Goal: Task Accomplishment & Management: Complete application form

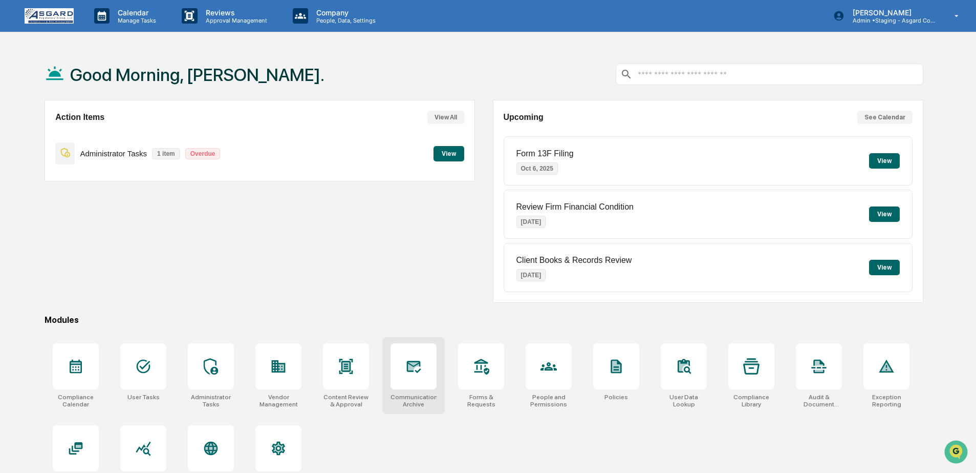
click at [443, 387] on div "Communications Archive" at bounding box center [413, 375] width 62 height 77
click at [502, 378] on div at bounding box center [481, 366] width 46 height 46
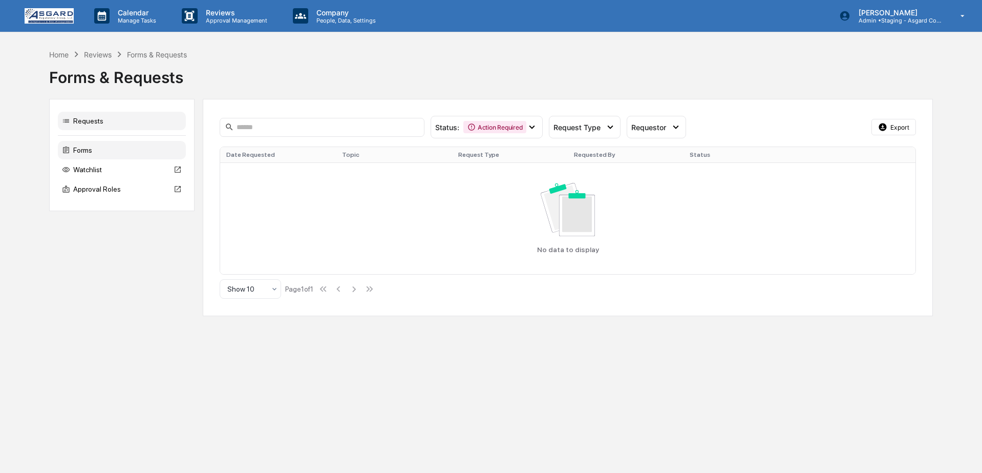
click at [100, 147] on div "Forms" at bounding box center [122, 150] width 128 height 18
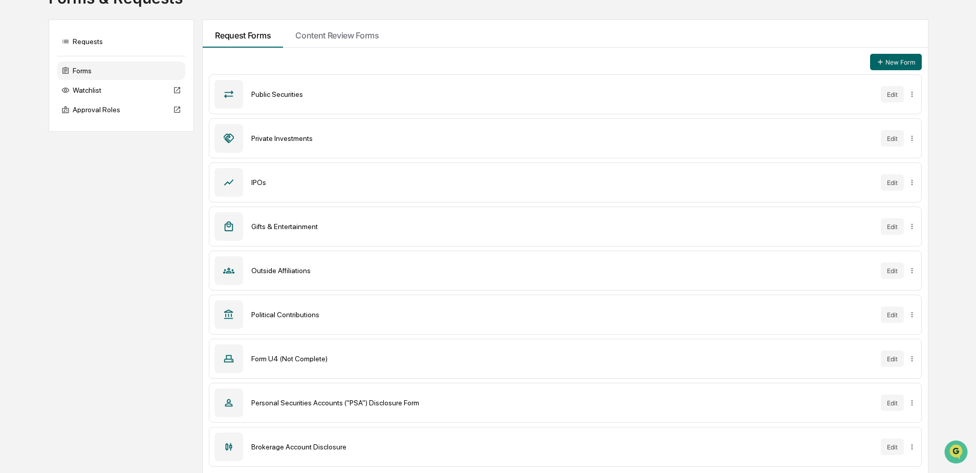
scroll to position [80, 0]
click at [294, 354] on div "Form U4 (Not Complete)" at bounding box center [561, 358] width 621 height 8
click at [892, 361] on button "Edit" at bounding box center [892, 358] width 23 height 16
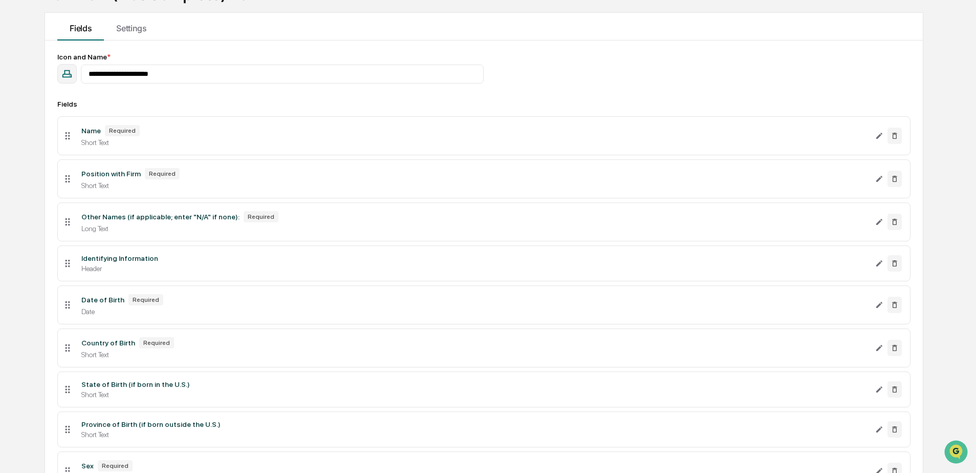
scroll to position [98, 0]
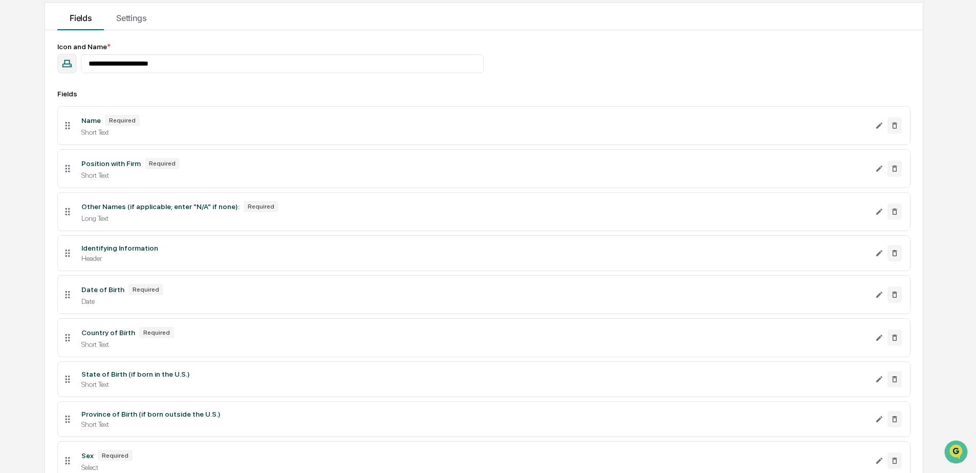
click at [156, 258] on div "Header" at bounding box center [473, 258] width 785 height 8
click at [103, 257] on div "Identifying Information Header" at bounding box center [474, 253] width 802 height 18
click at [877, 257] on icon "Edit Identifying Information field" at bounding box center [879, 253] width 8 height 8
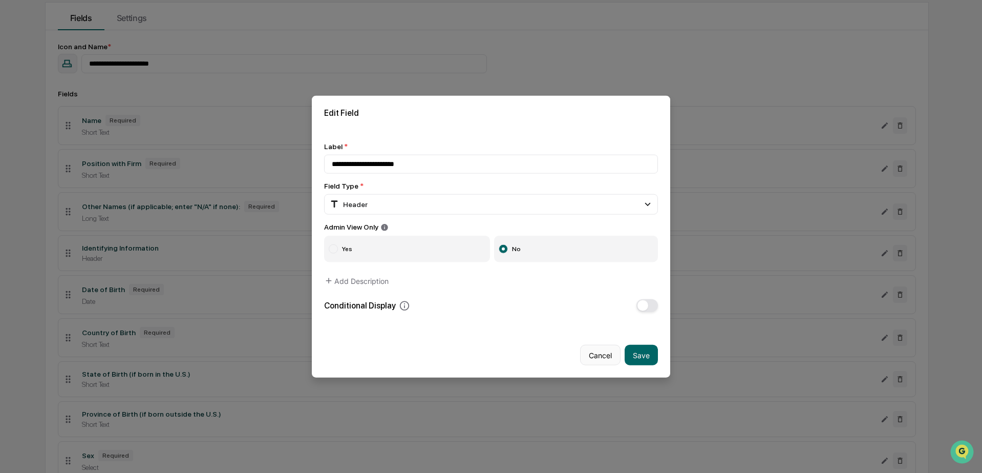
click at [599, 357] on button "Cancel" at bounding box center [600, 355] width 40 height 20
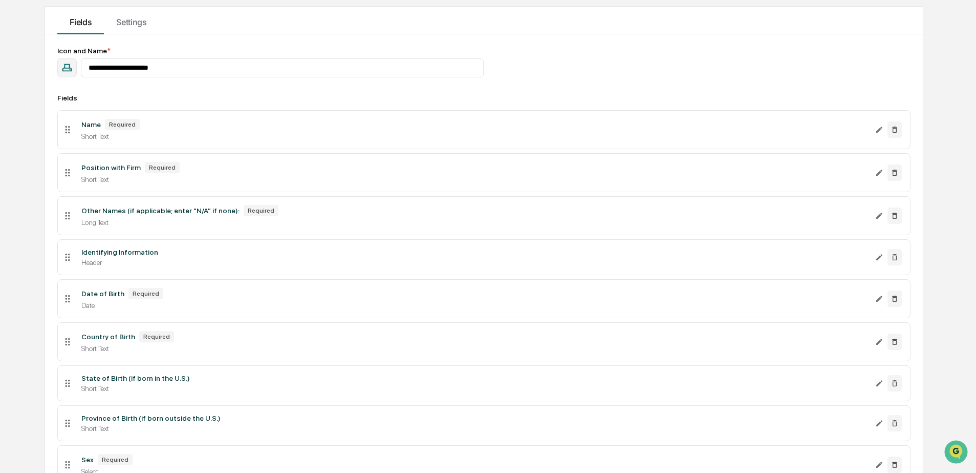
scroll to position [205, 0]
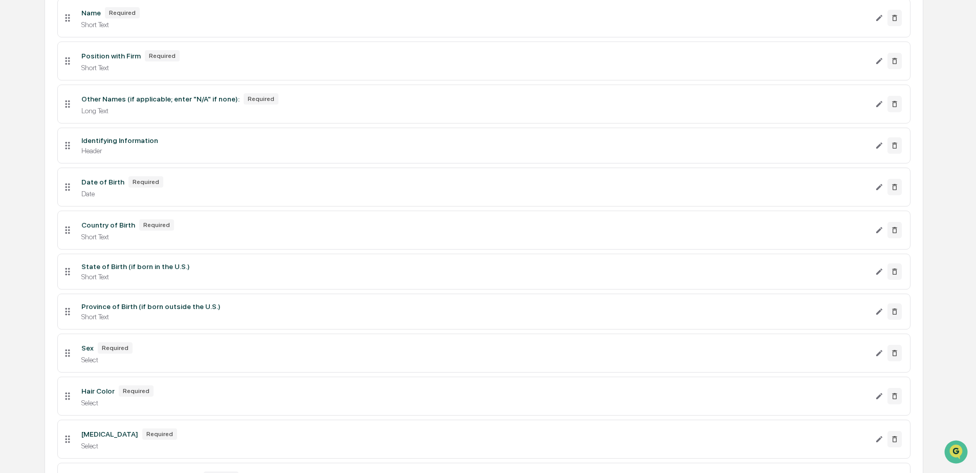
click at [183, 363] on div "Select" at bounding box center [473, 359] width 785 height 8
click at [888, 360] on button at bounding box center [895, 353] width 14 height 16
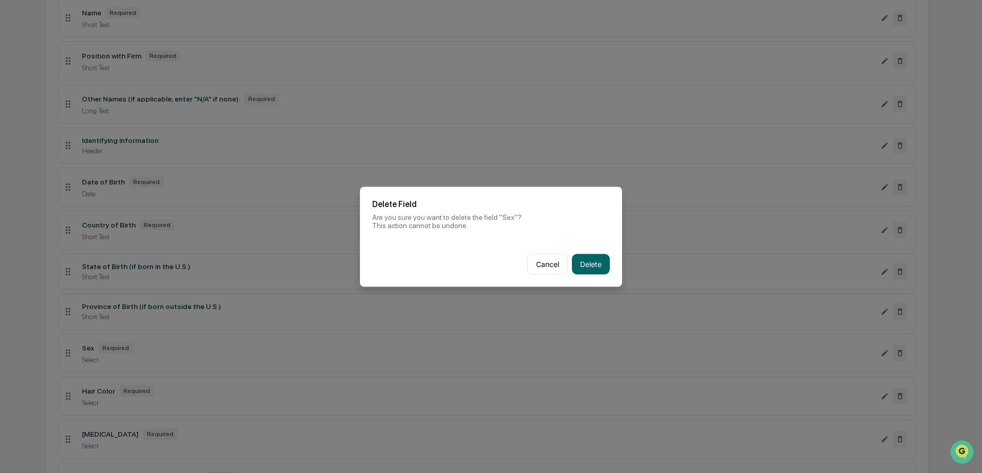
click at [527, 255] on button "Cancel" at bounding box center [547, 263] width 40 height 20
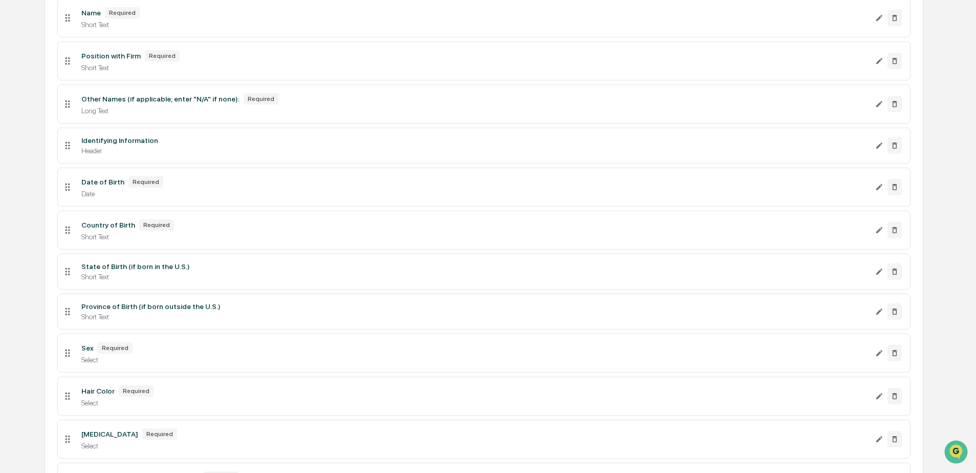
click at [873, 362] on div "Sex Required Select" at bounding box center [474, 353] width 802 height 22
click at [876, 357] on icon "Edit Sex field" at bounding box center [879, 353] width 8 height 8
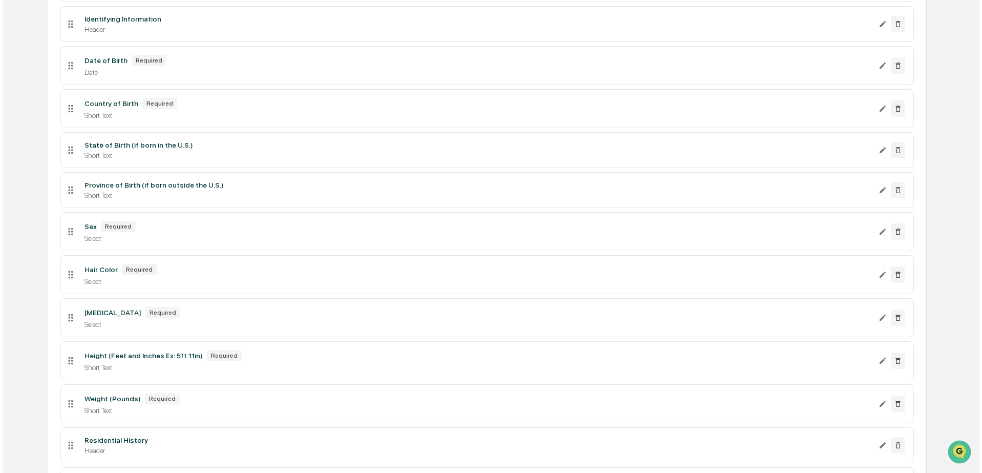
scroll to position [380, 0]
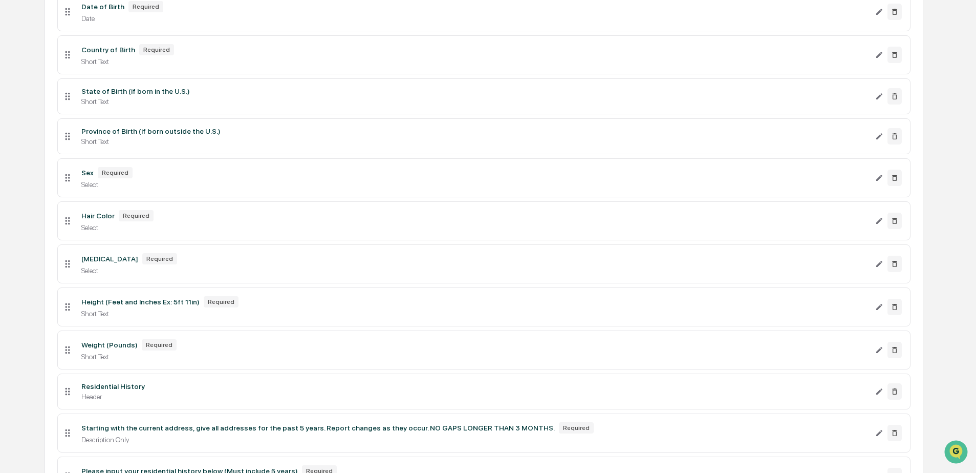
click at [148, 221] on div "Required" at bounding box center [136, 215] width 35 height 11
click at [883, 225] on icon "Edit Hair Color field" at bounding box center [879, 221] width 8 height 8
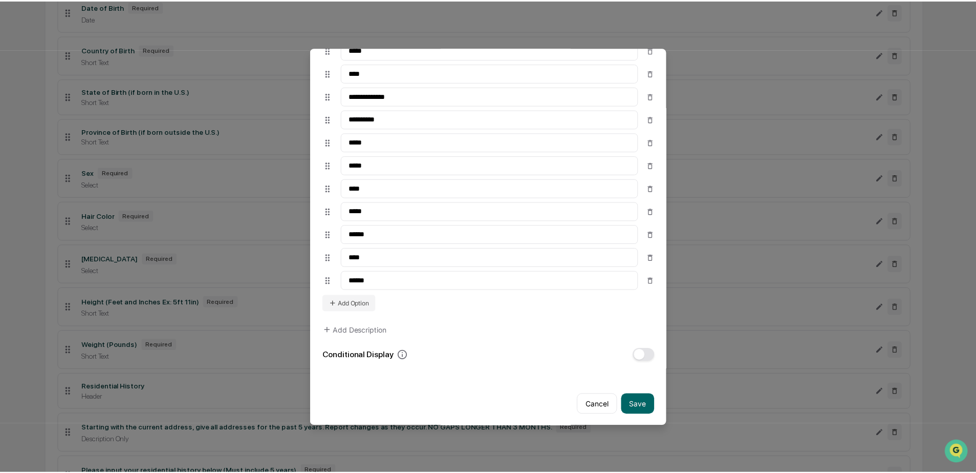
scroll to position [350, 0]
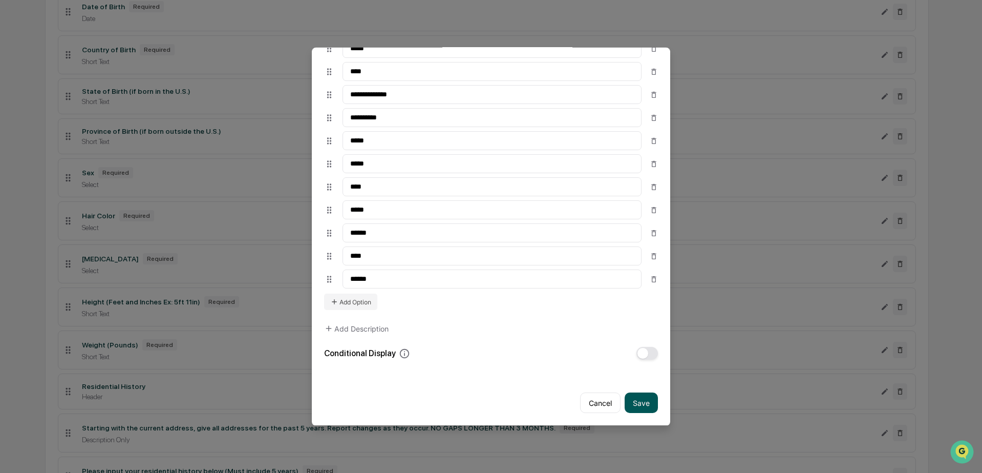
click at [637, 397] on button "Save" at bounding box center [641, 402] width 33 height 20
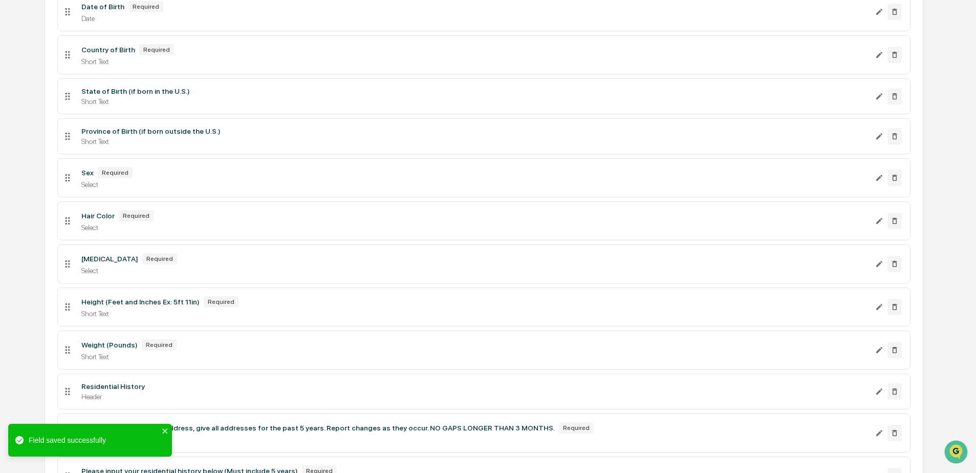
click at [247, 317] on div "Short Text" at bounding box center [473, 313] width 785 height 8
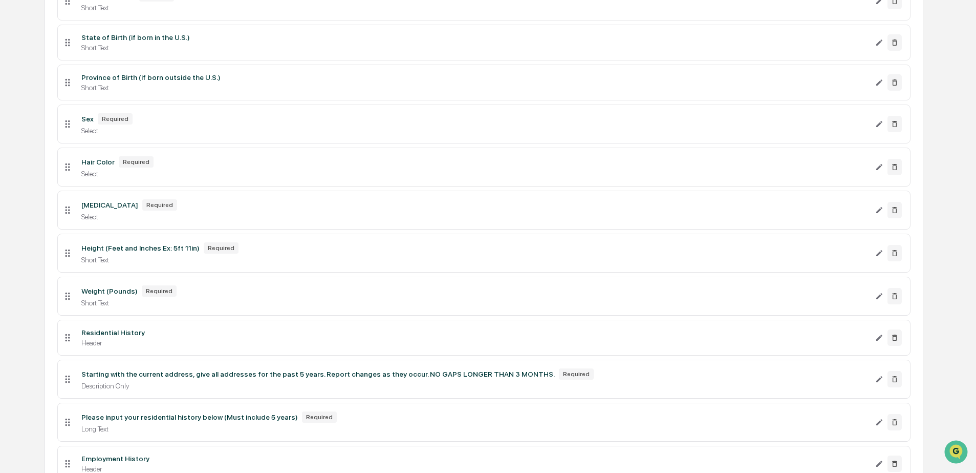
scroll to position [444, 0]
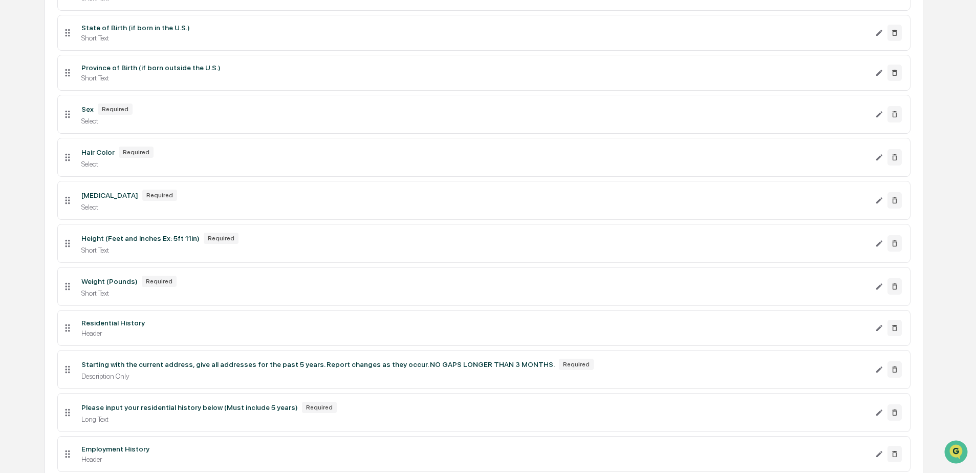
click at [168, 297] on div "Short Text" at bounding box center [473, 293] width 785 height 8
click at [163, 337] on div "Header" at bounding box center [473, 333] width 785 height 8
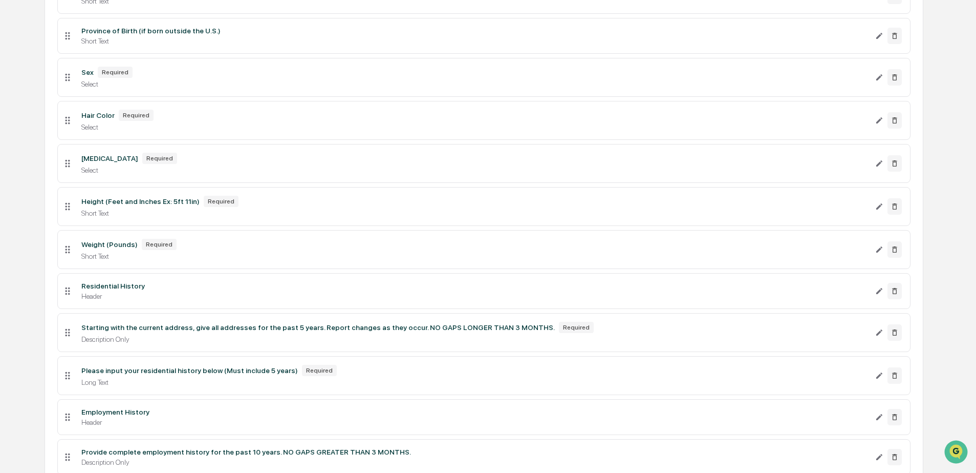
scroll to position [486, 0]
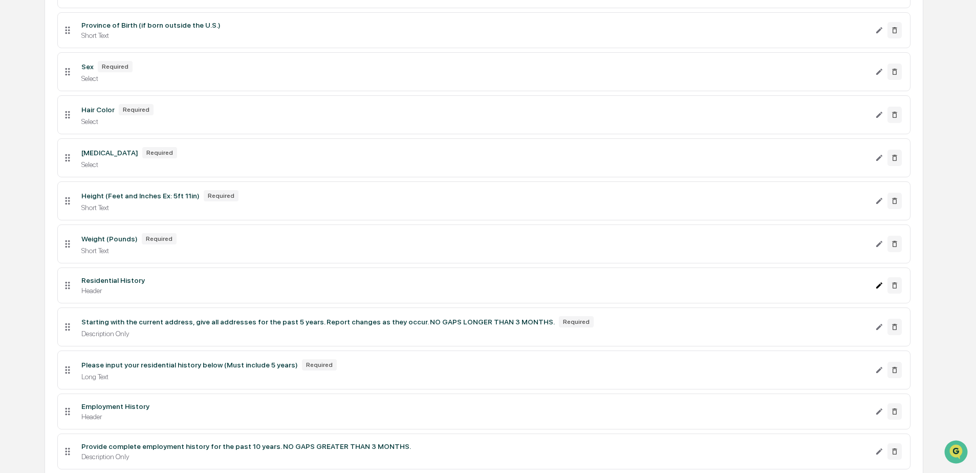
click at [879, 288] on icon "Edit Residential History field" at bounding box center [879, 285] width 6 height 6
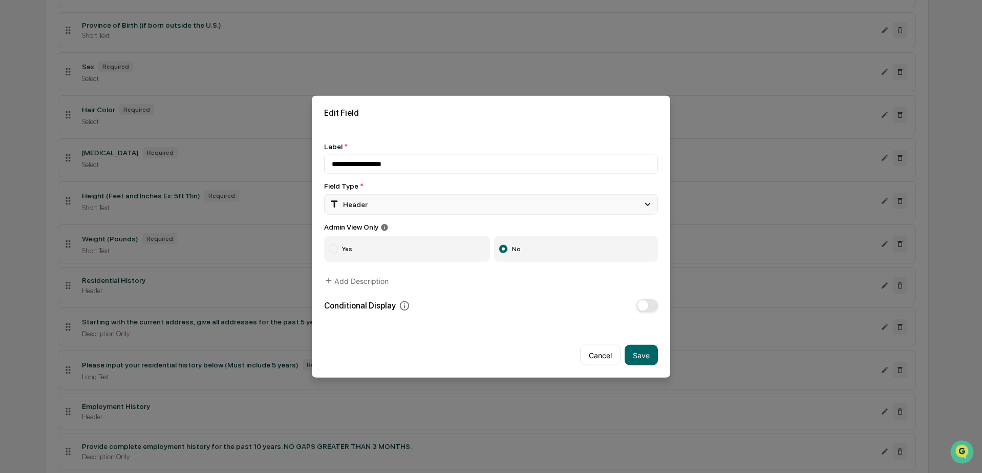
click at [357, 202] on div "Header" at bounding box center [348, 203] width 39 height 11
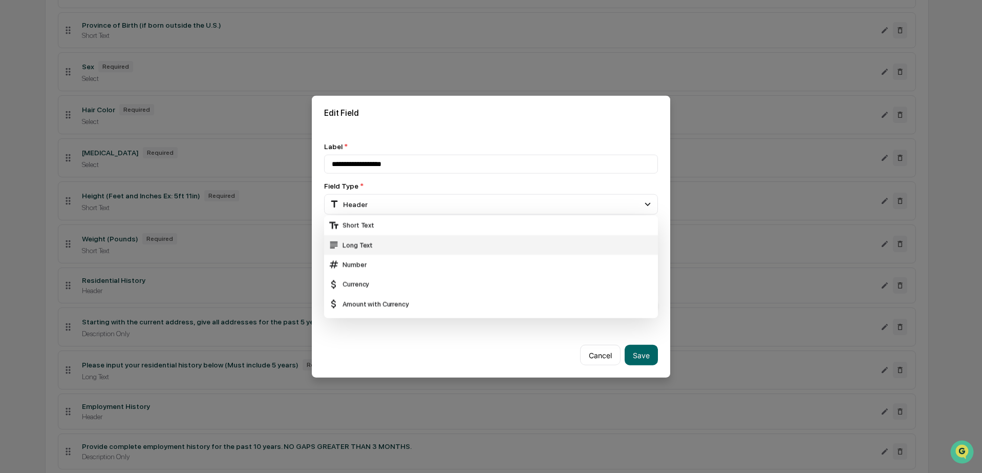
click at [356, 240] on div "Long Text" at bounding box center [491, 244] width 326 height 11
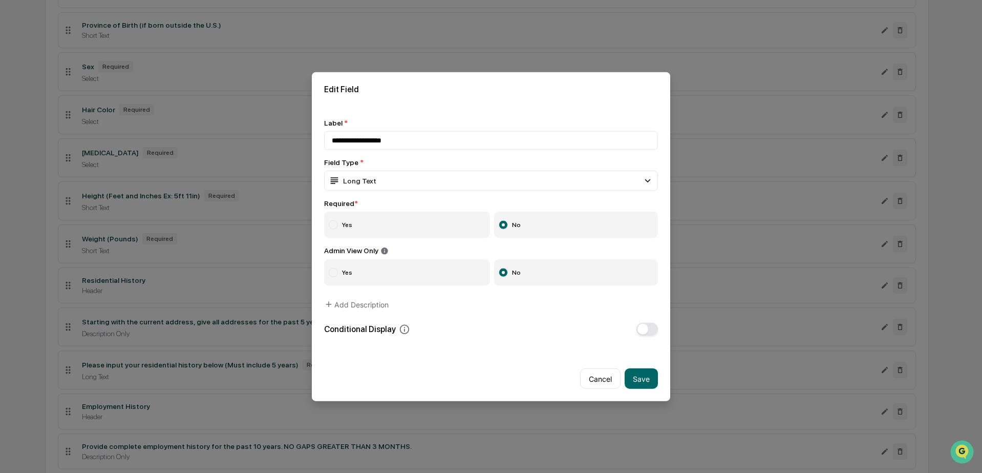
click at [340, 223] on label "Yes" at bounding box center [407, 224] width 166 height 27
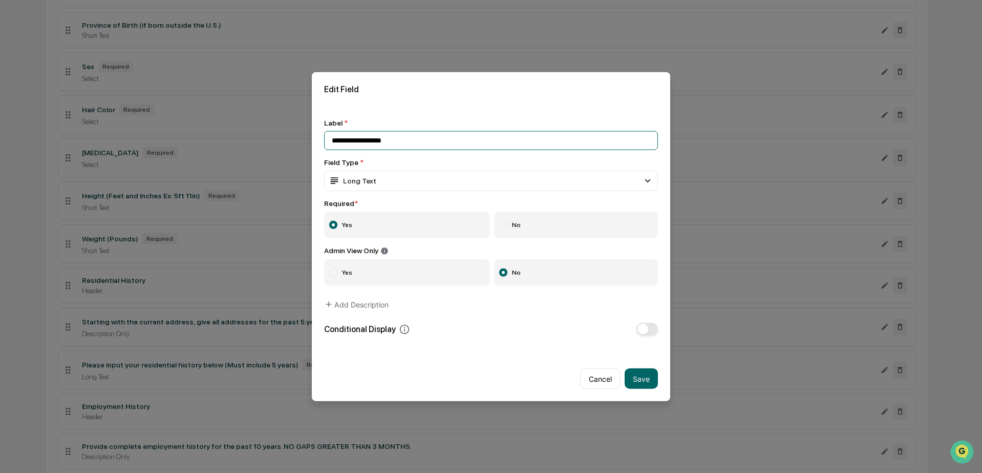
click at [491, 134] on input "**********" at bounding box center [491, 140] width 334 height 19
type input "**********"
click at [597, 375] on button "Cancel" at bounding box center [600, 378] width 40 height 20
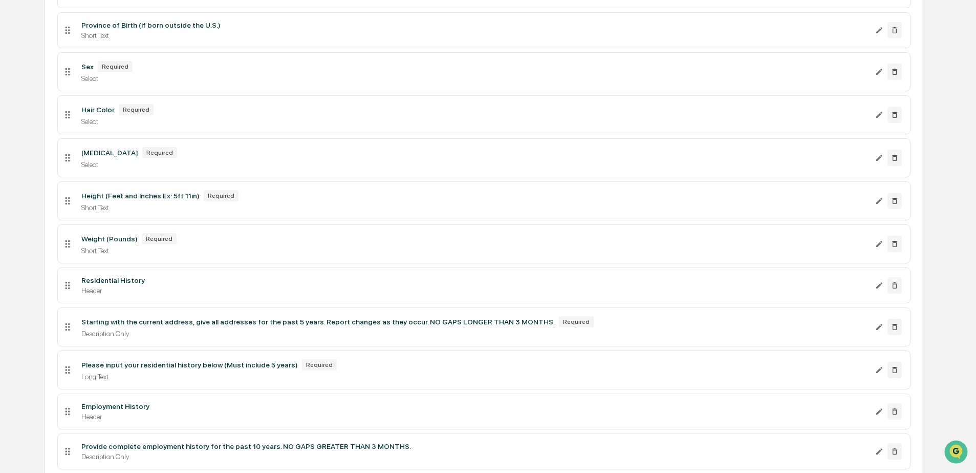
click at [151, 346] on li "Starting with the current address, give all addresses for the past 5 years. Rep…" at bounding box center [483, 326] width 853 height 39
drag, startPoint x: 115, startPoint y: 336, endPoint x: 243, endPoint y: 337, distance: 128.5
click at [243, 326] on div "Starting with the current address, give all addresses for the past 5 years. Rep…" at bounding box center [318, 321] width 474 height 8
drag, startPoint x: 243, startPoint y: 337, endPoint x: 420, endPoint y: 342, distance: 177.2
click at [420, 327] on div "Starting with the current address, give all addresses for the past 5 years. Rep…" at bounding box center [473, 321] width 785 height 11
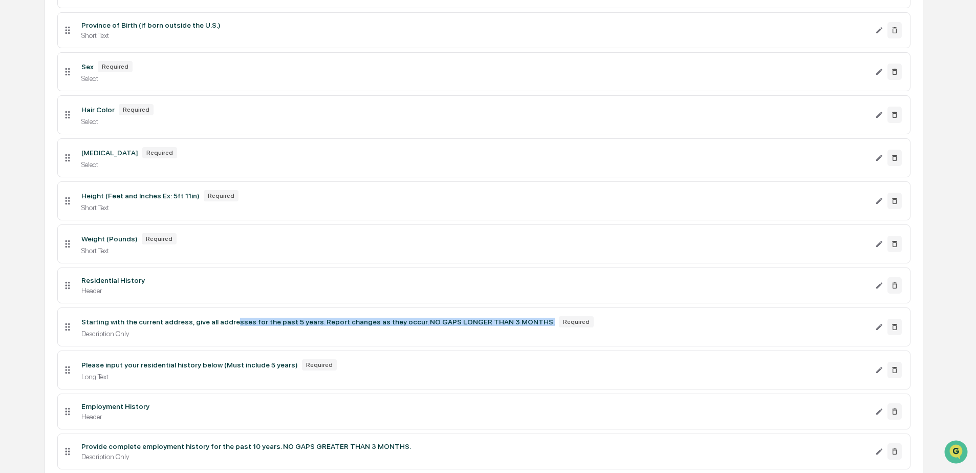
click at [420, 327] on div "Starting with the current address, give all addresses for the past 5 years. Rep…" at bounding box center [473, 321] width 785 height 11
click at [229, 368] on div "Please input your residential history below (Must include 5 years) Required" at bounding box center [473, 362] width 785 height 11
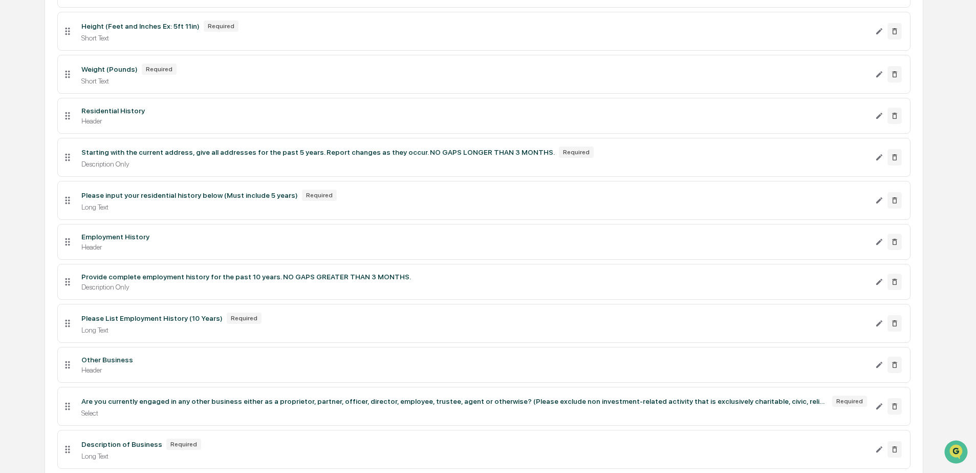
scroll to position [662, 0]
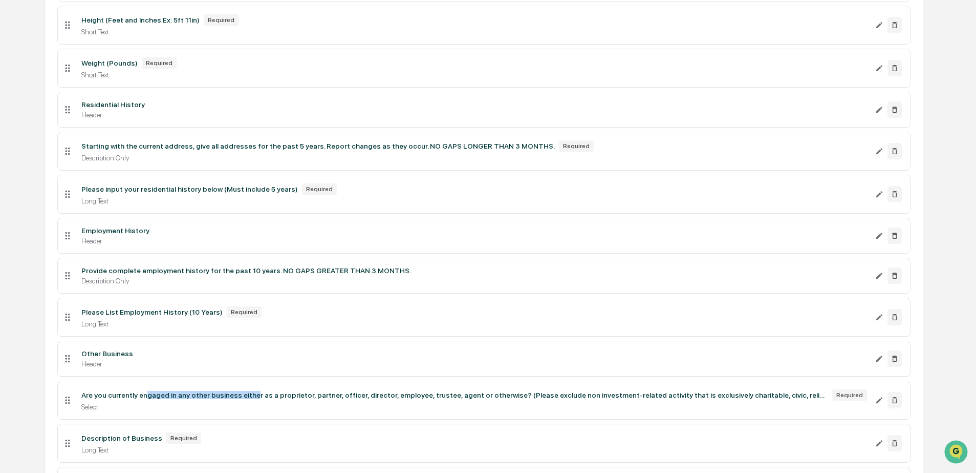
drag, startPoint x: 151, startPoint y: 414, endPoint x: 266, endPoint y: 414, distance: 115.2
click at [265, 399] on div "Are you currently engaged in any other business either as a proprietor, partner…" at bounding box center [454, 395] width 746 height 8
click at [266, 399] on div "Are you currently engaged in any other business either as a proprietor, partner…" at bounding box center [454, 395] width 746 height 8
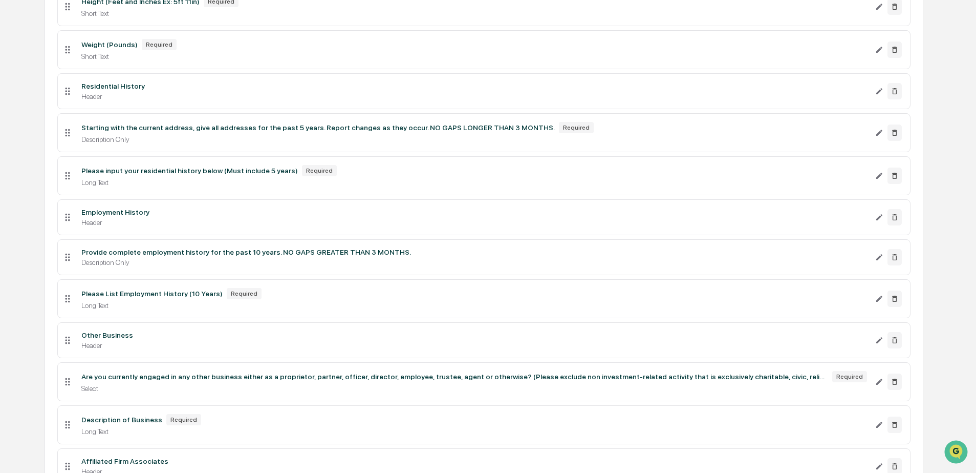
scroll to position [836, 0]
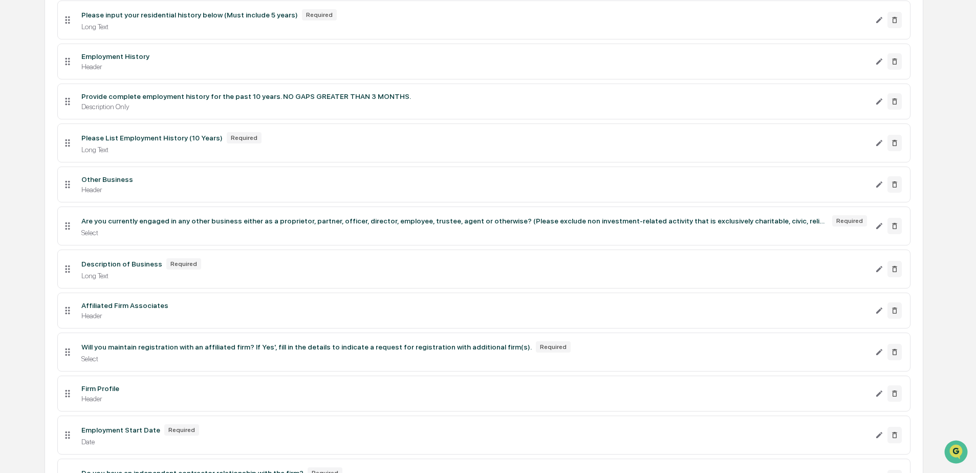
click at [254, 280] on div "Long Text" at bounding box center [473, 275] width 785 height 8
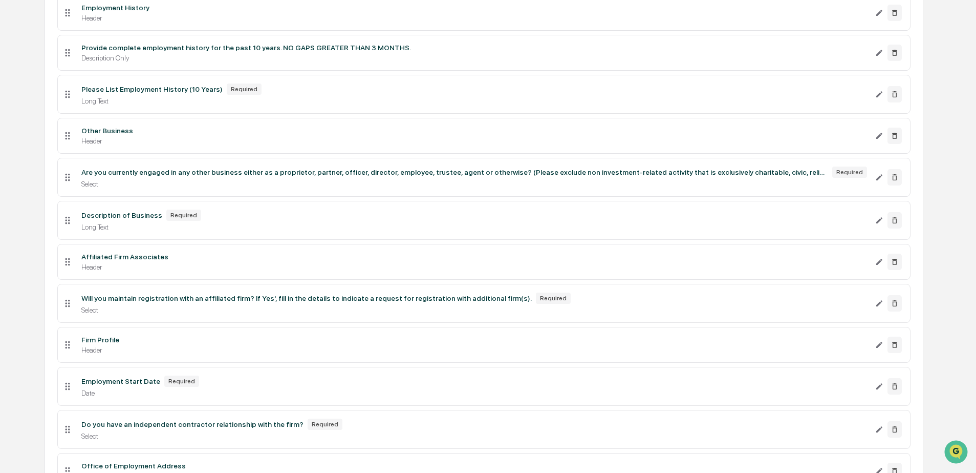
scroll to position [894, 0]
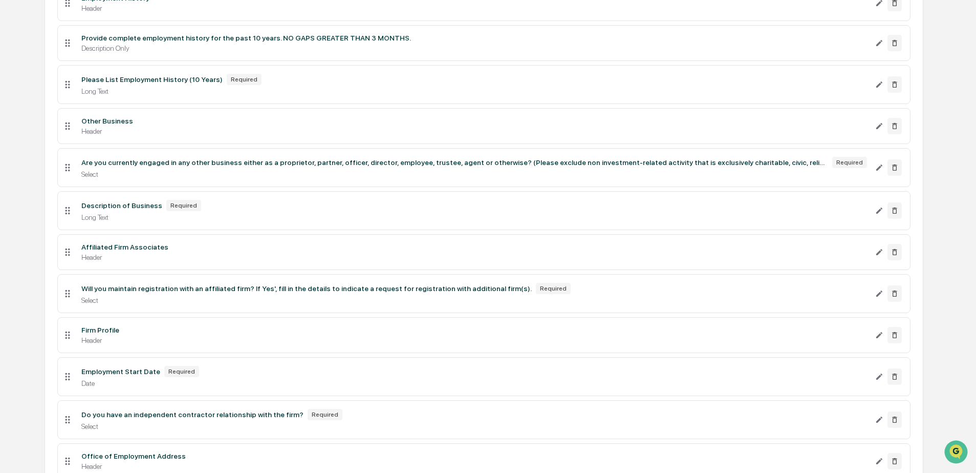
click at [356, 178] on div "Are you currently engaged in any other business either as a proprietor, partner…" at bounding box center [474, 168] width 802 height 22
click at [226, 187] on li "Are you currently engaged in any other business either as a proprietor, partner…" at bounding box center [483, 167] width 853 height 39
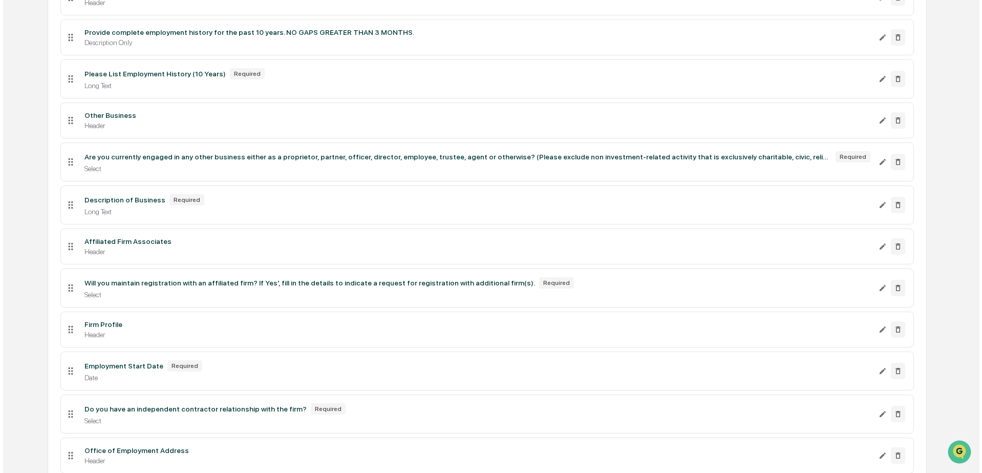
scroll to position [911, 0]
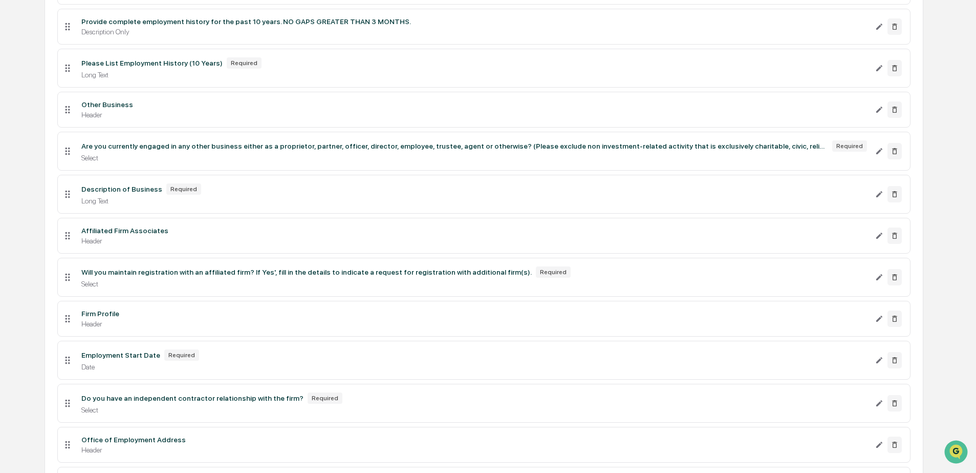
click at [174, 195] on div "Required" at bounding box center [183, 188] width 35 height 11
drag, startPoint x: 77, startPoint y: 212, endPoint x: 215, endPoint y: 212, distance: 137.7
click at [214, 205] on div "Description of Business Required Long Text" at bounding box center [474, 194] width 802 height 22
click at [215, 195] on div "Description of Business Required" at bounding box center [473, 188] width 785 height 11
click at [329, 150] on div "Are you currently engaged in any other business either as a proprietor, partner…" at bounding box center [454, 146] width 746 height 8
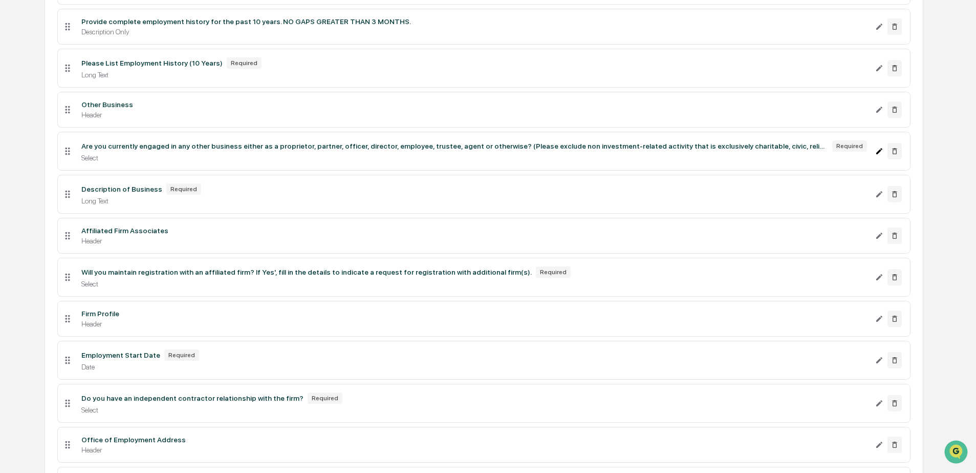
click at [876, 155] on icon "Edit Are you currently engaged in any other business either as a proprietor, pa…" at bounding box center [879, 151] width 8 height 8
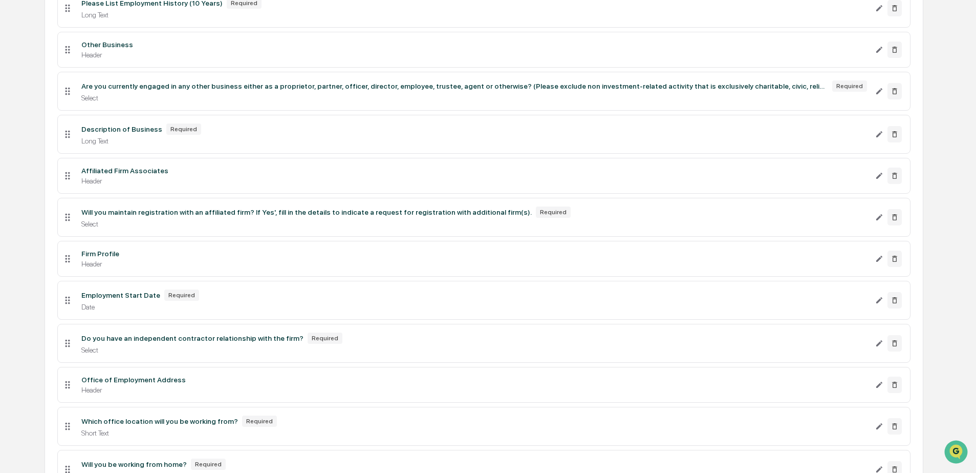
scroll to position [979, 0]
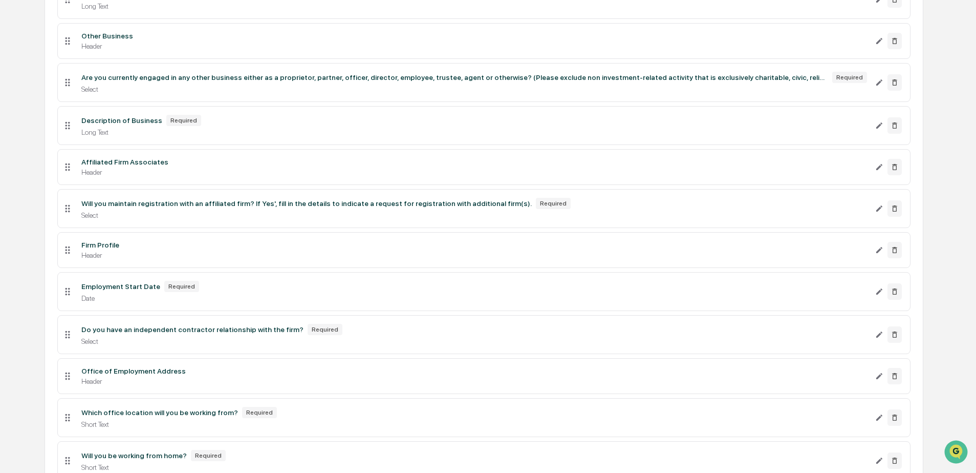
click at [289, 249] on div "Firm Profile" at bounding box center [473, 245] width 785 height 8
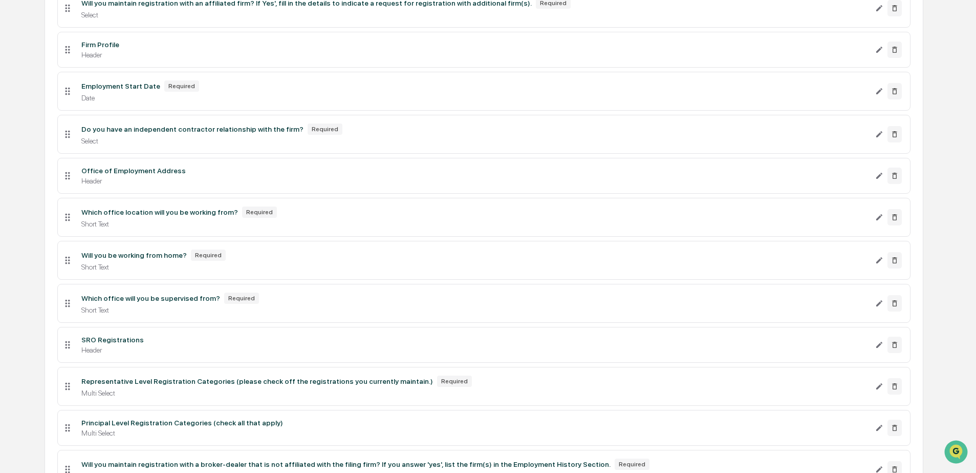
scroll to position [1274, 0]
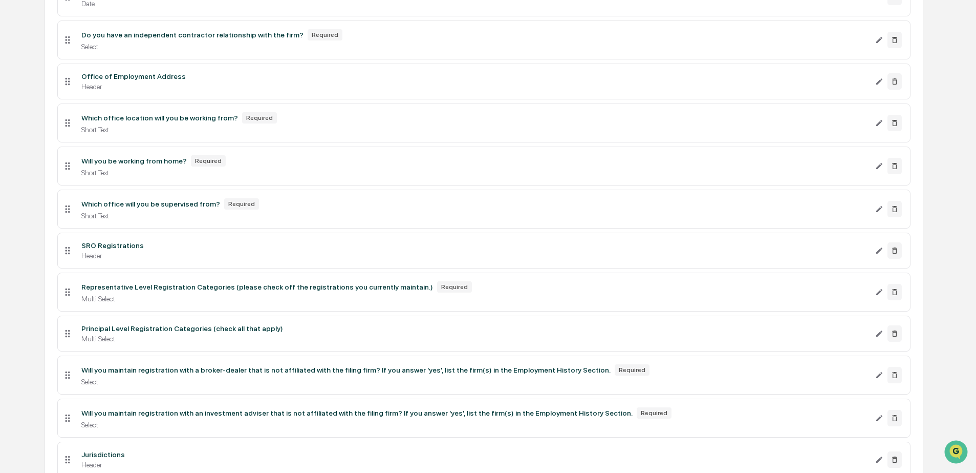
click at [342, 394] on li "Will you maintain registration with a broker-dealer that is not affiliated with…" at bounding box center [483, 374] width 853 height 39
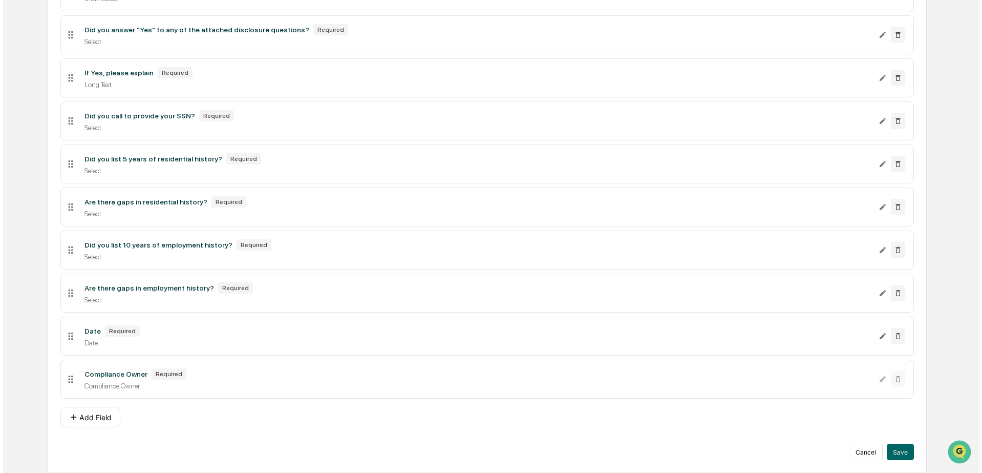
scroll to position [1873, 0]
click at [259, 378] on div "Compliance Owner Required" at bounding box center [473, 373] width 785 height 11
click at [274, 392] on li "Compliance Owner Required Compliance Owner" at bounding box center [483, 378] width 853 height 39
click at [408, 335] on div "Date Required Date" at bounding box center [474, 336] width 802 height 22
click at [896, 452] on button "Save" at bounding box center [897, 451] width 27 height 16
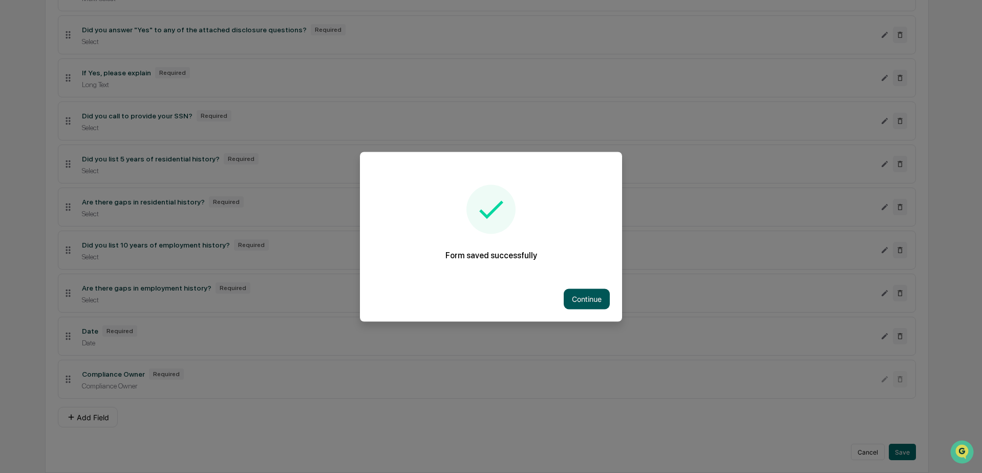
click at [586, 290] on button "Continue" at bounding box center [587, 298] width 46 height 20
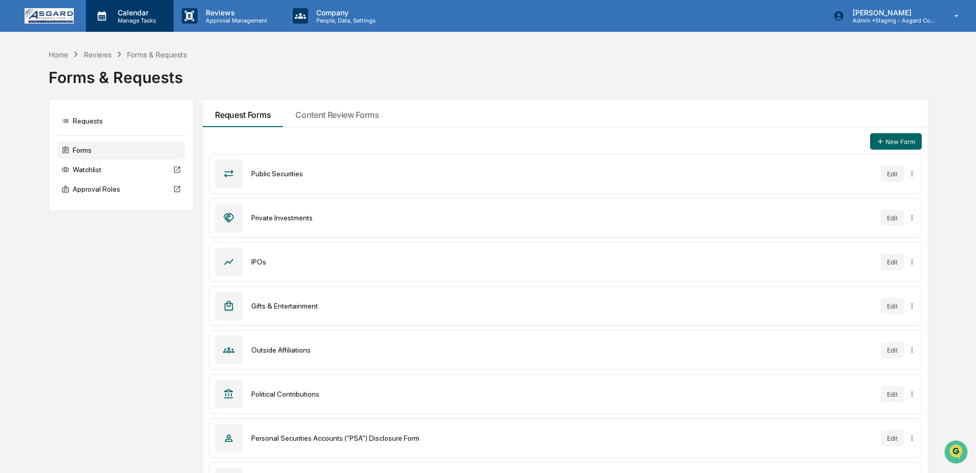
click at [142, 23] on p "Manage Tasks" at bounding box center [136, 20] width 52 height 7
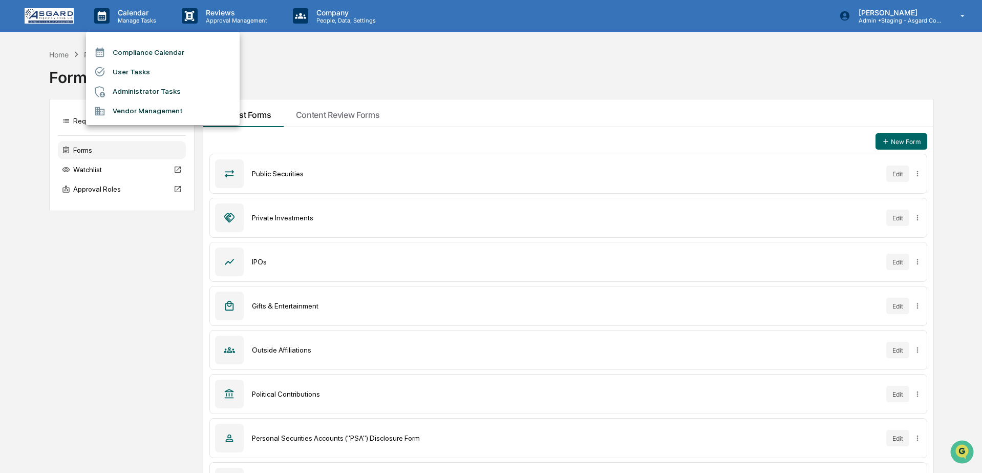
click at [116, 71] on li "User Tasks" at bounding box center [163, 71] width 154 height 19
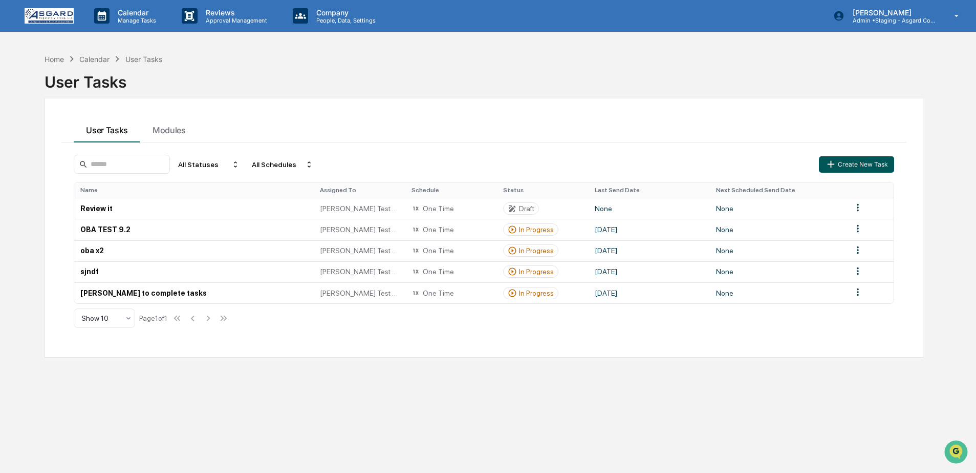
click at [822, 172] on button "Create New Task" at bounding box center [856, 164] width 75 height 16
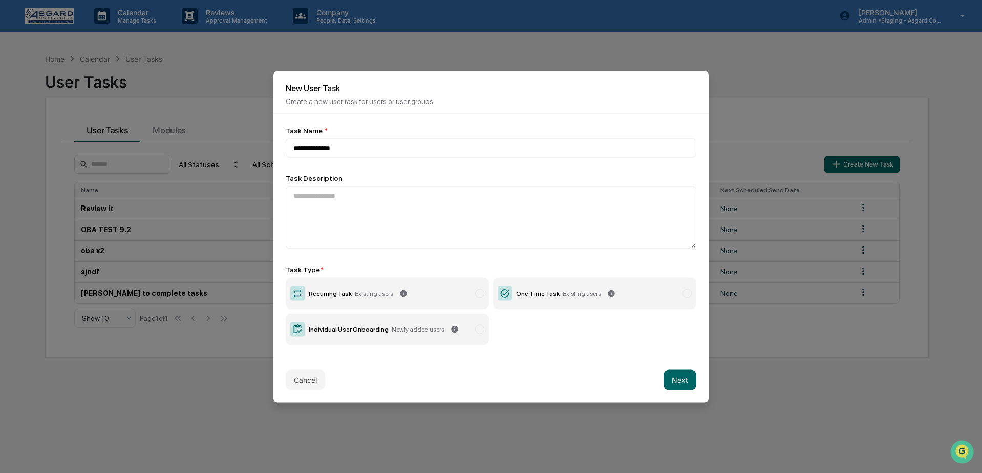
type input "**********"
click at [533, 289] on div "One Time Task - Existing users" at bounding box center [558, 292] width 85 height 7
click at [684, 373] on button "Next" at bounding box center [679, 379] width 33 height 20
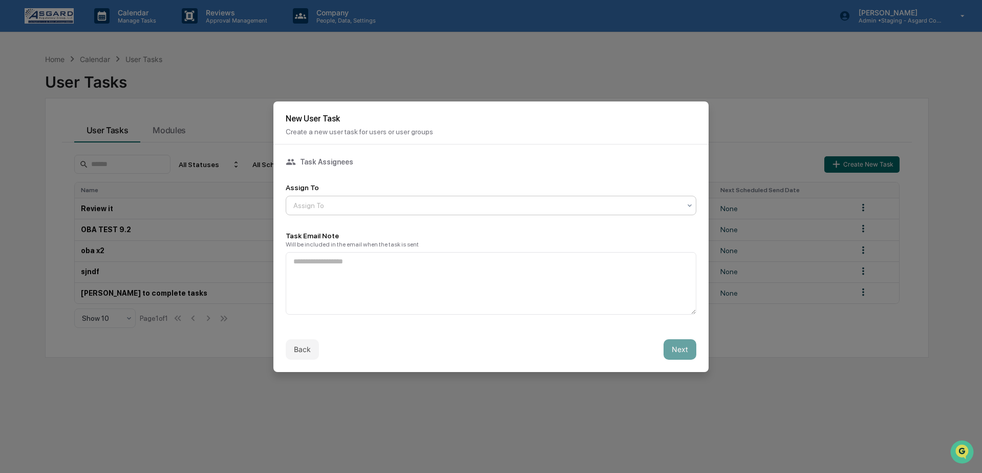
click at [360, 198] on div "Assign To" at bounding box center [486, 205] width 397 height 14
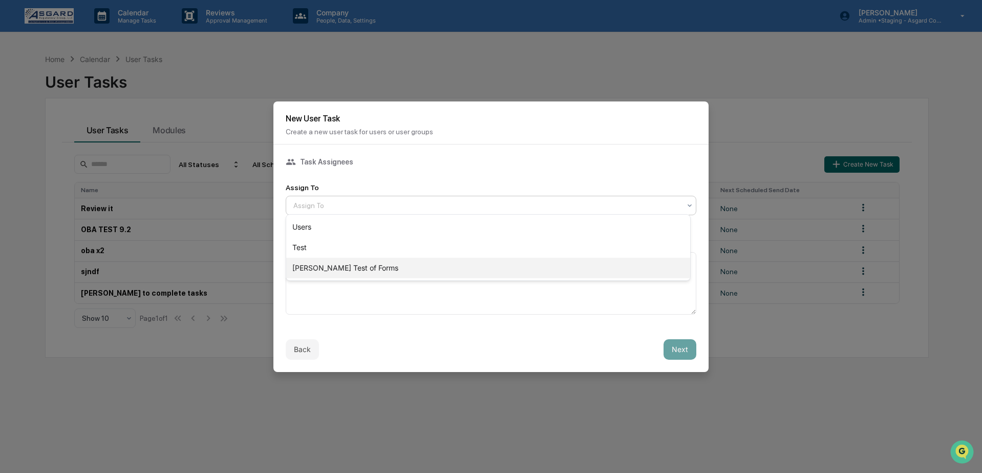
click at [321, 271] on div "Shannon Test of Forms" at bounding box center [488, 268] width 404 height 20
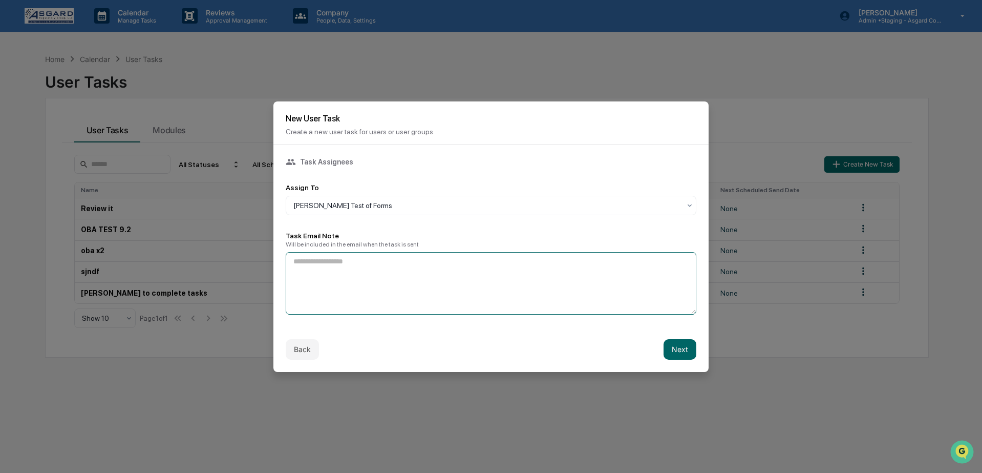
click at [322, 271] on textarea at bounding box center [491, 283] width 411 height 62
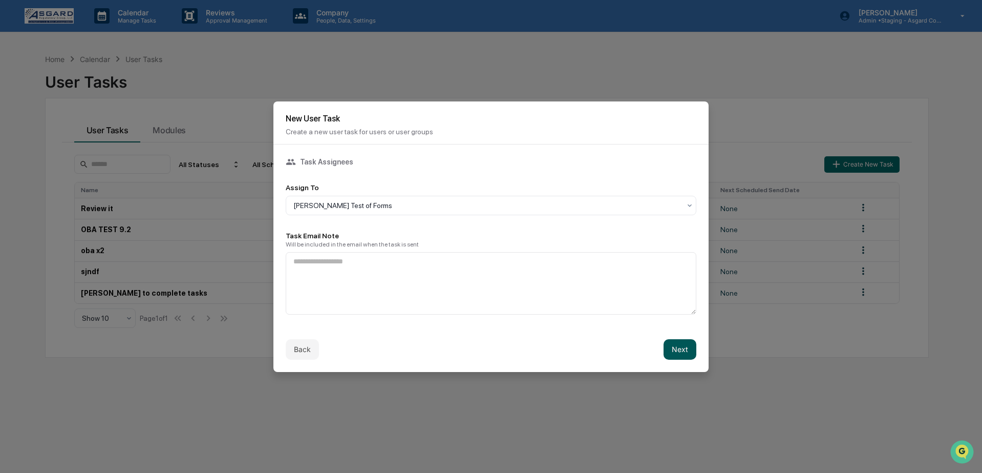
click at [677, 348] on button "Next" at bounding box center [679, 349] width 33 height 20
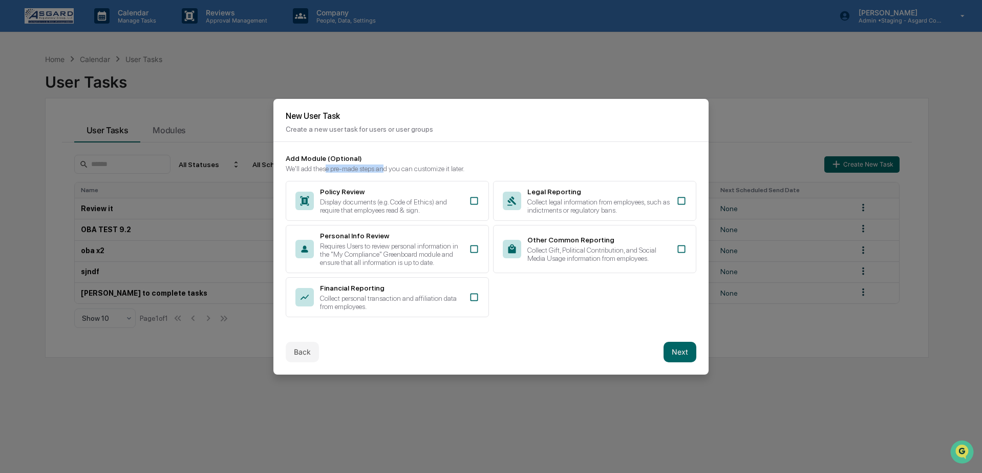
drag, startPoint x: 331, startPoint y: 161, endPoint x: 398, endPoint y: 161, distance: 66.6
click at [398, 164] on div "We'll add these pre-made steps and you can customize it later." at bounding box center [491, 168] width 411 height 8
drag, startPoint x: 287, startPoint y: 160, endPoint x: 387, endPoint y: 159, distance: 99.8
click at [387, 164] on div "We'll add these pre-made steps and you can customize it later." at bounding box center [491, 168] width 411 height 8
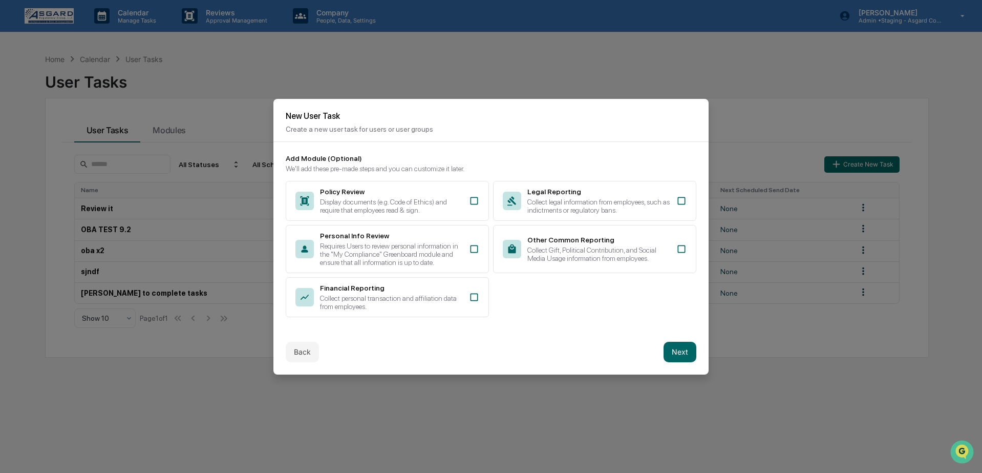
click at [483, 166] on div "Add Module (Optional) We'll add these pre-made steps and you can customize it l…" at bounding box center [491, 235] width 411 height 163
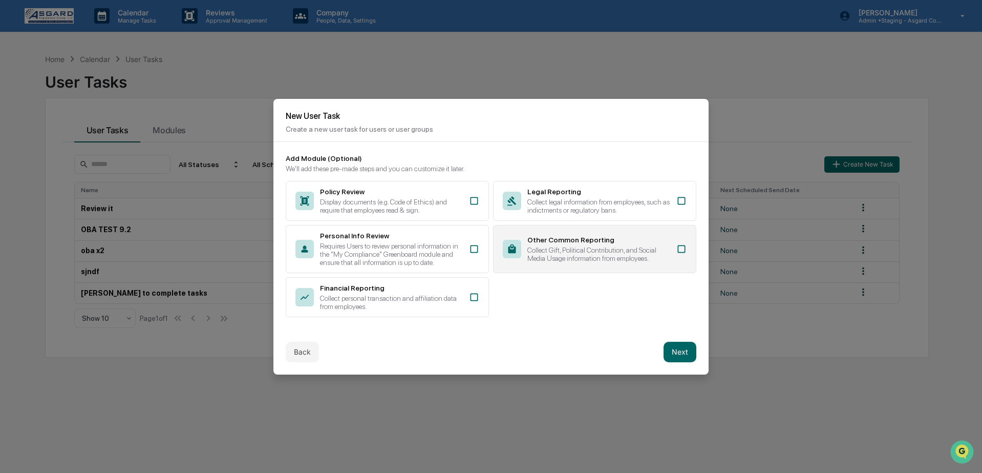
click at [597, 235] on div "Other Common Reporting" at bounding box center [598, 239] width 143 height 8
click at [626, 336] on div "Back Next" at bounding box center [490, 351] width 435 height 45
click at [560, 267] on div "Other Common Reporting Collect Gift, Political Contribution, and Social Media U…" at bounding box center [594, 249] width 203 height 48
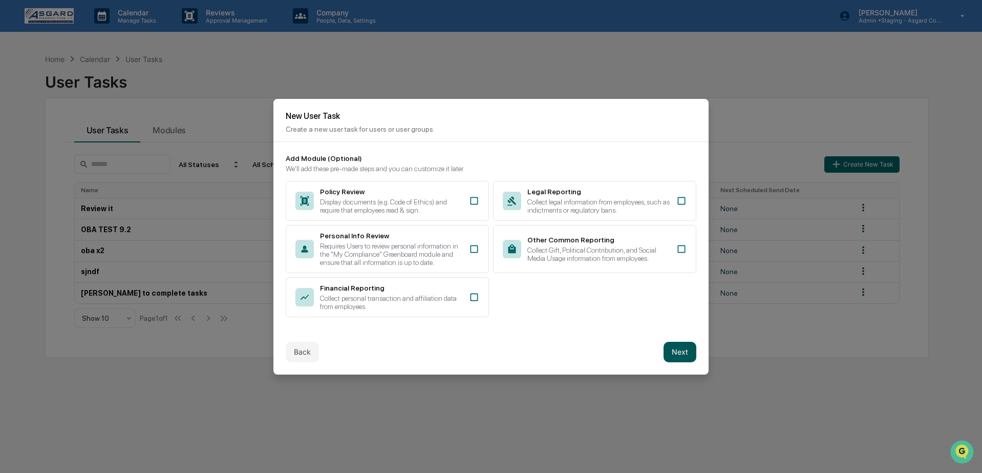
click at [684, 354] on button "Next" at bounding box center [679, 351] width 33 height 20
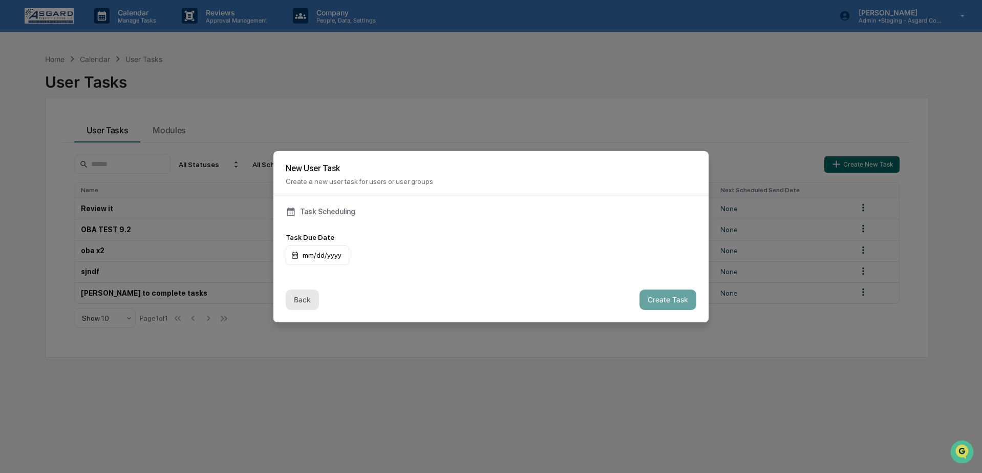
click at [297, 296] on button "Back" at bounding box center [302, 299] width 33 height 20
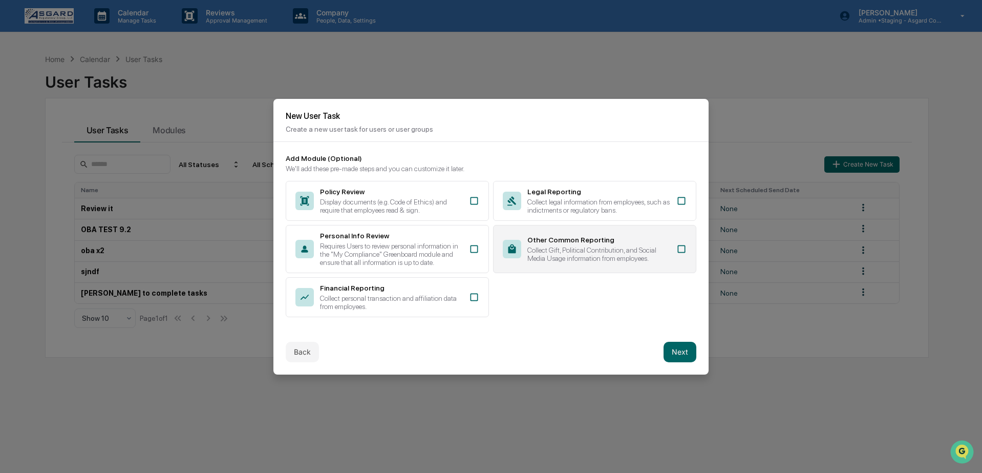
click at [544, 250] on div "Collect Gift, Political Contribution, and Social Media Usage information from e…" at bounding box center [598, 254] width 143 height 16
click at [306, 358] on button "Back" at bounding box center [302, 351] width 33 height 20
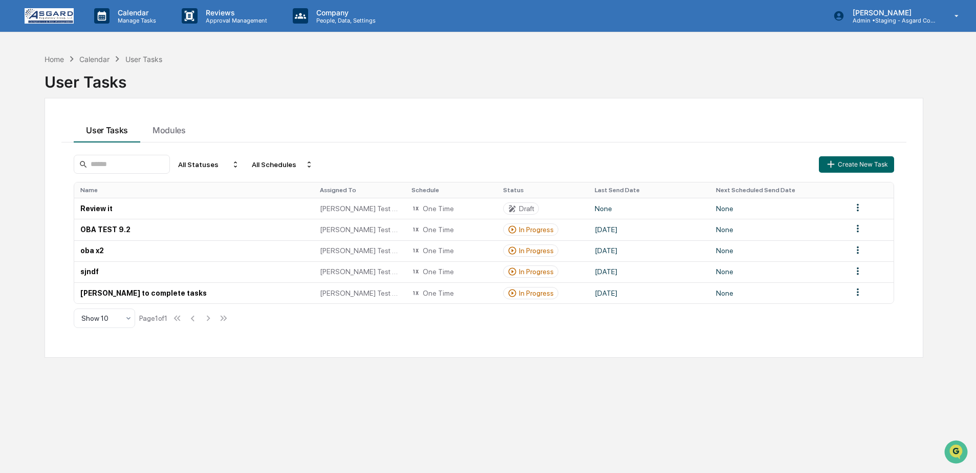
click at [54, 16] on img at bounding box center [49, 15] width 49 height 15
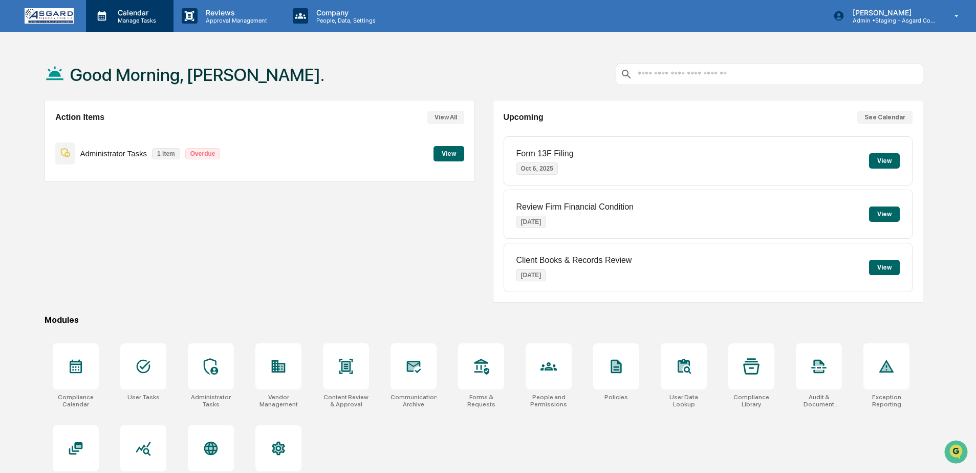
click at [136, 17] on p "Manage Tasks" at bounding box center [136, 20] width 52 height 7
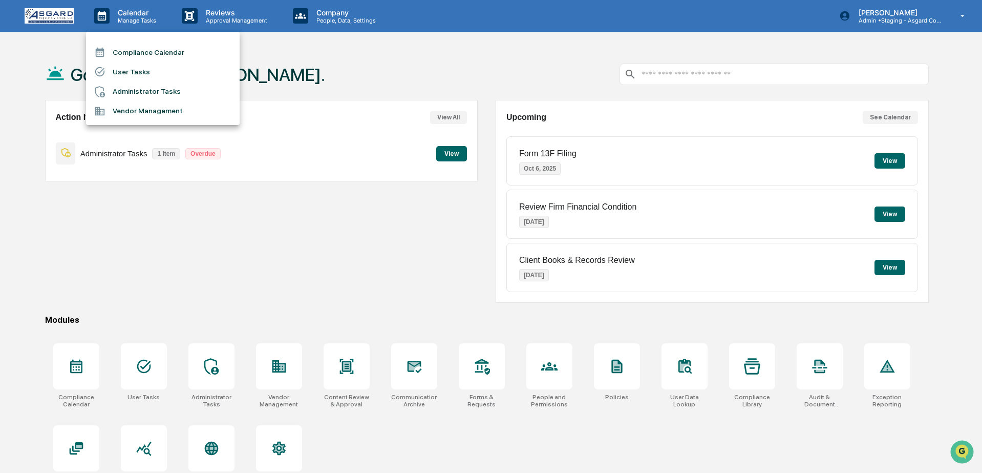
click at [252, 246] on div at bounding box center [491, 236] width 982 height 473
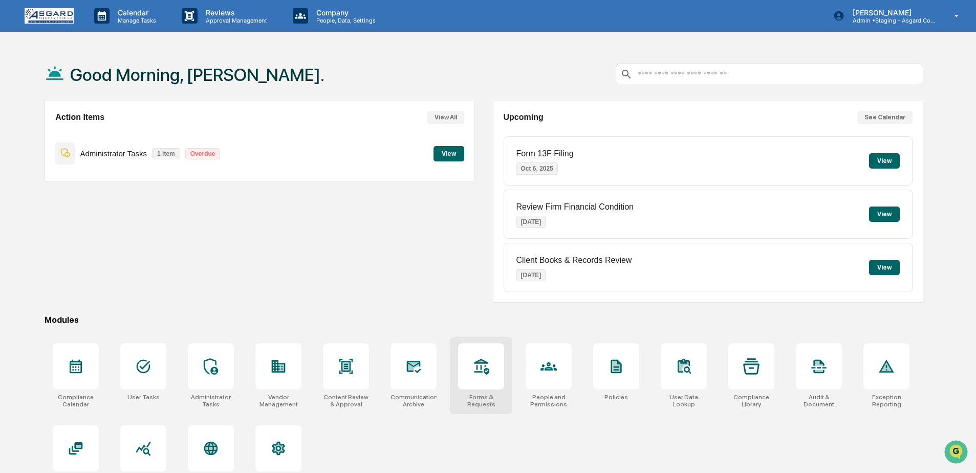
click at [488, 376] on div at bounding box center [481, 366] width 46 height 46
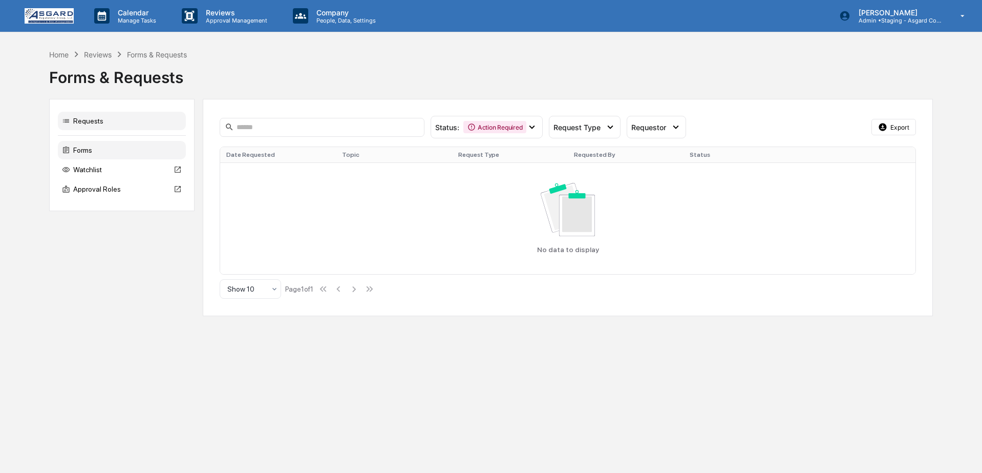
click at [120, 145] on div "Forms" at bounding box center [122, 150] width 128 height 18
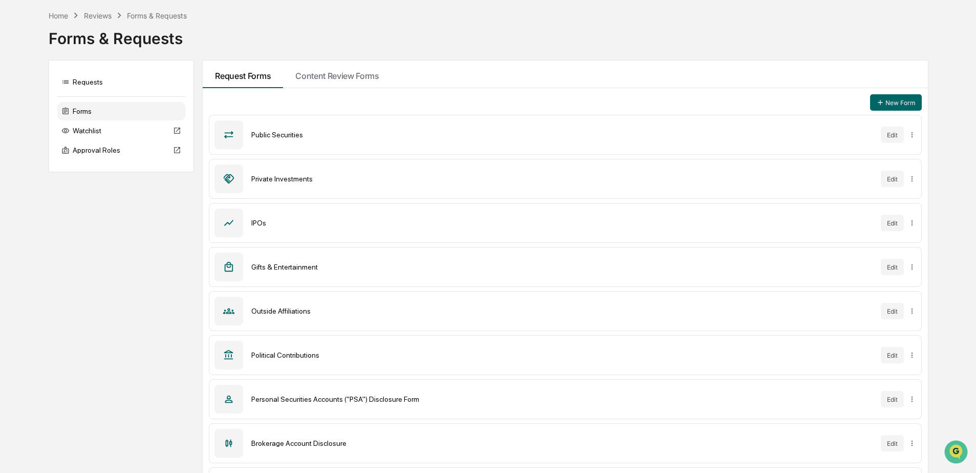
scroll to position [80, 0]
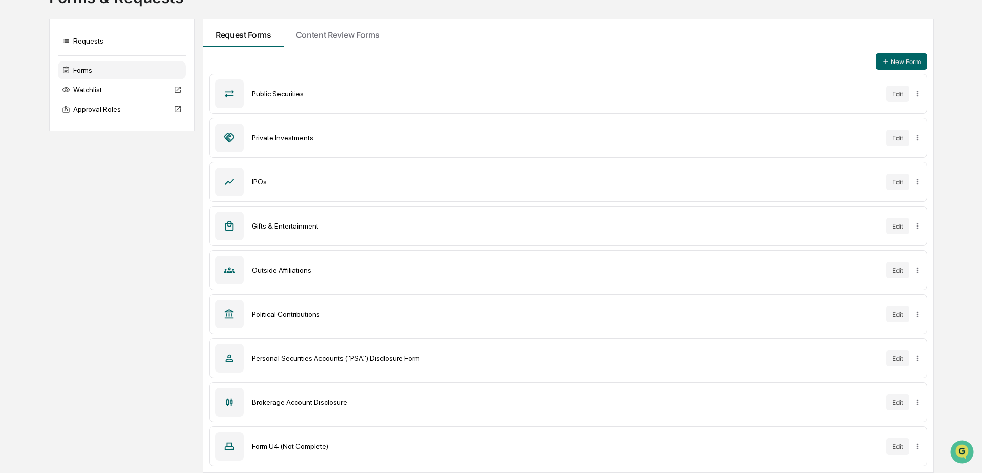
click at [909, 393] on html "Calendar Manage Tasks Reviews Approval Management Company People, Data, Setting…" at bounding box center [491, 156] width 982 height 473
click at [871, 393] on html "Calendar Manage Tasks Reviews Approval Management Company People, Data, Setting…" at bounding box center [491, 156] width 982 height 473
click at [889, 446] on button "Edit" at bounding box center [892, 446] width 23 height 16
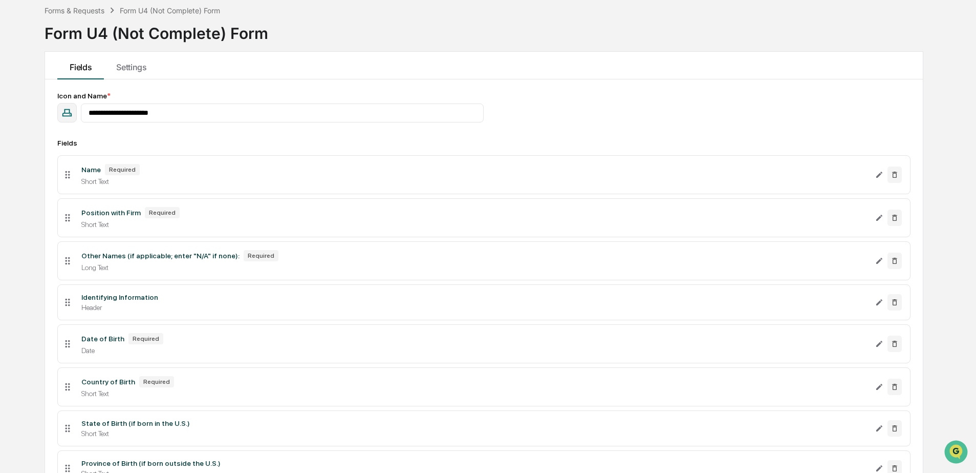
scroll to position [80, 0]
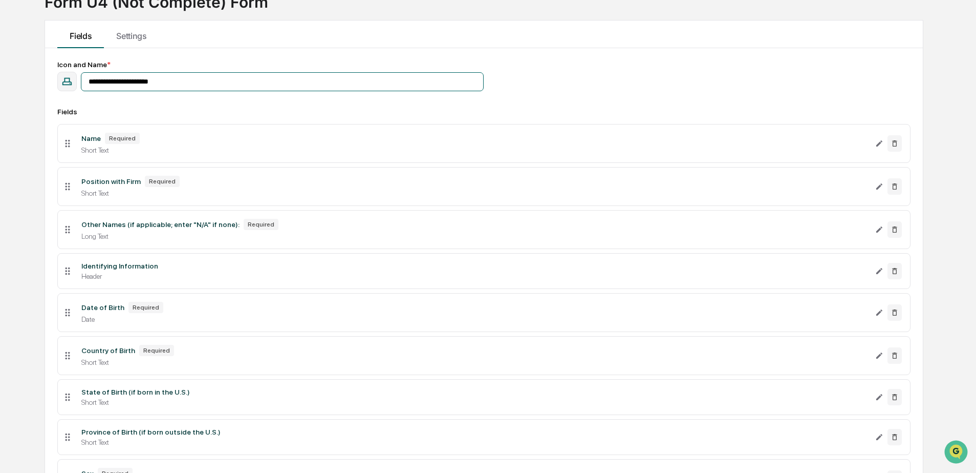
click at [181, 74] on input "**********" at bounding box center [282, 81] width 403 height 19
click at [191, 83] on input "**********" at bounding box center [282, 81] width 403 height 19
drag, startPoint x: 211, startPoint y: 83, endPoint x: 118, endPoint y: 81, distance: 93.2
click at [118, 81] on input "**********" at bounding box center [282, 81] width 403 height 19
type input "*******"
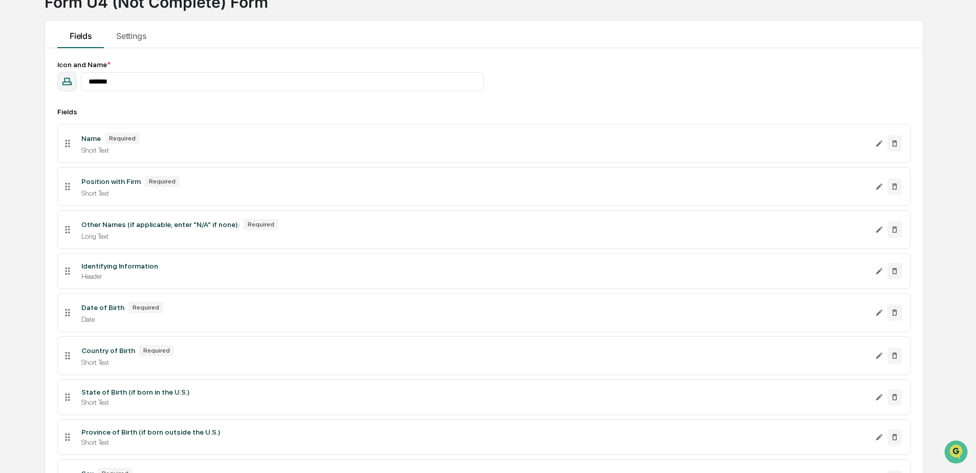
scroll to position [49, 0]
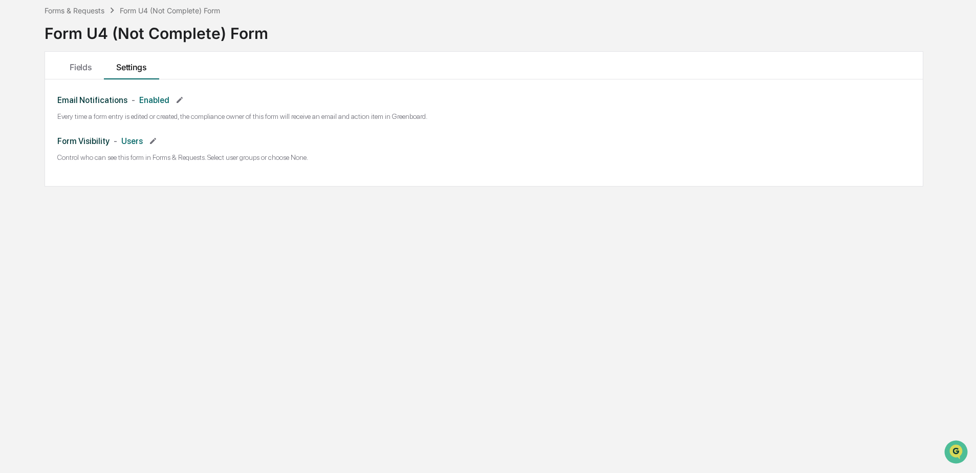
click at [145, 143] on h3 "Form Visibility - Users" at bounding box center [483, 141] width 853 height 16
click at [139, 142] on span "Users" at bounding box center [132, 141] width 22 height 10
click at [156, 141] on icon at bounding box center [153, 141] width 6 height 6
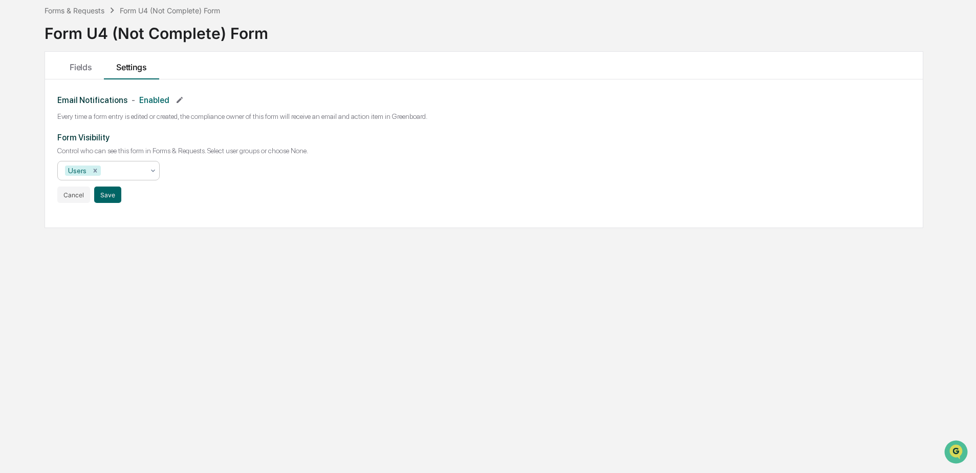
click at [152, 167] on icon at bounding box center [153, 170] width 8 height 8
click at [85, 286] on div "Shannon Test of Forms" at bounding box center [108, 284] width 101 height 33
click at [254, 199] on div "Form Visibility Control who can see this form in Forms & Requests. Select user …" at bounding box center [483, 168] width 853 height 70
click at [113, 200] on button "Save" at bounding box center [107, 194] width 27 height 16
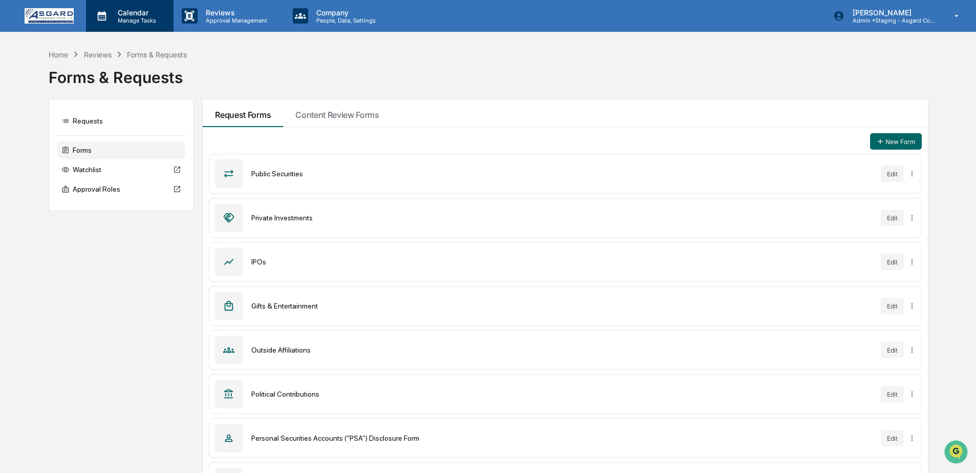
click at [135, 20] on p "Manage Tasks" at bounding box center [136, 20] width 52 height 7
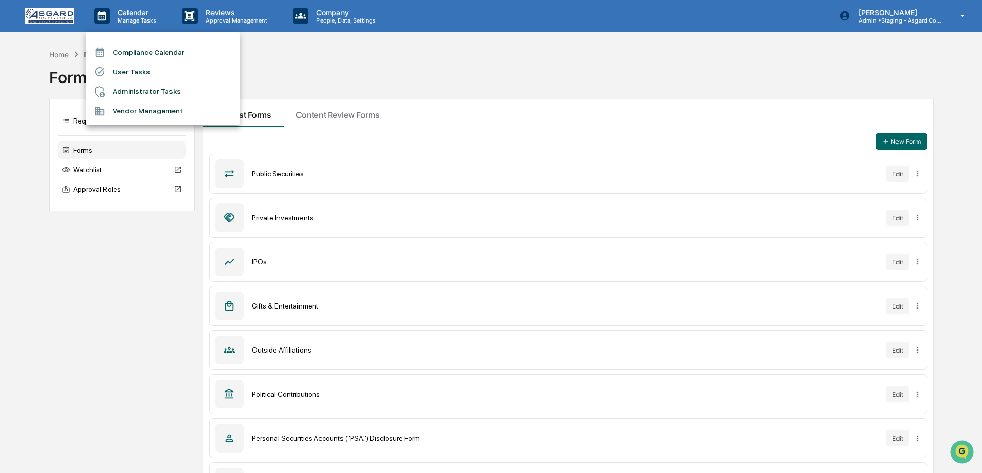
click at [28, 16] on div at bounding box center [491, 236] width 982 height 473
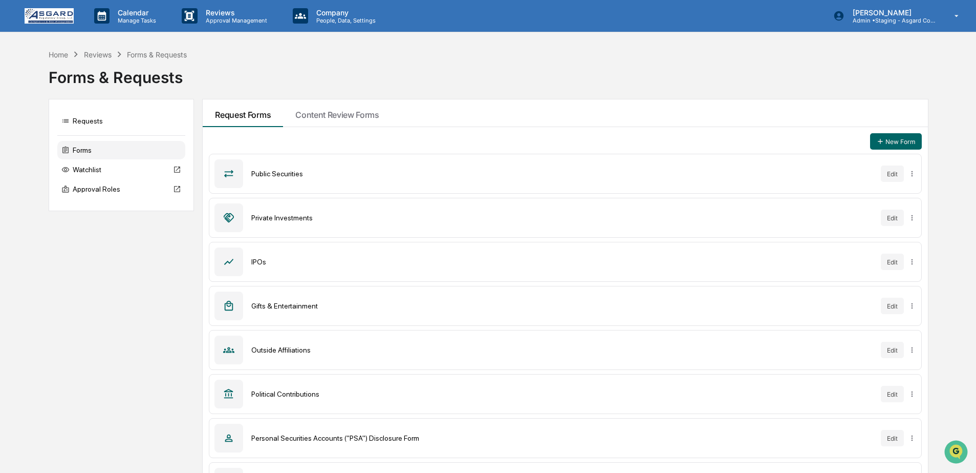
click at [36, 16] on img at bounding box center [49, 15] width 49 height 15
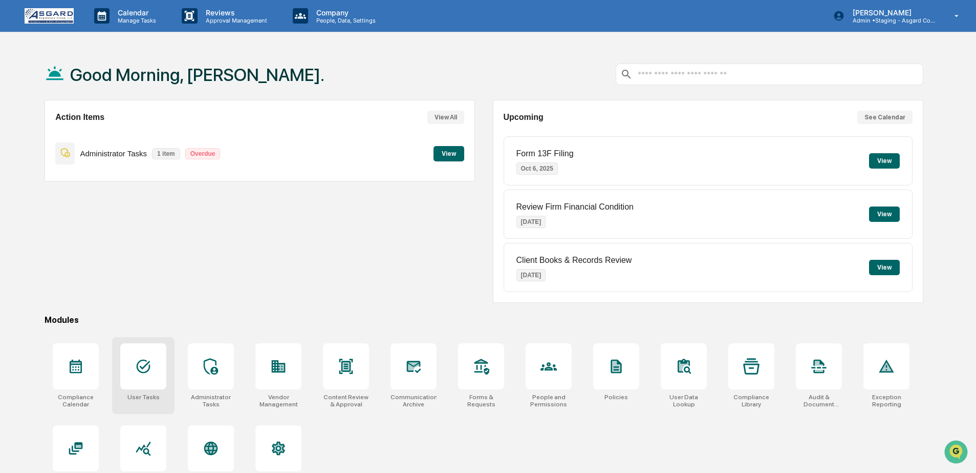
click at [138, 371] on icon at bounding box center [143, 366] width 16 height 16
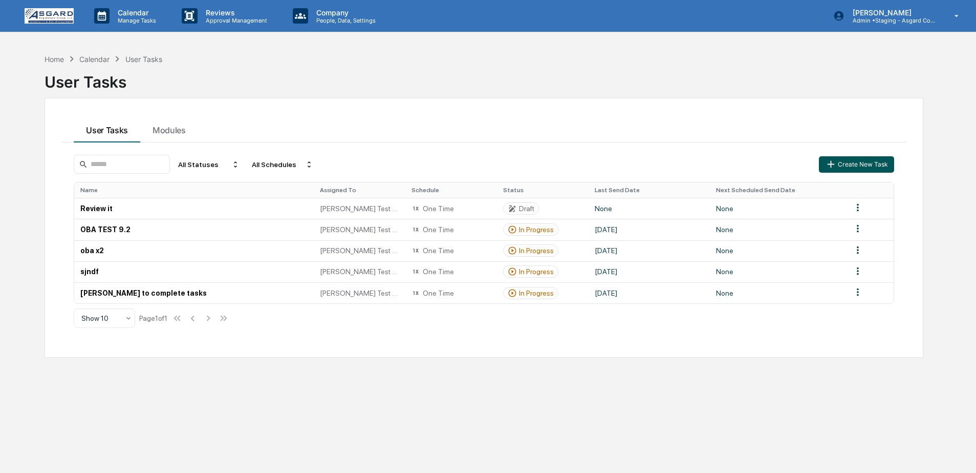
click at [868, 166] on button "Create New Task" at bounding box center [856, 164] width 75 height 16
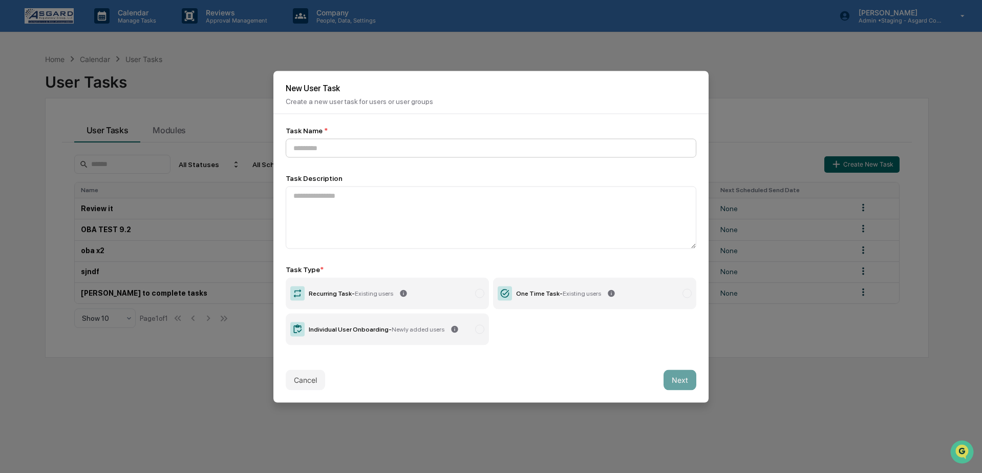
click at [447, 148] on input at bounding box center [491, 147] width 411 height 19
type input "**********"
click at [549, 278] on label "One Time Task - Existing users" at bounding box center [594, 293] width 203 height 32
click at [676, 371] on button "Next" at bounding box center [679, 379] width 33 height 20
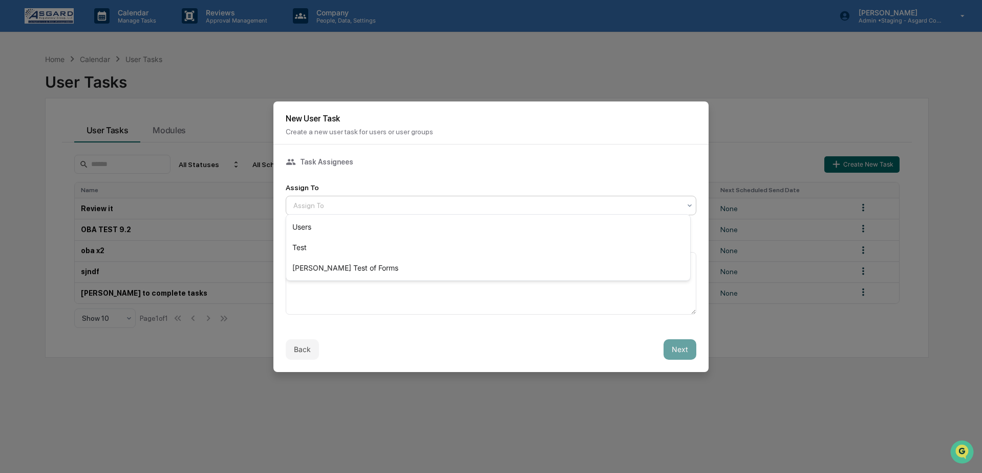
click at [386, 200] on div at bounding box center [486, 205] width 387 height 10
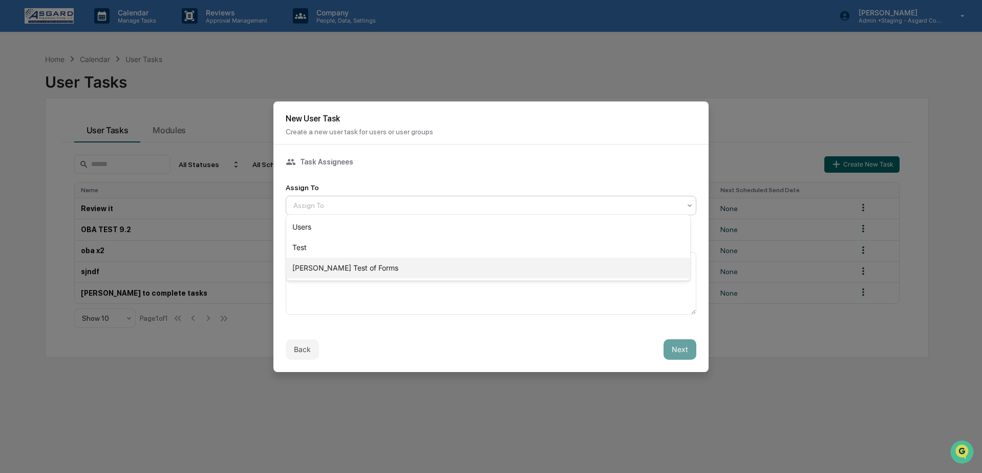
click at [350, 262] on div "Shannon Test of Forms" at bounding box center [488, 268] width 404 height 20
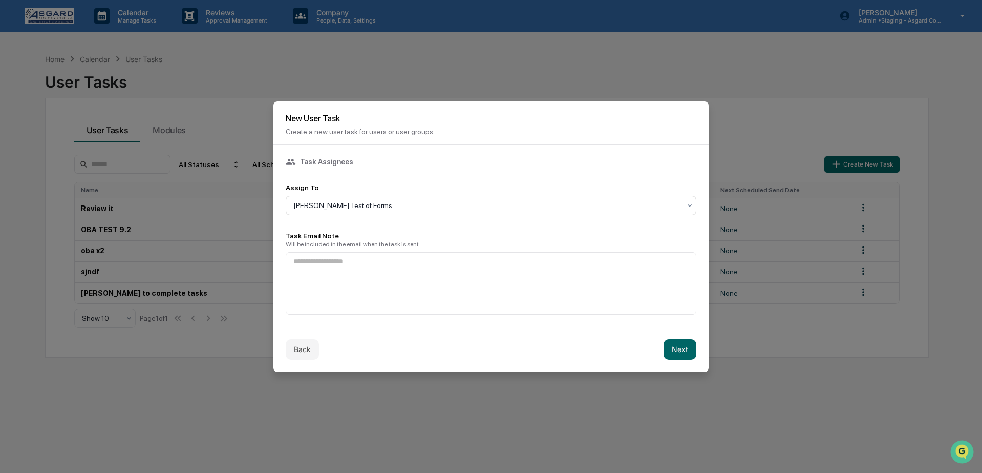
drag, startPoint x: 676, startPoint y: 343, endPoint x: 619, endPoint y: 344, distance: 56.8
click at [676, 343] on button "Next" at bounding box center [679, 349] width 33 height 20
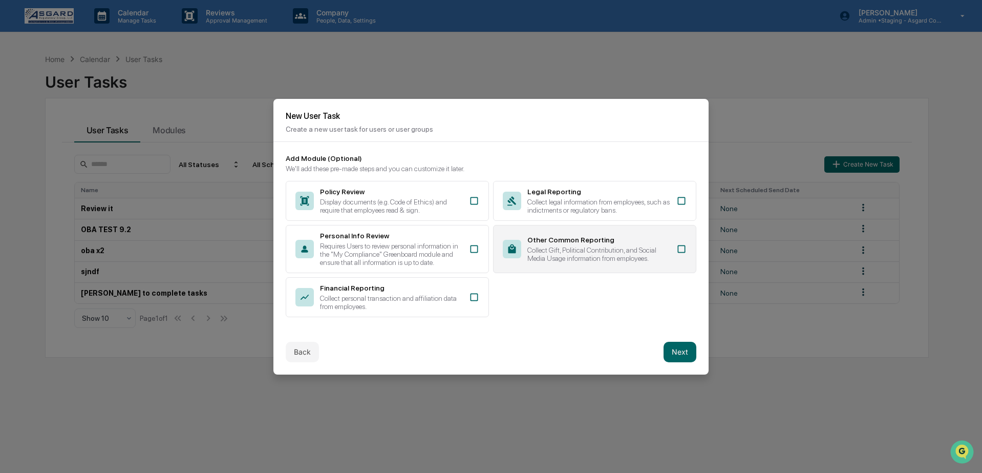
click at [589, 271] on div "Other Common Reporting Collect Gift, Political Contribution, and Social Media U…" at bounding box center [594, 249] width 203 height 48
click at [674, 355] on button "Next" at bounding box center [679, 351] width 33 height 20
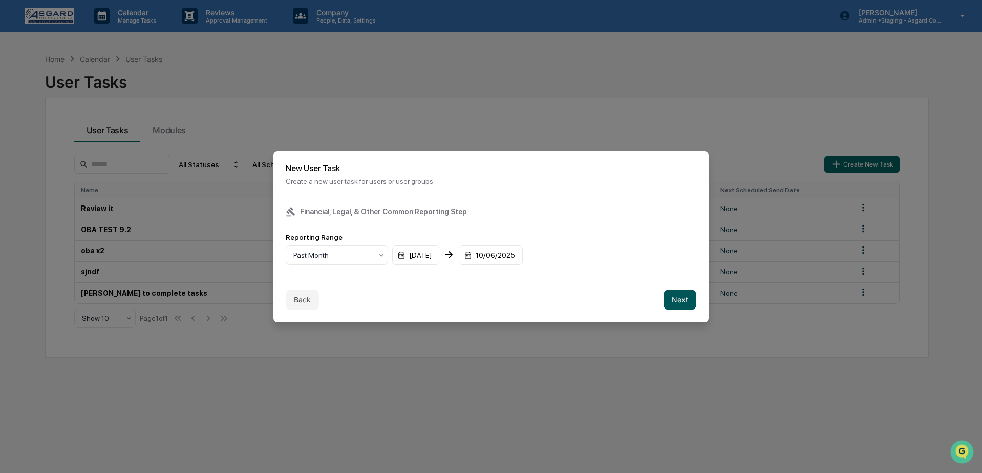
click at [673, 296] on button "Next" at bounding box center [679, 299] width 33 height 20
click at [308, 256] on div "mm/dd/yyyy" at bounding box center [317, 254] width 63 height 19
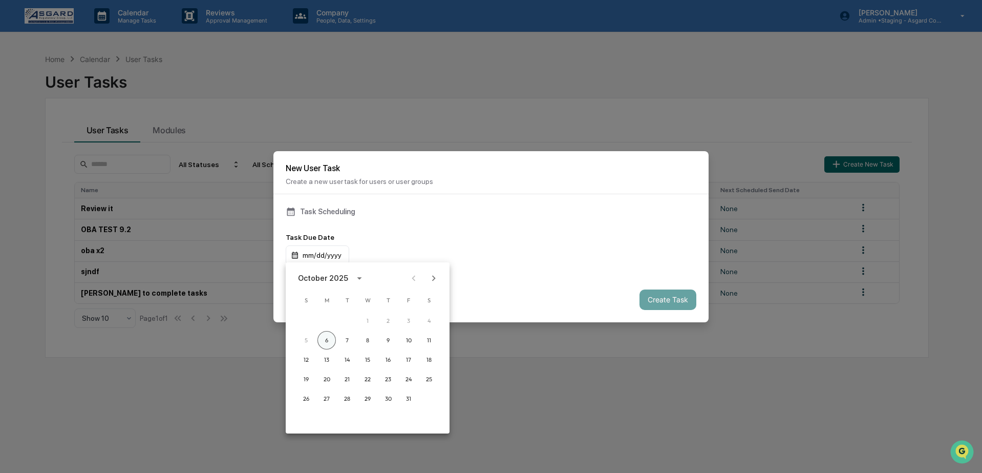
click at [333, 340] on button "6" at bounding box center [326, 340] width 18 height 18
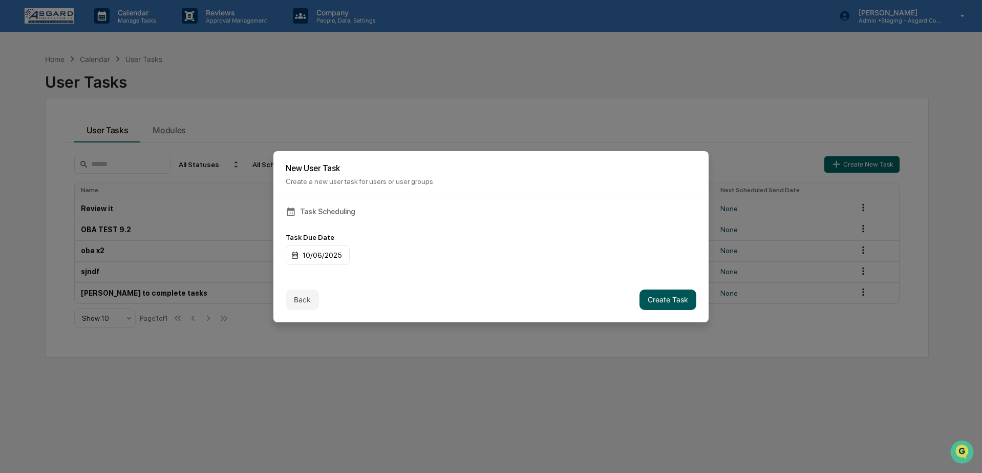
drag, startPoint x: 628, startPoint y: 291, endPoint x: 645, endPoint y: 294, distance: 16.8
click at [630, 290] on div "Back Create Task" at bounding box center [490, 299] width 435 height 45
click at [660, 297] on button "Create Task" at bounding box center [667, 299] width 57 height 20
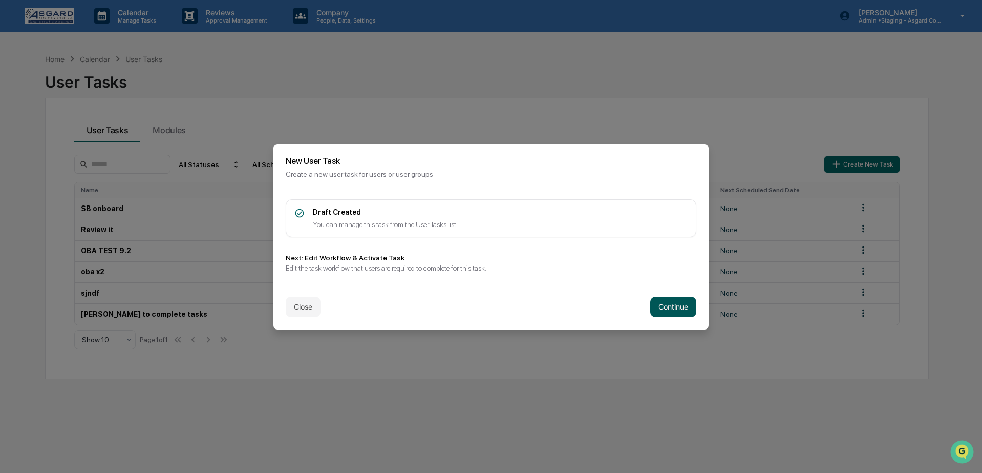
click at [660, 297] on button "Continue" at bounding box center [673, 306] width 46 height 20
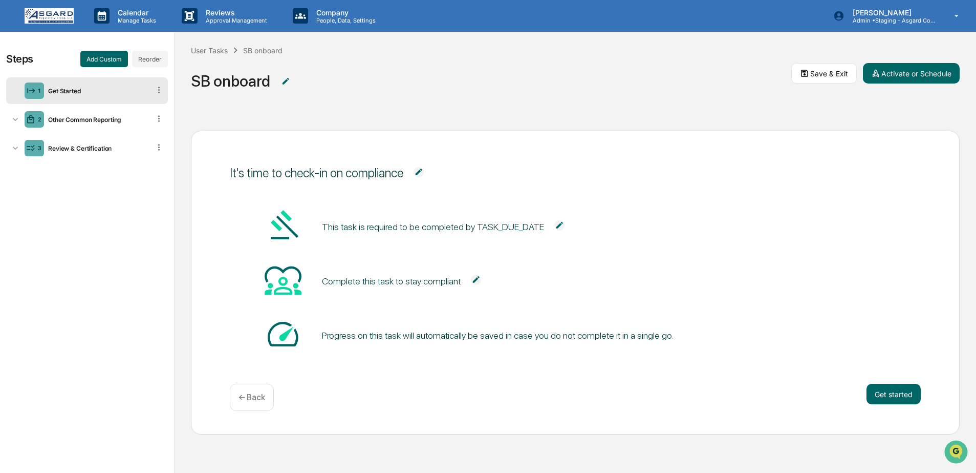
click at [94, 95] on div "1 Get Started" at bounding box center [87, 90] width 162 height 27
click at [92, 123] on div "2 Other Common Reporting" at bounding box center [87, 119] width 162 height 27
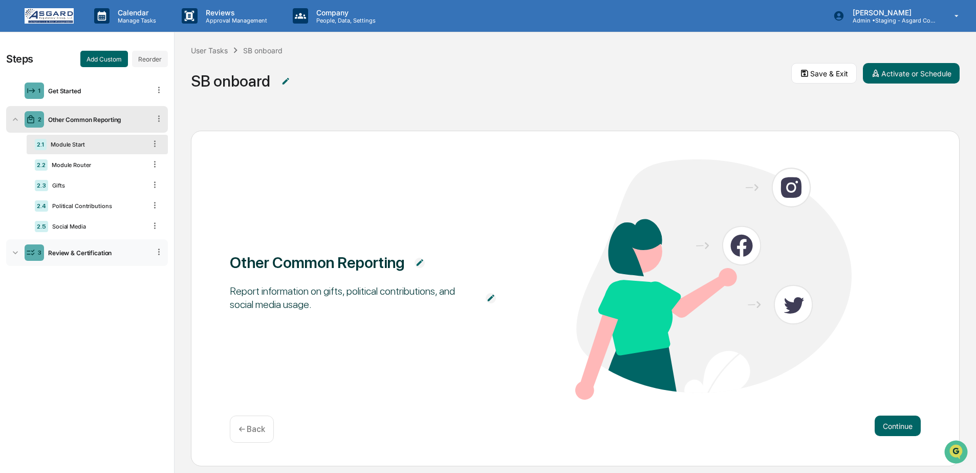
click at [81, 249] on div "3 Review & Certification" at bounding box center [87, 252] width 162 height 27
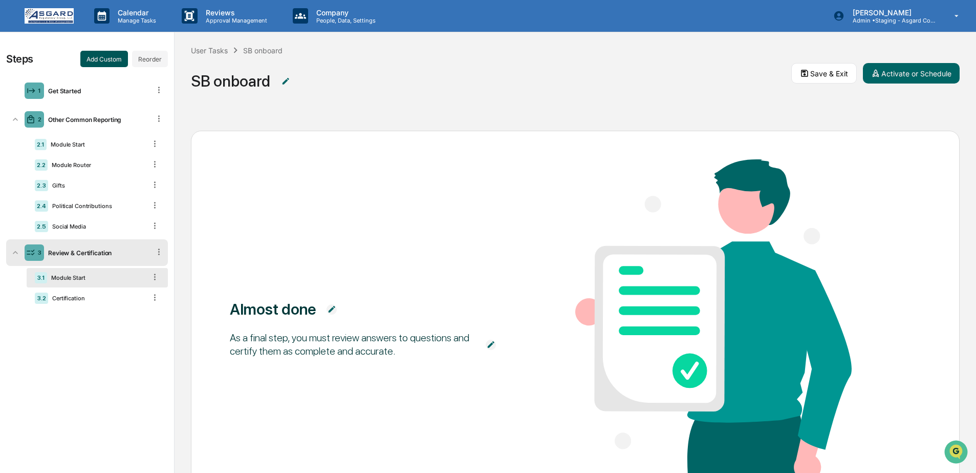
click at [102, 60] on button "Add Custom" at bounding box center [104, 59] width 48 height 16
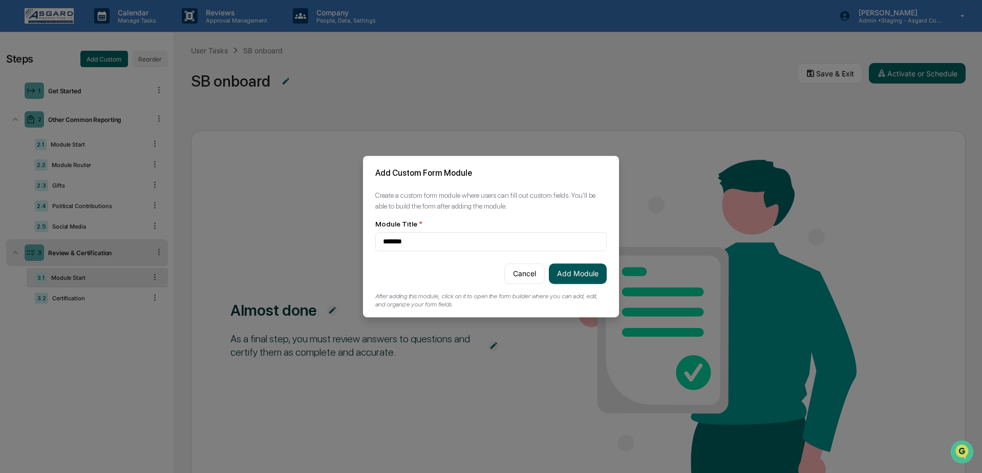
type input "*******"
click at [574, 275] on button "Add Module" at bounding box center [578, 273] width 58 height 20
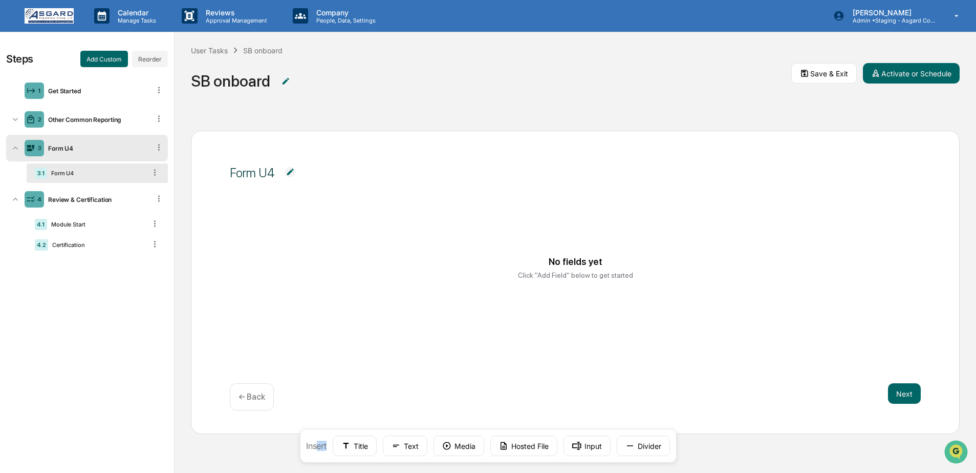
click at [318, 451] on div "Insert Title Text Media Hosted File Input Divider" at bounding box center [487, 445] width 377 height 34
click at [349, 447] on icon at bounding box center [345, 445] width 9 height 9
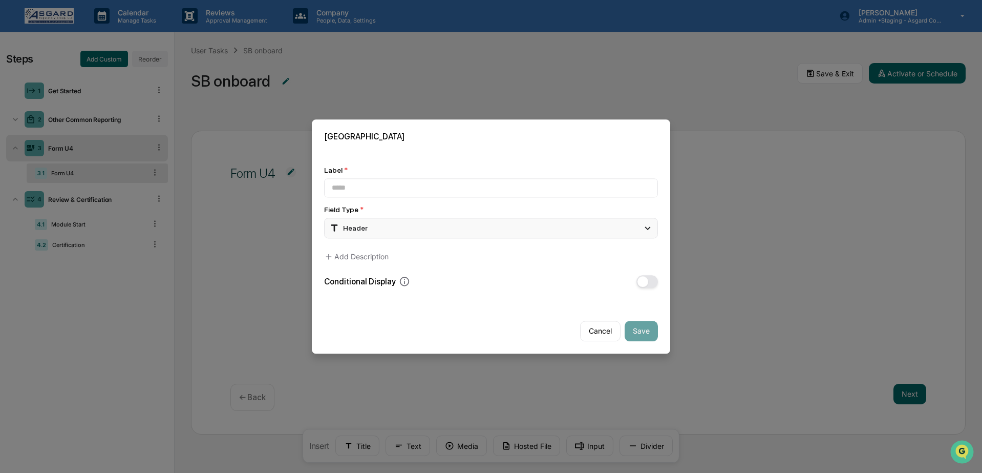
click at [517, 226] on div "Header" at bounding box center [491, 228] width 334 height 20
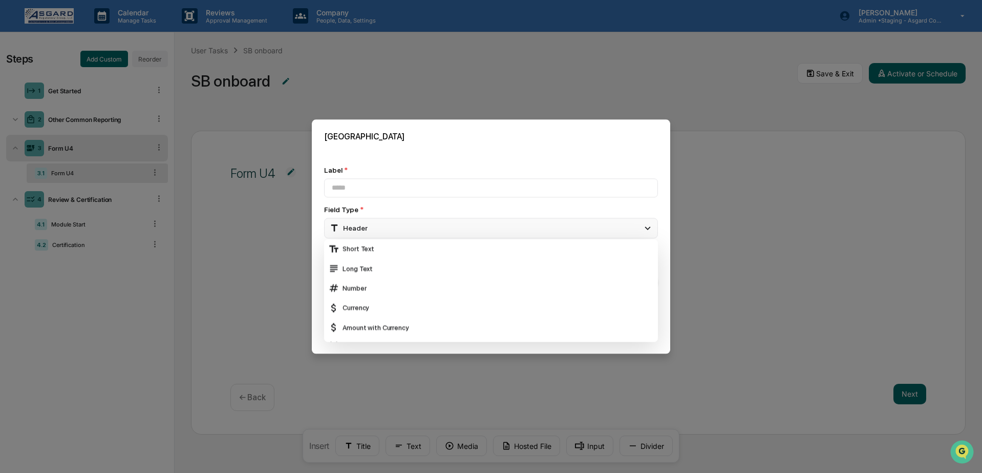
click at [518, 221] on div "Header" at bounding box center [491, 228] width 334 height 20
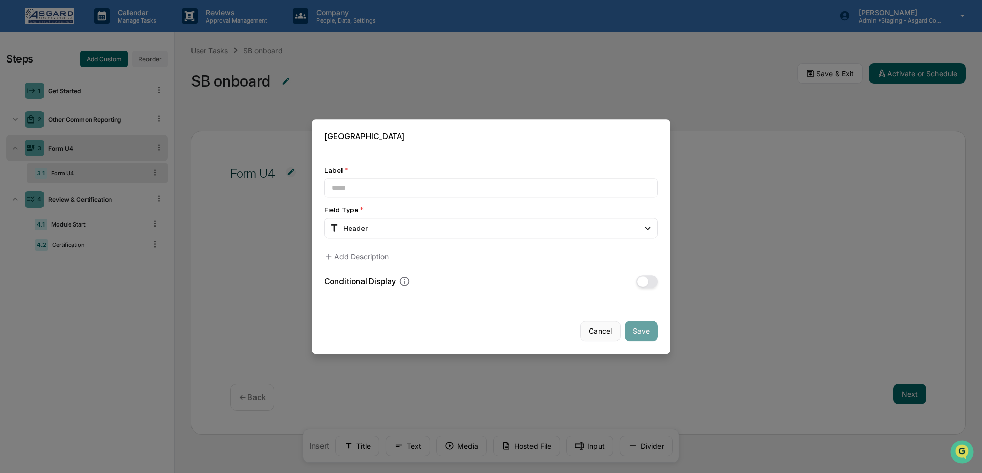
click at [606, 324] on button "Cancel" at bounding box center [600, 330] width 40 height 20
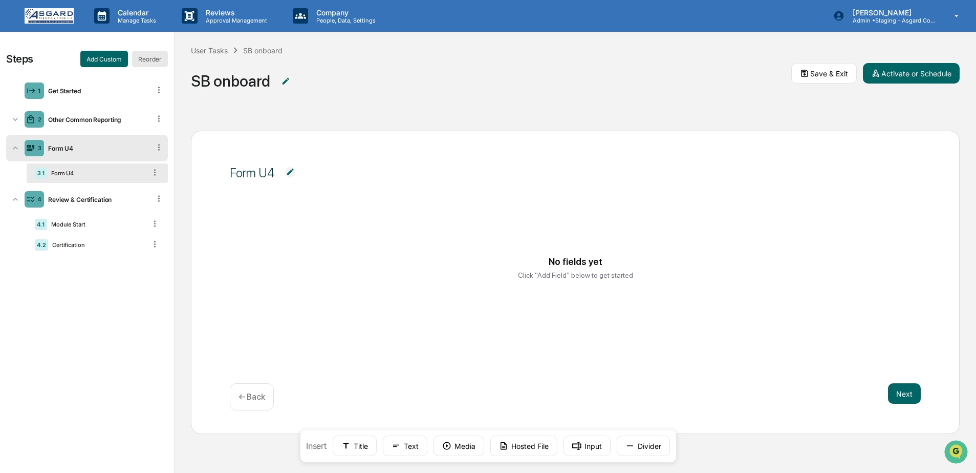
click at [143, 61] on button "Reorder" at bounding box center [150, 59] width 36 height 16
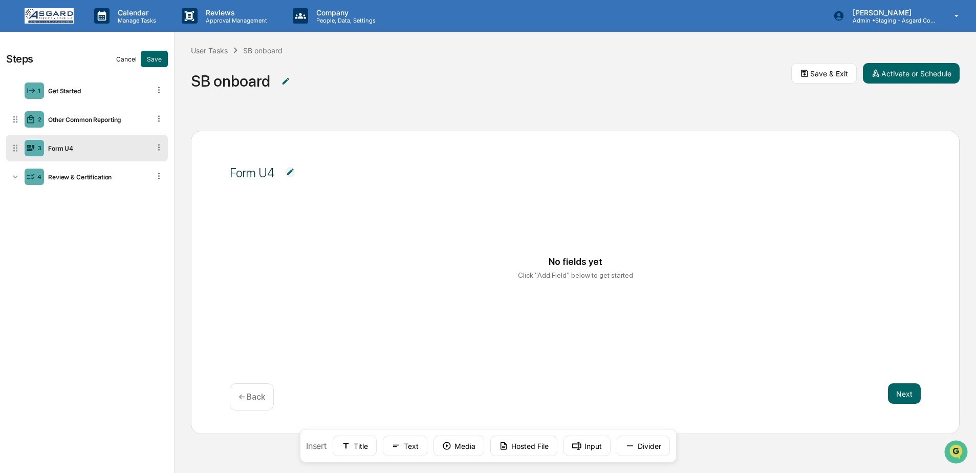
click at [121, 62] on button "Cancel" at bounding box center [126, 59] width 20 height 16
click at [111, 159] on div "3 Form U4" at bounding box center [87, 148] width 162 height 27
click at [73, 177] on div "Form U4" at bounding box center [96, 172] width 99 height 7
click at [155, 148] on icon at bounding box center [159, 147] width 10 height 10
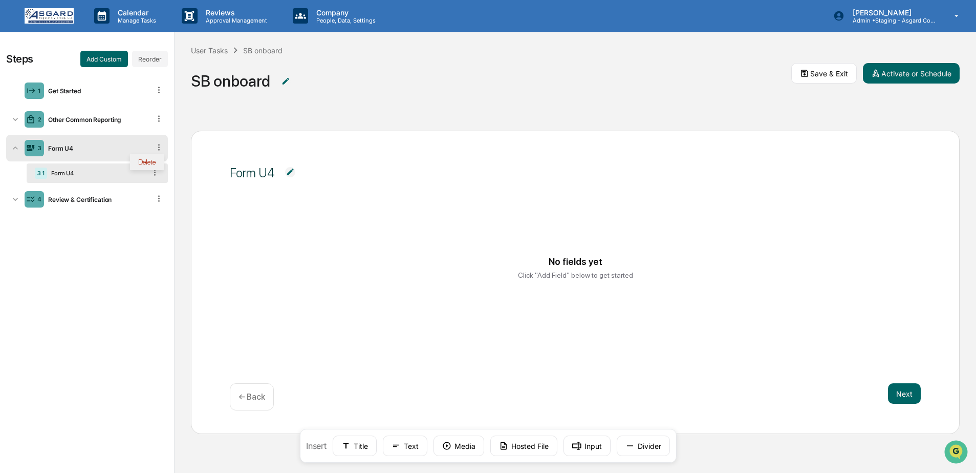
click at [156, 162] on div "Delete" at bounding box center [147, 162] width 34 height 16
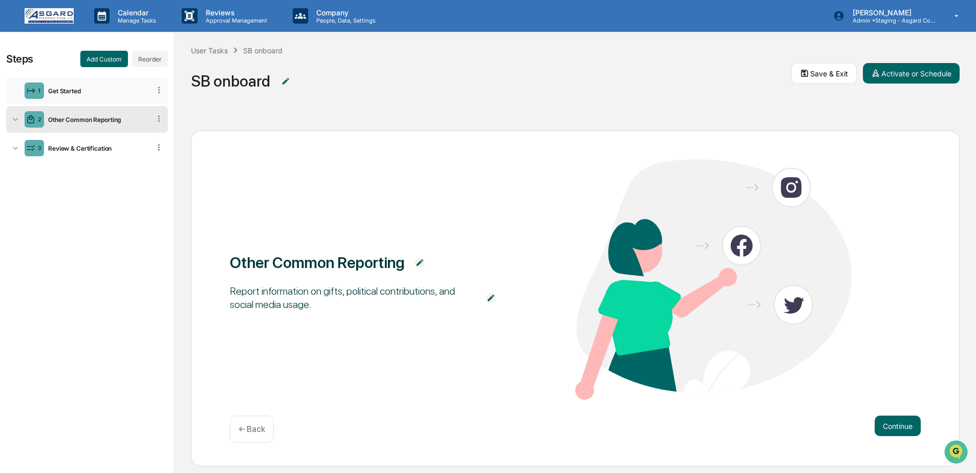
click at [55, 101] on div "1 Get Started" at bounding box center [87, 90] width 162 height 27
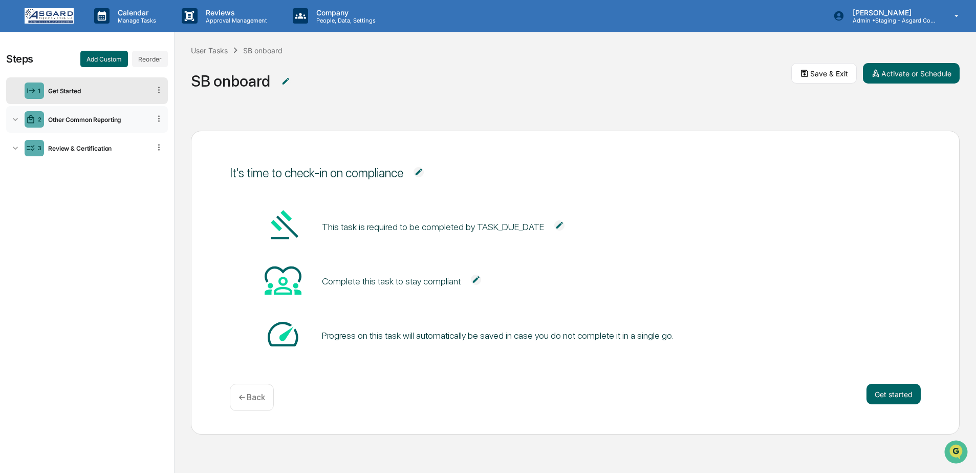
click at [66, 117] on div "Other Common Reporting" at bounding box center [97, 120] width 106 height 8
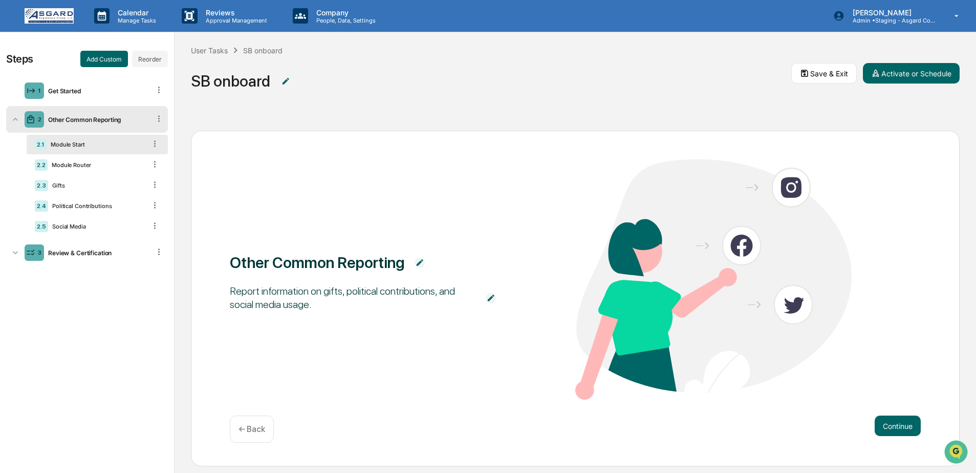
click at [66, 145] on div "Module Start" at bounding box center [96, 144] width 99 height 7
click at [66, 163] on div "Module Router" at bounding box center [97, 164] width 98 height 7
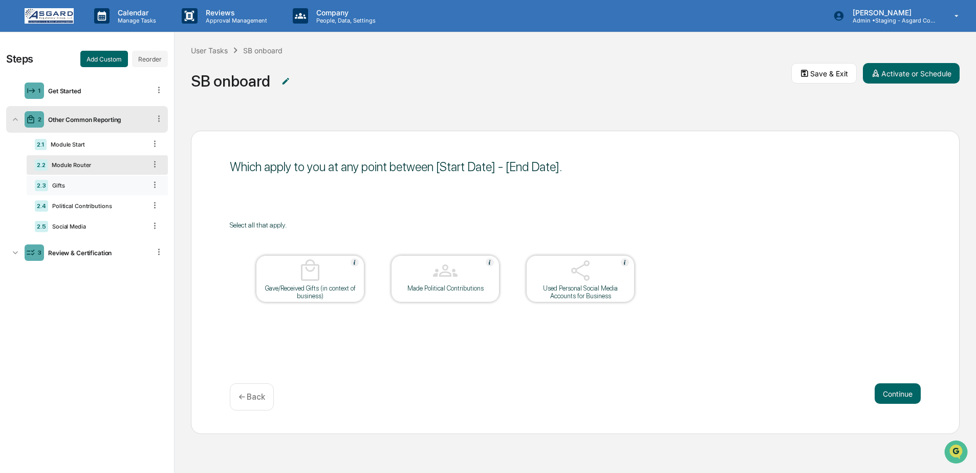
click at [64, 192] on div "2.3 Gifts" at bounding box center [97, 185] width 141 height 19
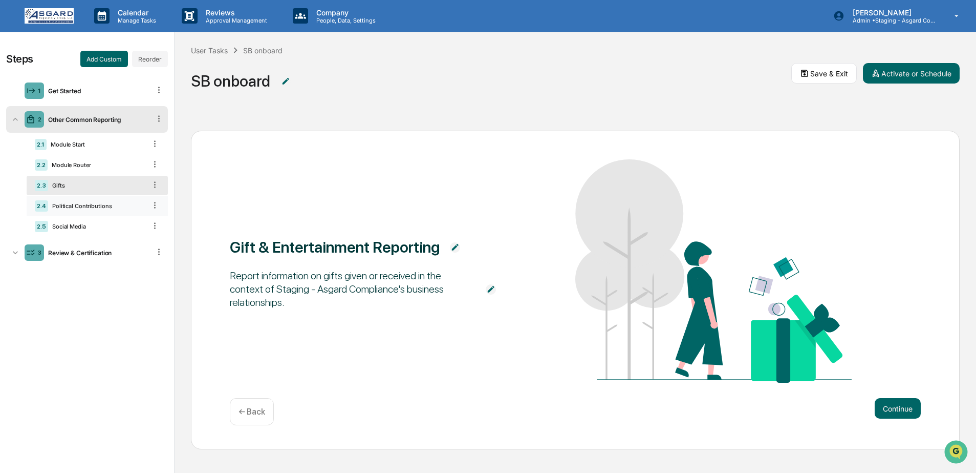
click at [70, 216] on div "2.4 Political Contributions" at bounding box center [97, 205] width 141 height 19
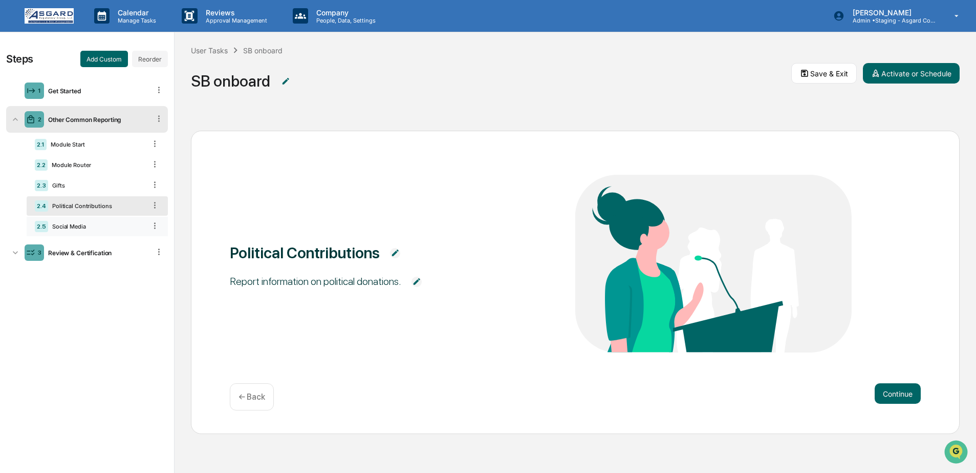
click at [73, 233] on div "2.5 Social Media" at bounding box center [97, 226] width 141 height 19
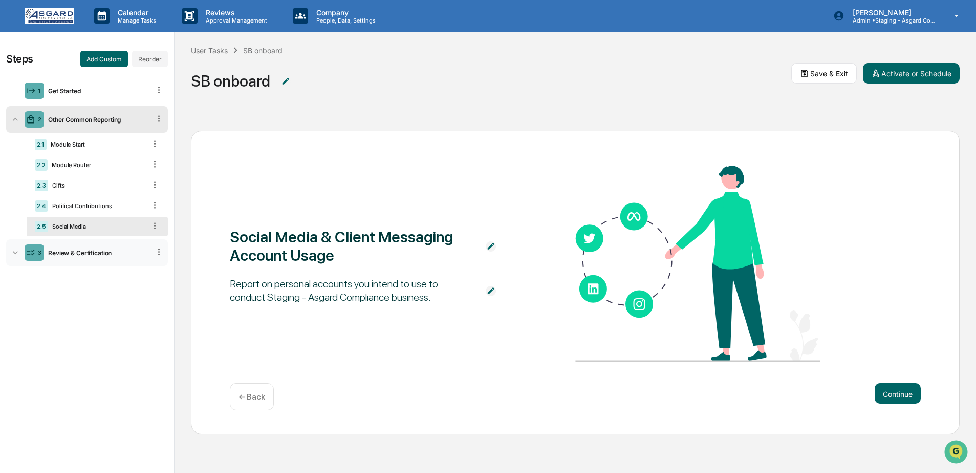
click at [56, 263] on div "3 Review & Certification" at bounding box center [87, 252] width 162 height 27
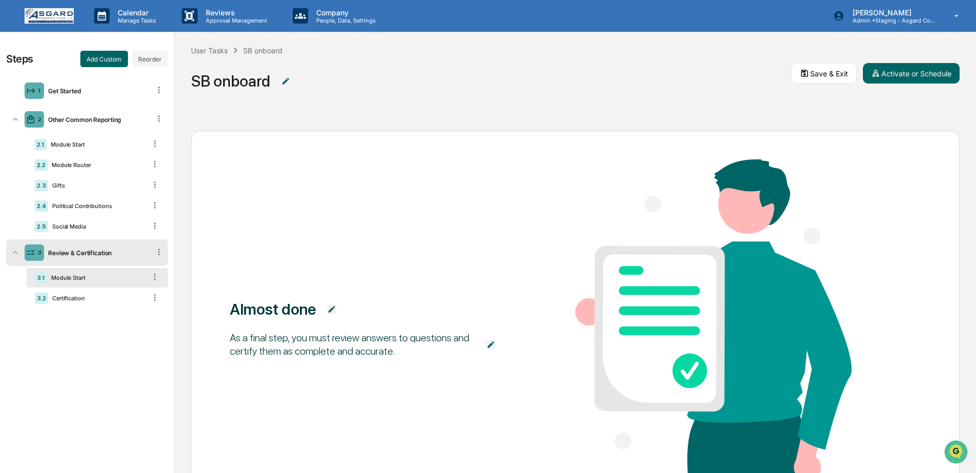
click at [26, 19] on img at bounding box center [49, 15] width 49 height 15
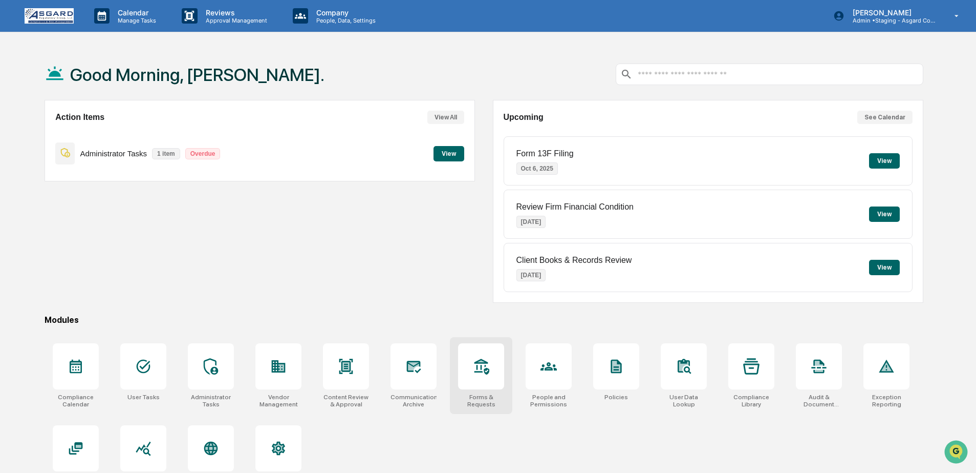
click at [497, 382] on div at bounding box center [481, 366] width 46 height 46
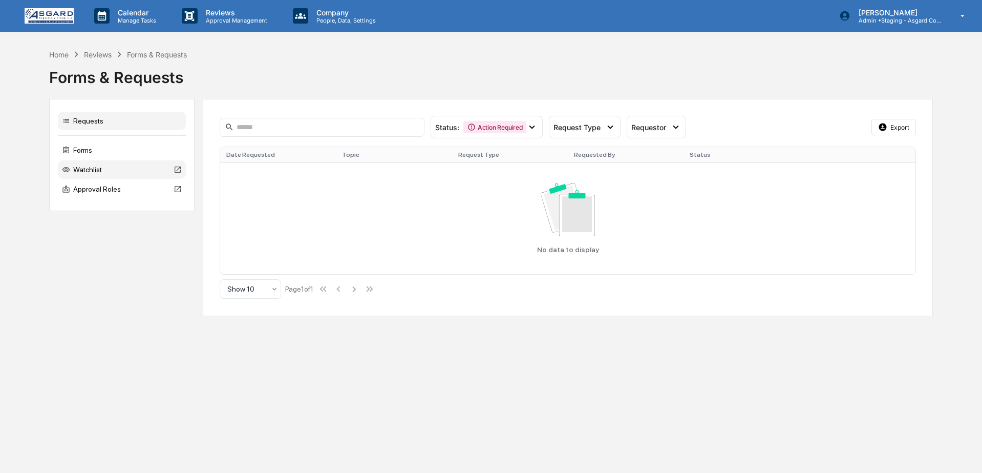
click at [87, 164] on div "Watchlist" at bounding box center [122, 169] width 128 height 18
click at [87, 153] on div "Forms" at bounding box center [122, 150] width 128 height 18
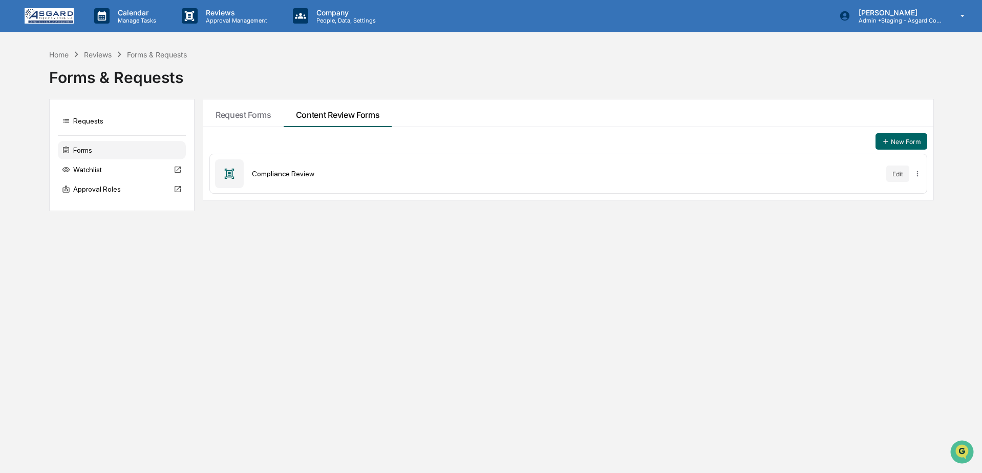
click at [330, 176] on div "Compliance Review" at bounding box center [565, 173] width 626 height 8
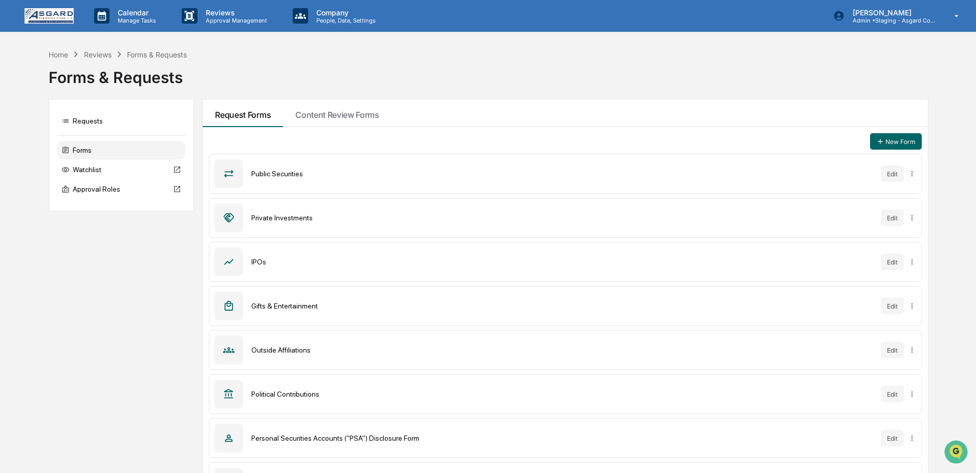
scroll to position [80, 0]
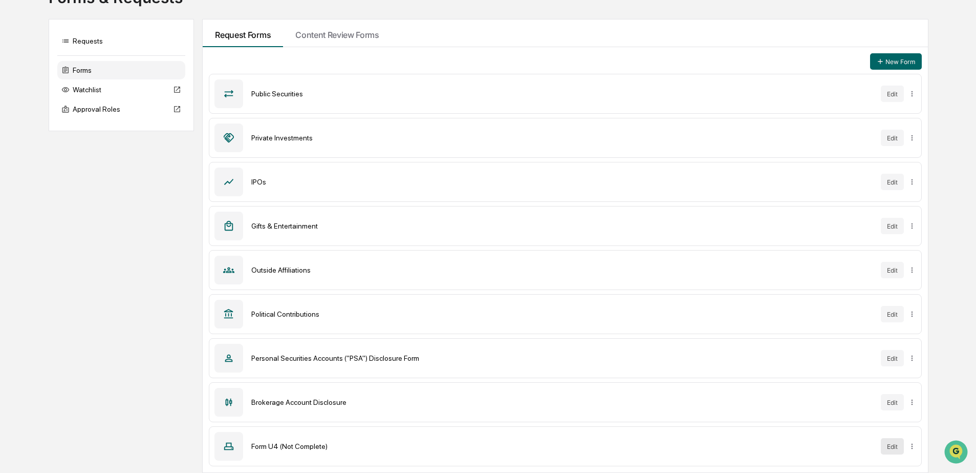
click at [896, 448] on button "Edit" at bounding box center [892, 446] width 23 height 16
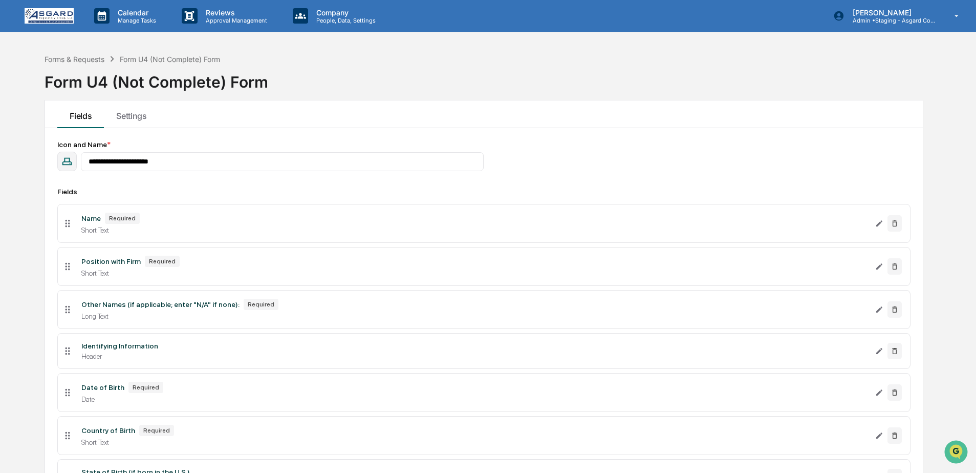
click at [246, 77] on div "Form U4 (Not Complete) Form" at bounding box center [157, 78] width 224 height 27
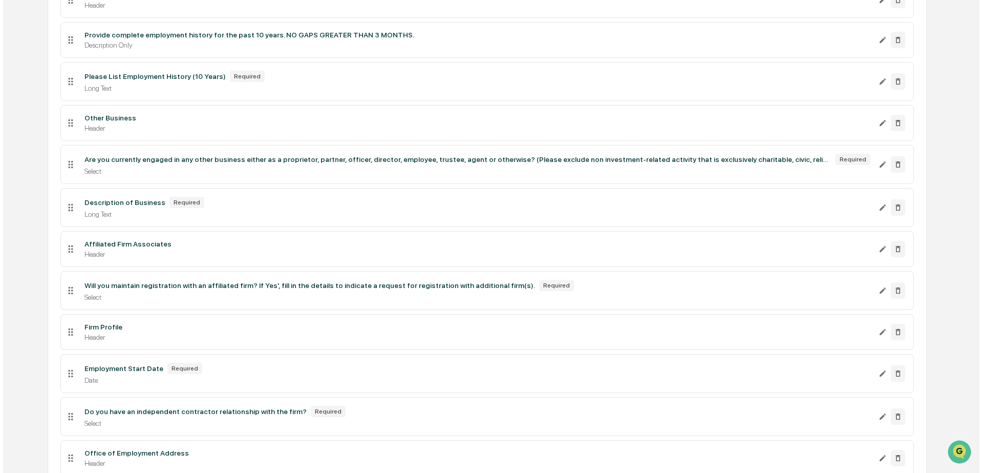
scroll to position [853, 0]
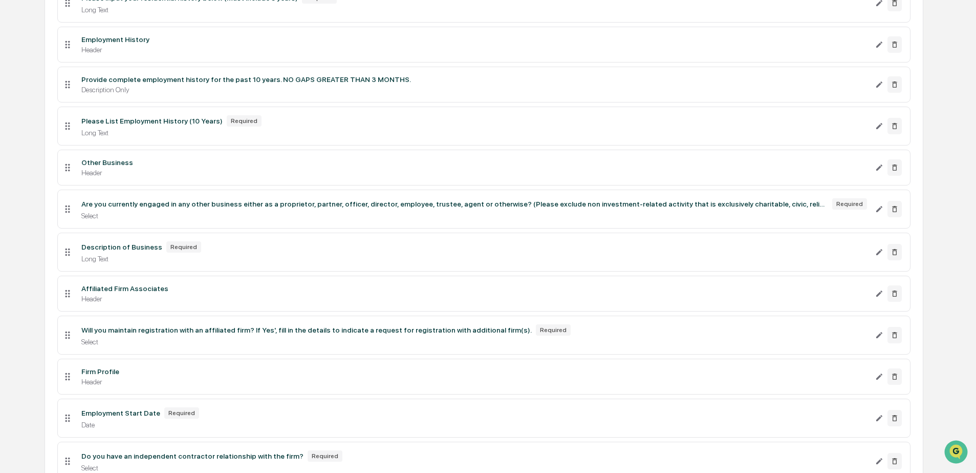
click at [200, 166] on div "Other Business" at bounding box center [473, 162] width 785 height 8
click at [876, 213] on icon "Edit Are you currently engaged in any other business either as a proprietor, pa…" at bounding box center [879, 209] width 8 height 8
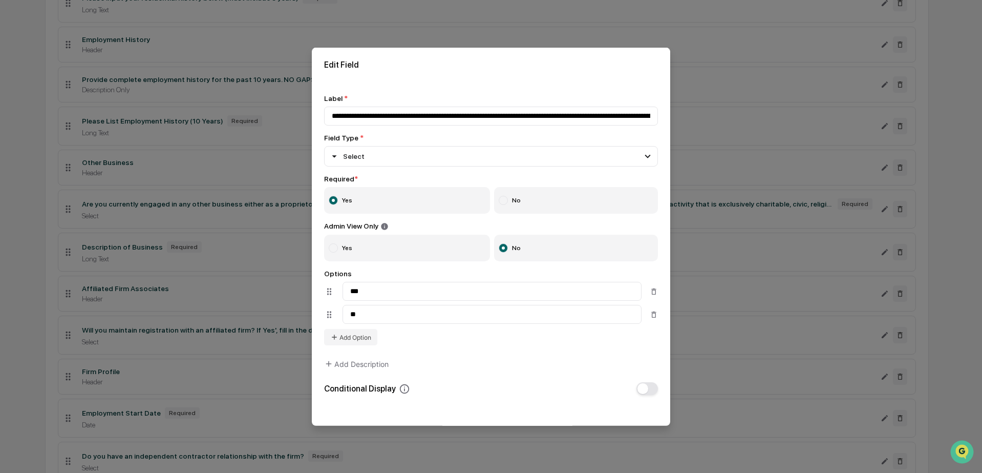
click at [645, 394] on button "button" at bounding box center [647, 388] width 22 height 13
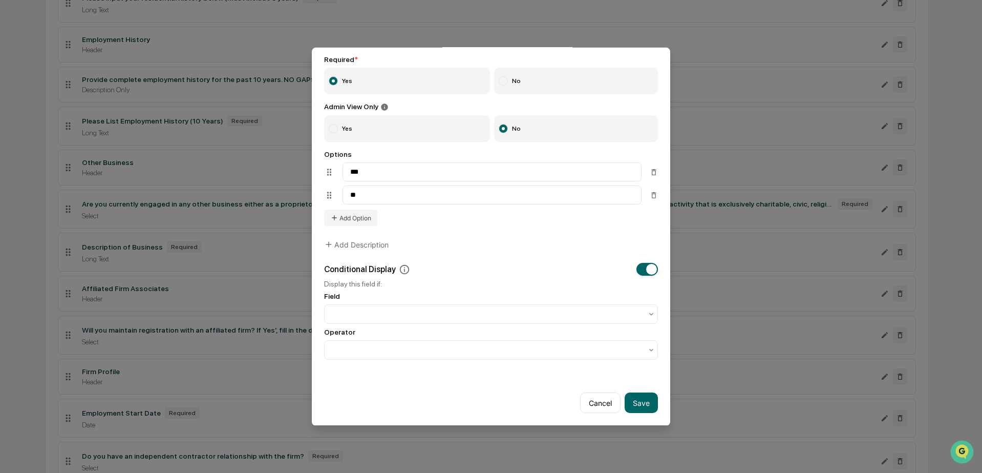
scroll to position [130, 0]
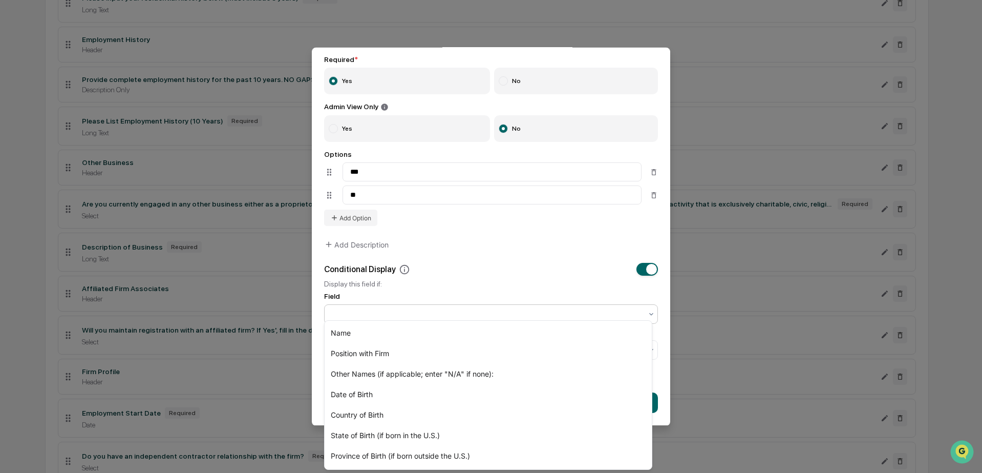
click at [356, 307] on div at bounding box center [487, 314] width 320 height 14
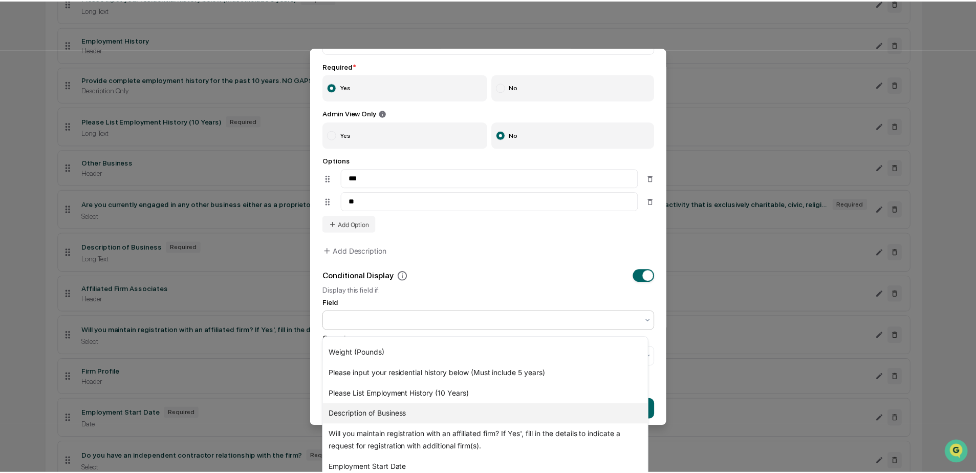
scroll to position [200, 0]
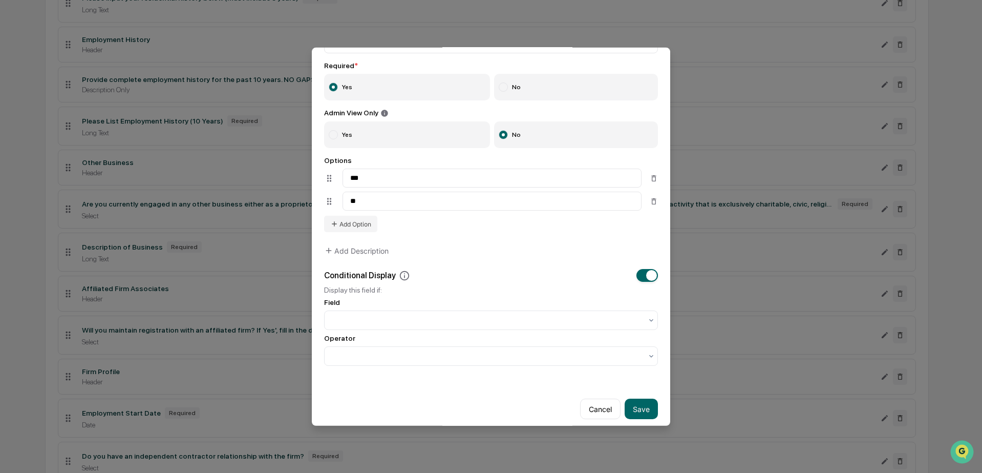
click at [578, 227] on div "Options *** ** Add Option" at bounding box center [491, 194] width 334 height 76
click at [593, 413] on button "Cancel" at bounding box center [600, 408] width 40 height 20
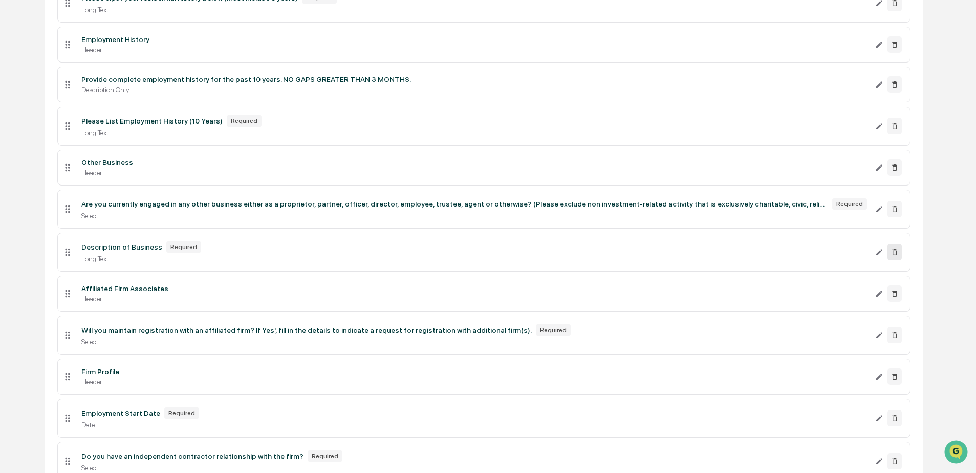
click at [894, 256] on icon at bounding box center [895, 252] width 8 height 8
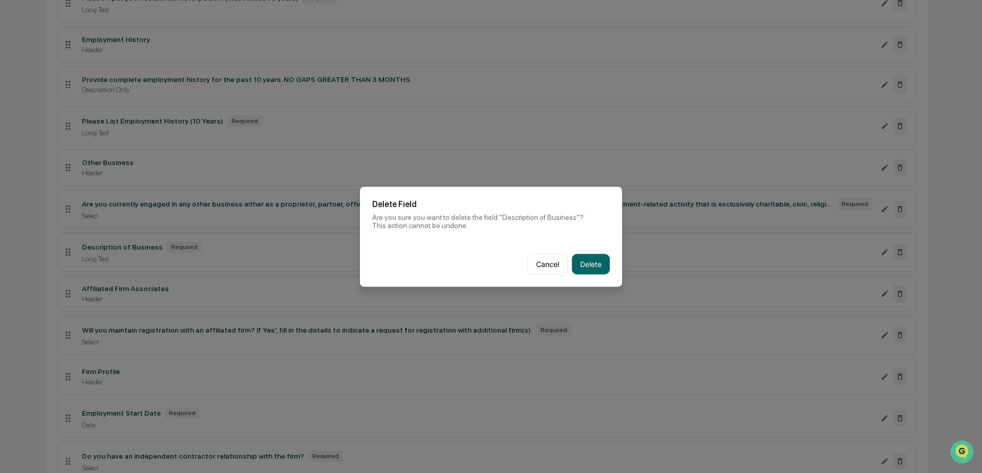
click at [552, 264] on button "Cancel" at bounding box center [547, 263] width 40 height 20
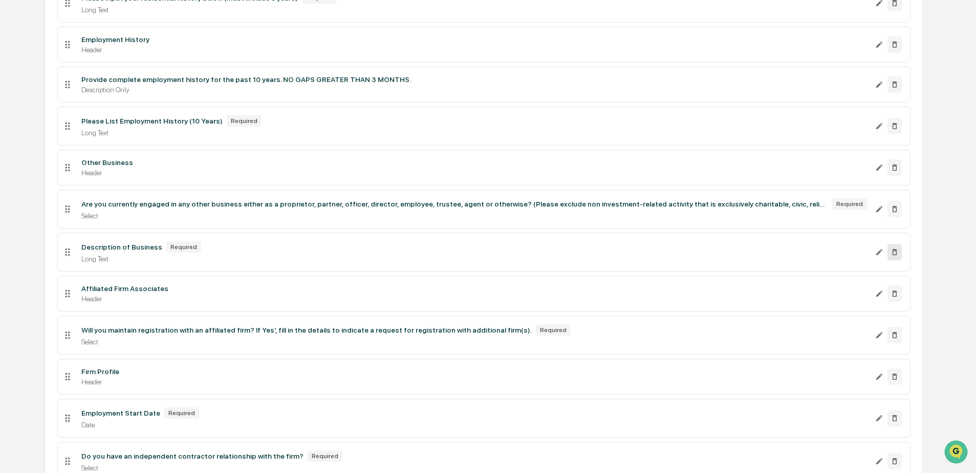
click at [889, 260] on button at bounding box center [895, 252] width 14 height 16
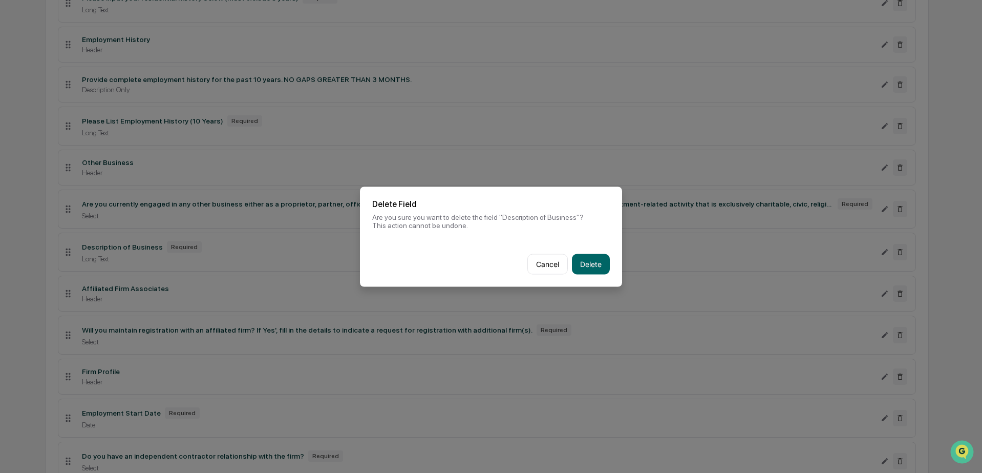
click at [574, 258] on button "Delete" at bounding box center [591, 263] width 38 height 20
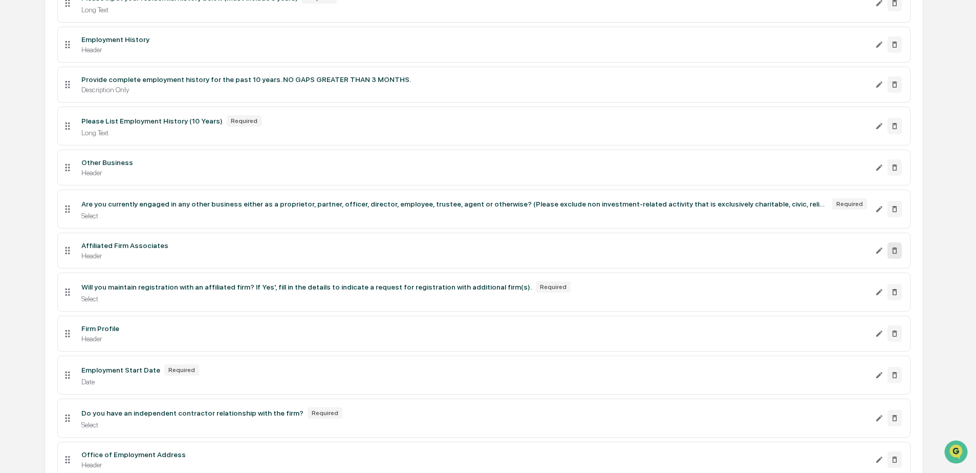
click at [896, 259] on button at bounding box center [895, 250] width 14 height 16
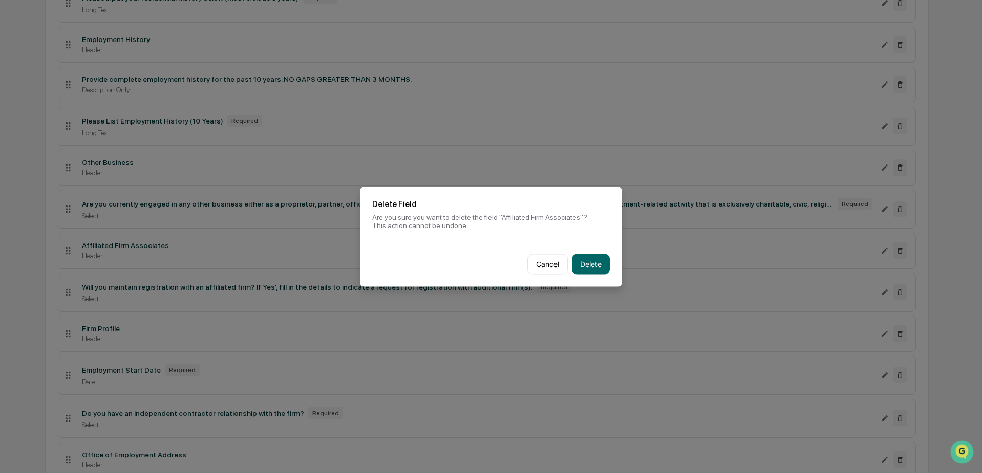
click at [584, 264] on button "Delete" at bounding box center [591, 263] width 38 height 20
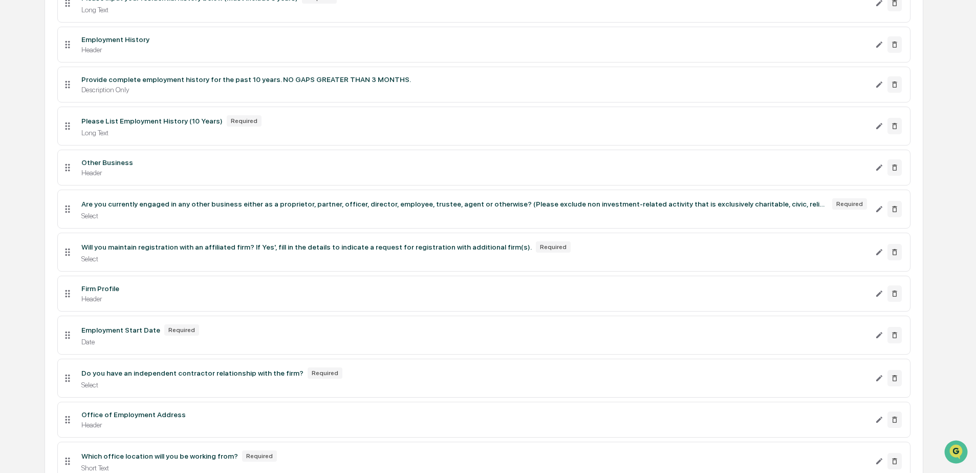
click at [507, 271] on li "Will you maintain registration with an affiliated firm? If Yes', fill in the de…" at bounding box center [483, 251] width 853 height 39
click at [361, 303] on div "Header" at bounding box center [473, 298] width 785 height 8
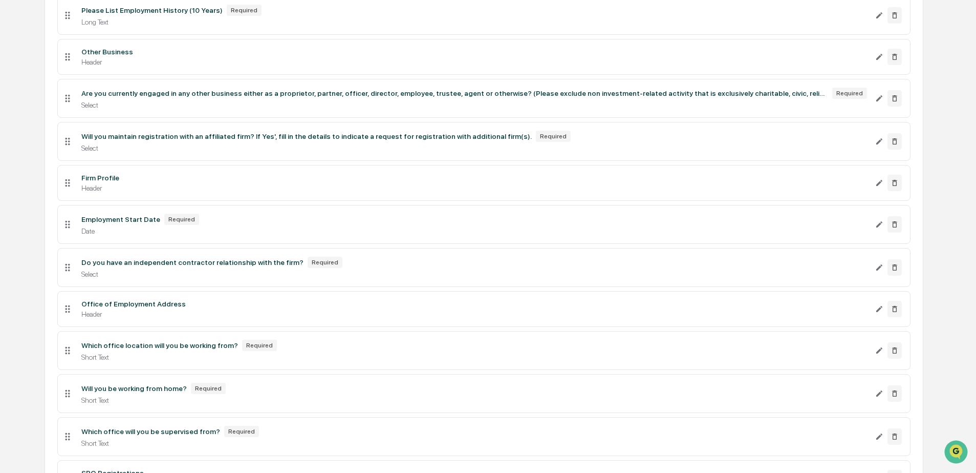
scroll to position [974, 0]
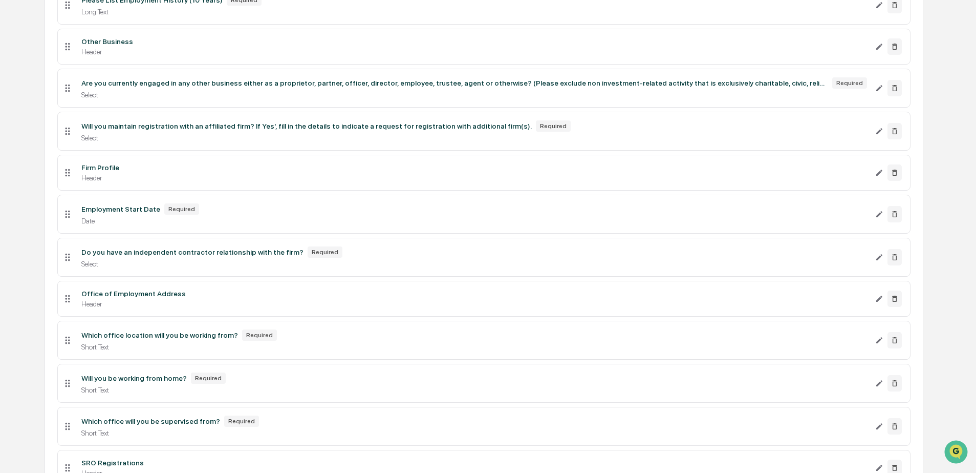
click at [259, 225] on div "Date" at bounding box center [473, 221] width 785 height 8
click at [225, 151] on li "Will you maintain registration with an affiliated firm? If Yes', fill in the de…" at bounding box center [483, 131] width 853 height 39
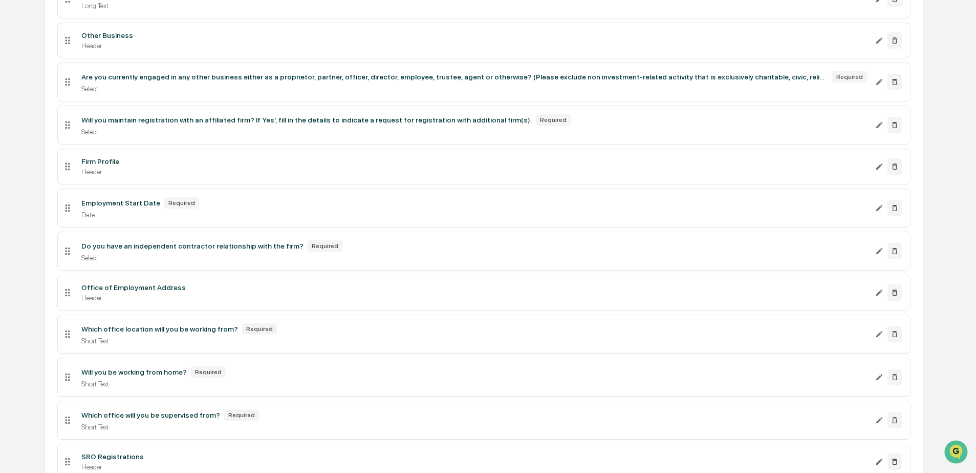
scroll to position [982, 0]
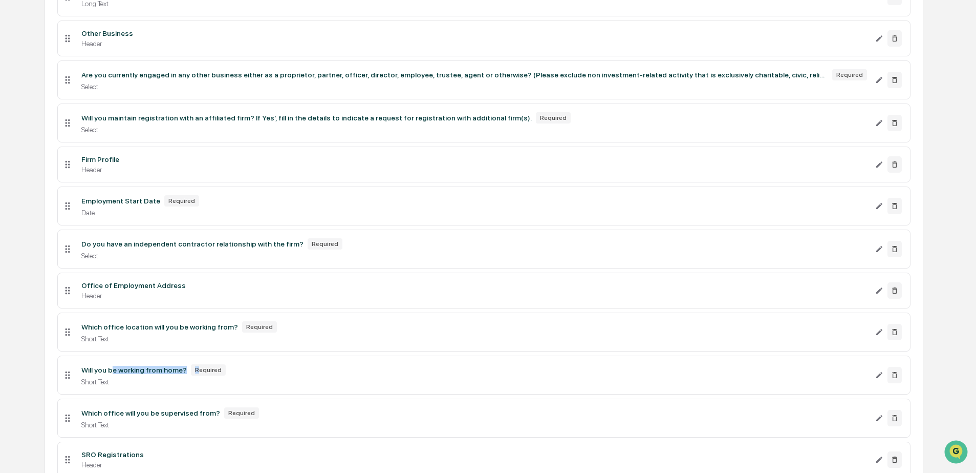
drag, startPoint x: 116, startPoint y: 401, endPoint x: 203, endPoint y: 398, distance: 87.6
click at [201, 375] on div "Will you be working from home? Required" at bounding box center [473, 369] width 785 height 11
click at [204, 375] on div "Required" at bounding box center [208, 369] width 35 height 11
click at [316, 375] on div "Will you be working from home? Required" at bounding box center [473, 369] width 785 height 11
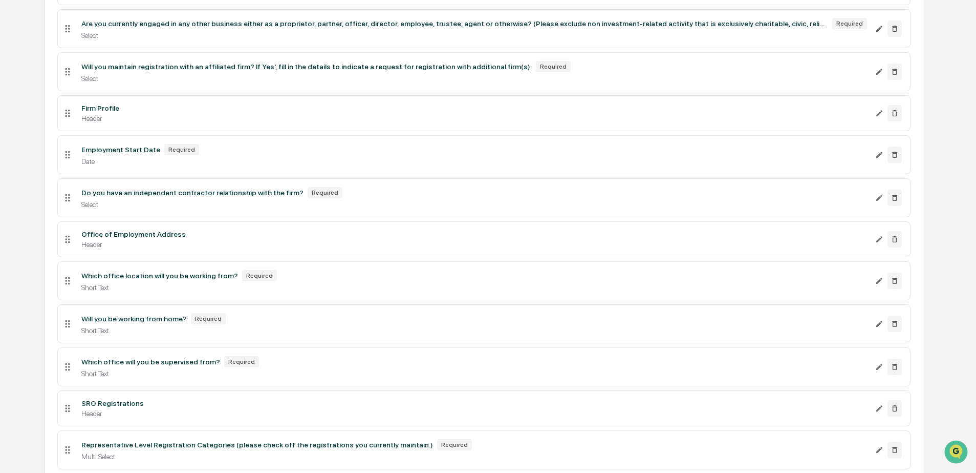
scroll to position [1044, 0]
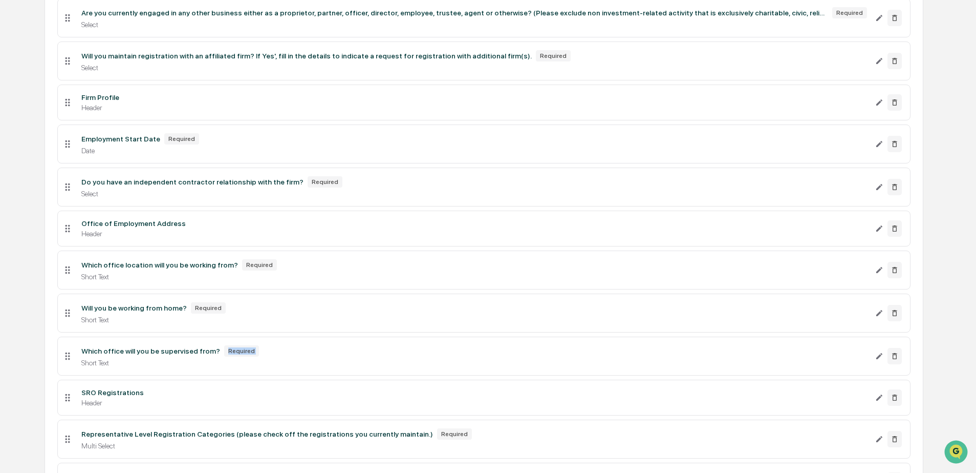
drag, startPoint x: 136, startPoint y: 386, endPoint x: 191, endPoint y: 385, distance: 55.8
click at [186, 367] on div "Which office will you be supervised from? Required Short Text" at bounding box center [474, 356] width 802 height 22
drag, startPoint x: 191, startPoint y: 384, endPoint x: 162, endPoint y: 382, distance: 29.3
click at [191, 355] on div "Which office will you be supervised from?" at bounding box center [150, 351] width 139 height 8
drag, startPoint x: 104, startPoint y: 380, endPoint x: 211, endPoint y: 378, distance: 106.5
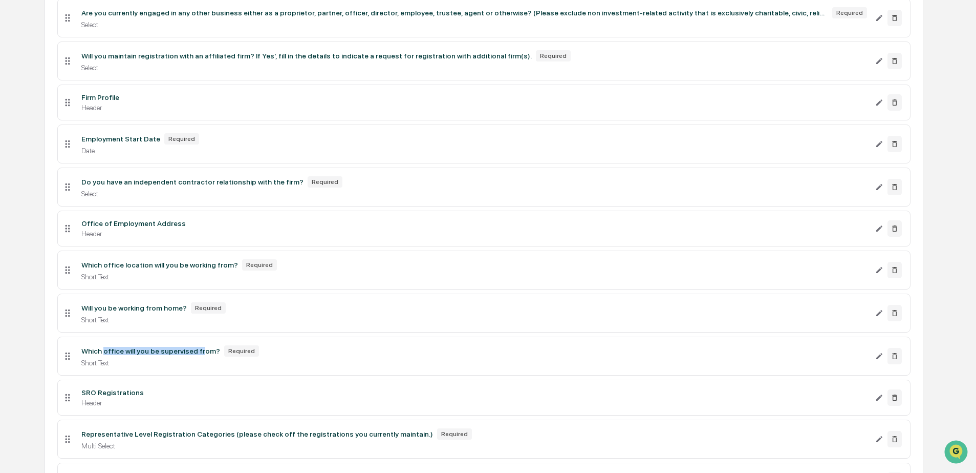
click at [208, 355] on div "Which office will you be supervised from?" at bounding box center [150, 351] width 139 height 8
click at [213, 355] on div "Which office will you be supervised from?" at bounding box center [150, 351] width 139 height 8
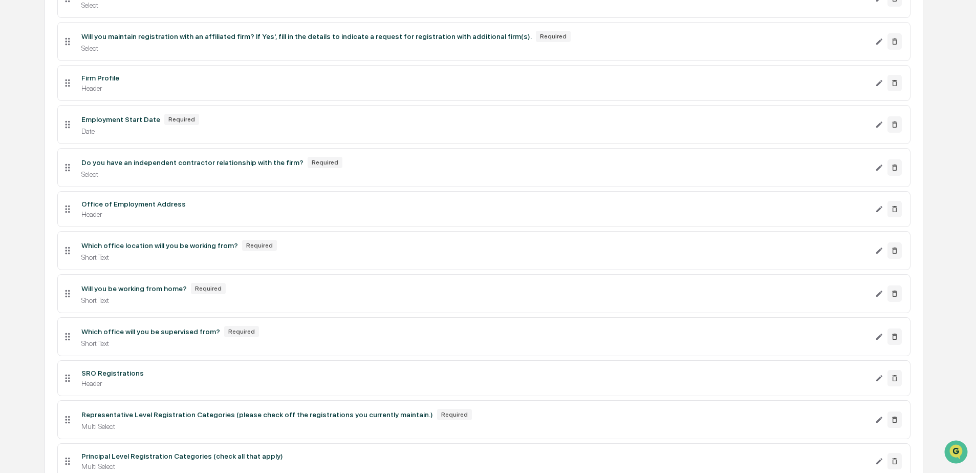
scroll to position [1064, 0]
drag, startPoint x: 84, startPoint y: 404, endPoint x: 161, endPoint y: 403, distance: 77.3
click at [129, 376] on div "SRO Registrations" at bounding box center [112, 372] width 62 height 8
drag, startPoint x: 164, startPoint y: 403, endPoint x: 177, endPoint y: 402, distance: 12.3
click at [164, 376] on div "SRO Registrations" at bounding box center [473, 372] width 785 height 8
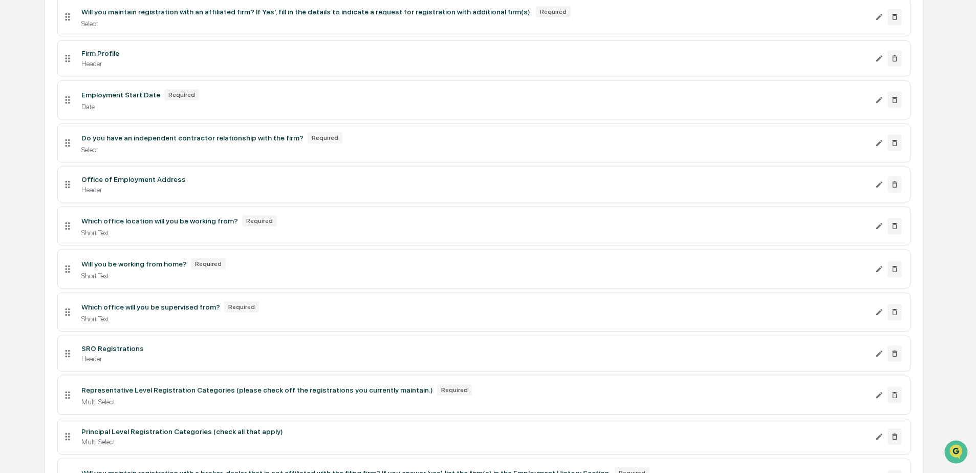
scroll to position [1131, 0]
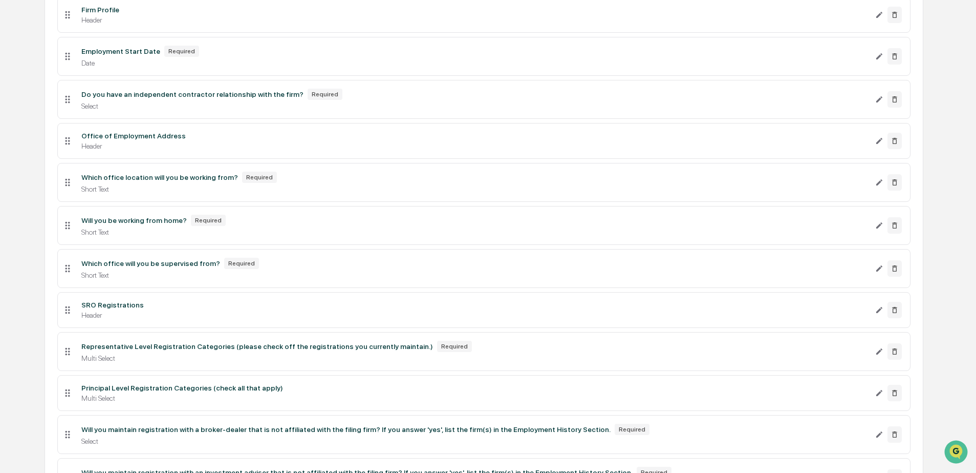
click at [132, 288] on li "Which office will you be supervised from? Required Short Text" at bounding box center [483, 268] width 853 height 39
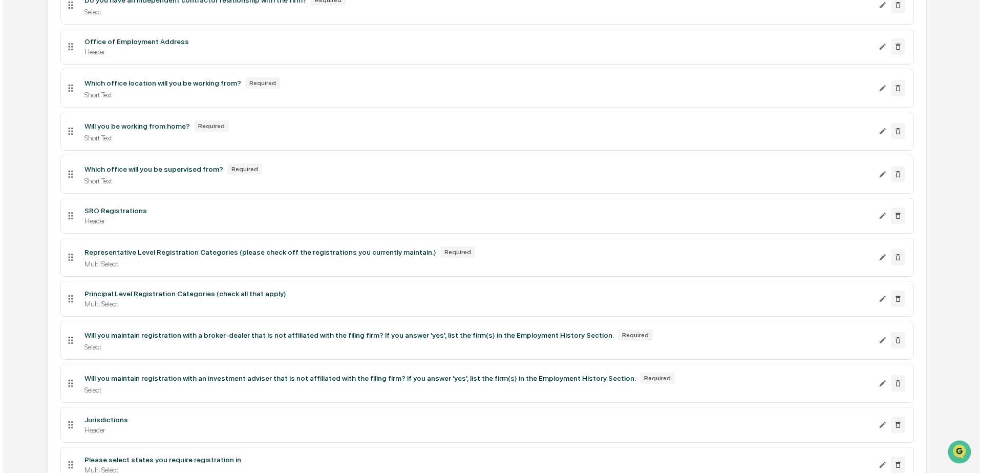
scroll to position [1242, 0]
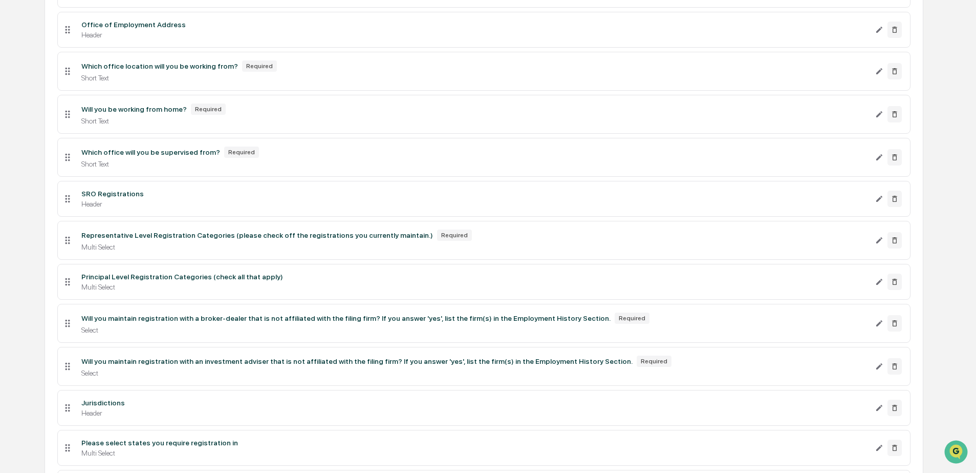
click at [290, 291] on div "Multi Select" at bounding box center [473, 287] width 785 height 8
click at [348, 251] on div "Multi Select" at bounding box center [473, 247] width 785 height 8
click at [278, 291] on div "Multi Select" at bounding box center [473, 287] width 785 height 8
drag, startPoint x: 132, startPoint y: 310, endPoint x: 218, endPoint y: 311, distance: 85.5
click at [218, 281] on div "Principal Level Registration Categories (check all that apply)" at bounding box center [182, 276] width 202 height 8
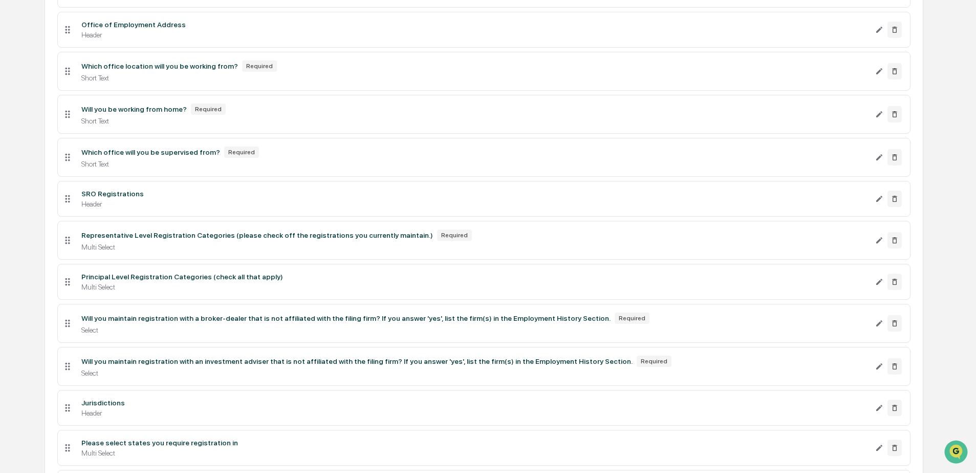
click at [220, 281] on div "Principal Level Registration Categories (check all that apply)" at bounding box center [182, 276] width 202 height 8
drag, startPoint x: 87, startPoint y: 268, endPoint x: 332, endPoint y: 268, distance: 245.7
click at [322, 239] on div "Representative Level Registration Categories (please check off the registration…" at bounding box center [257, 235] width 352 height 8
click at [334, 239] on div "Representative Level Registration Categories (please check off the registration…" at bounding box center [257, 235] width 352 height 8
click at [422, 291] on div "Multi Select" at bounding box center [473, 287] width 785 height 8
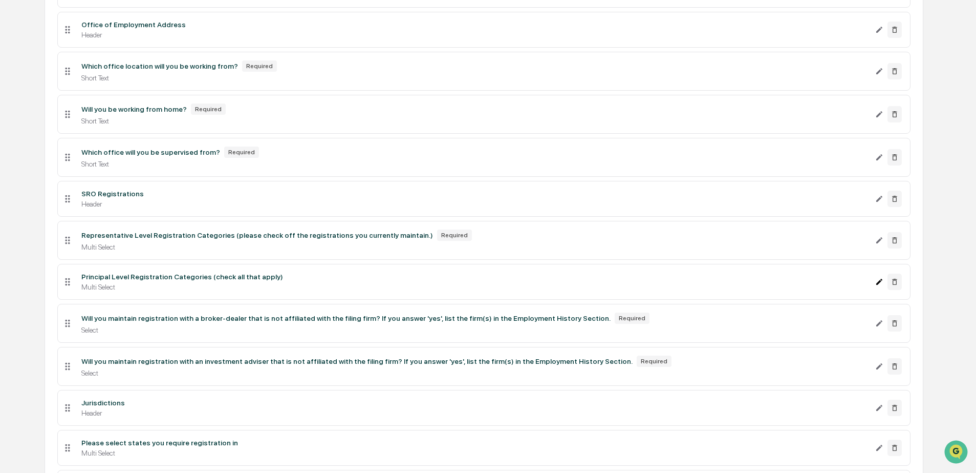
click at [876, 286] on icon "Edit Principal Level Registration Categories (check all that apply) field" at bounding box center [879, 281] width 8 height 8
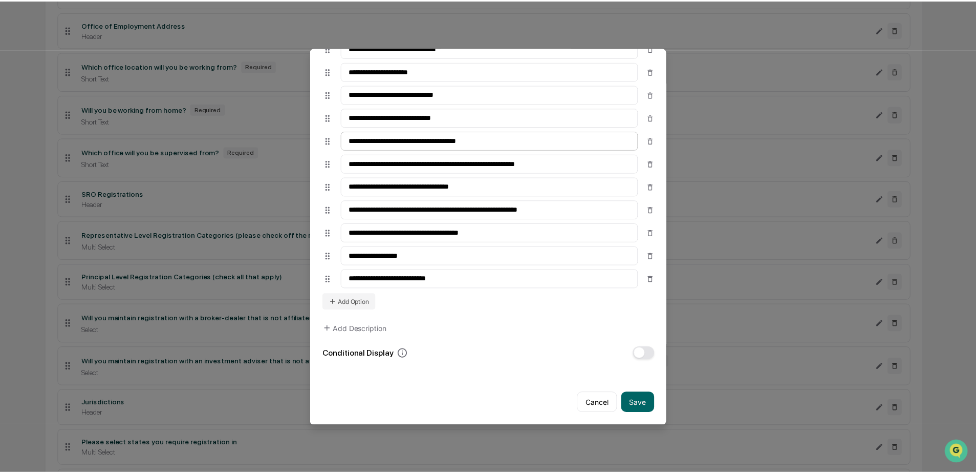
scroll to position [0, 0]
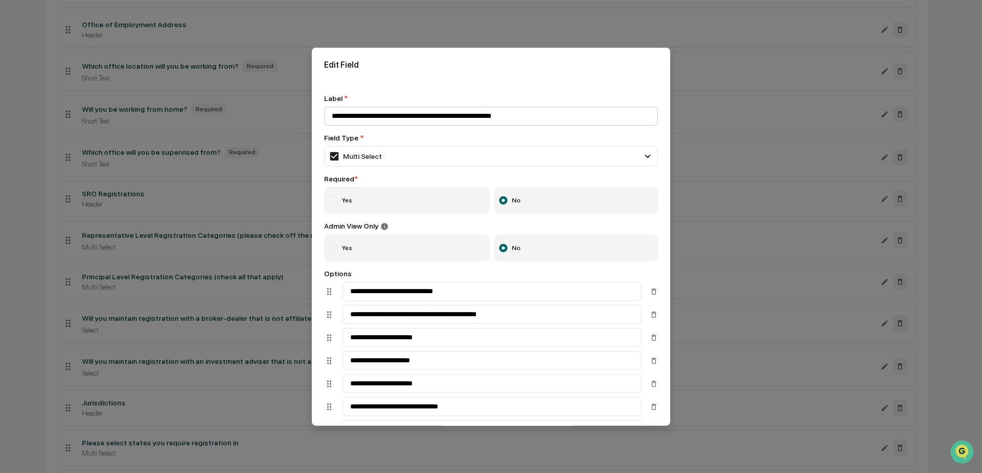
click at [409, 115] on input "**********" at bounding box center [491, 115] width 334 height 19
click at [581, 121] on input "**********" at bounding box center [491, 115] width 334 height 19
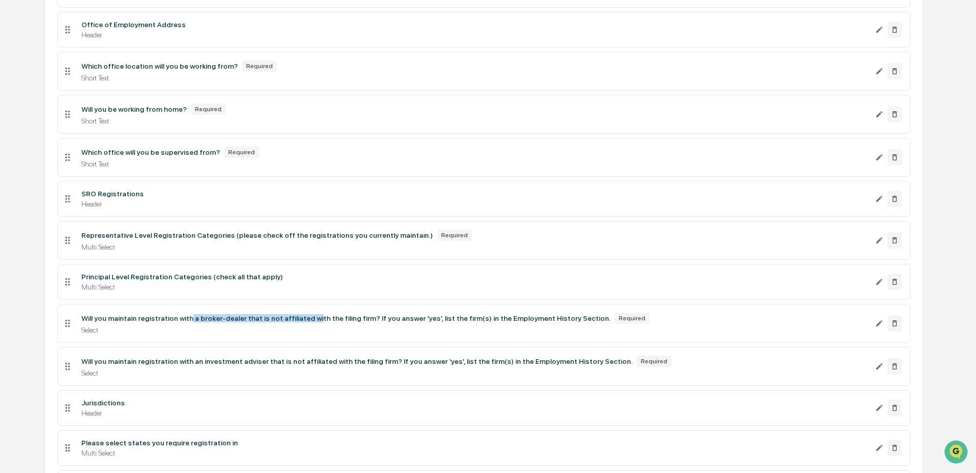
drag, startPoint x: 196, startPoint y: 353, endPoint x: 360, endPoint y: 351, distance: 164.4
click at [336, 322] on div "Will you maintain registration with a broker-dealer that is not affiliated with…" at bounding box center [345, 318] width 529 height 8
click at [362, 322] on div "Will you maintain registration with a broker-dealer that is not affiliated with…" at bounding box center [345, 318] width 529 height 8
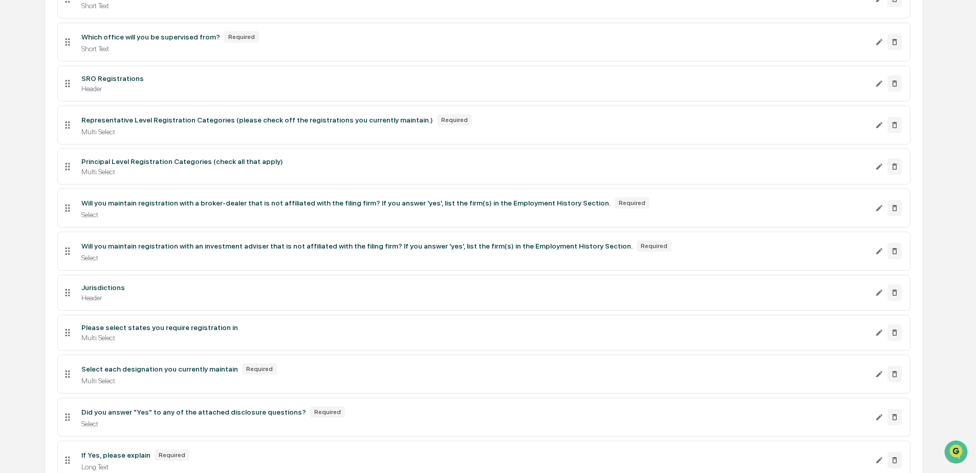
scroll to position [1452, 0]
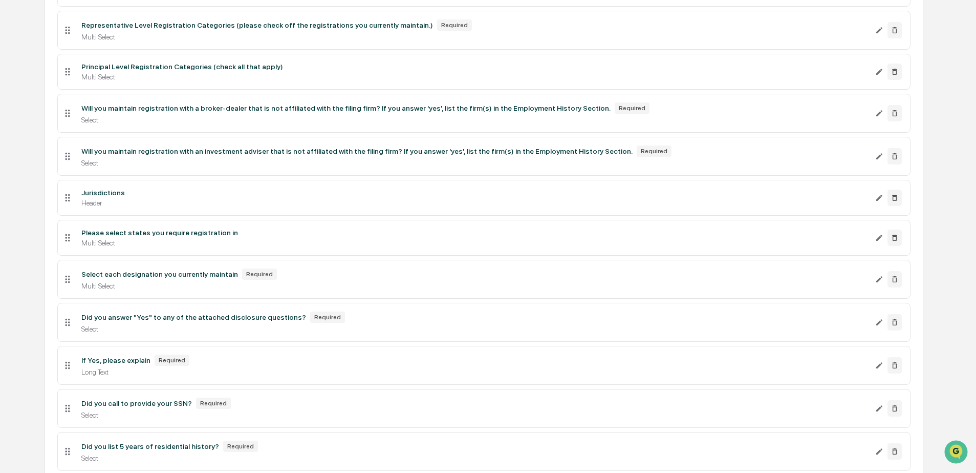
click at [141, 197] on div "Jurisdictions" at bounding box center [473, 192] width 785 height 8
drag, startPoint x: 77, startPoint y: 270, endPoint x: 229, endPoint y: 276, distance: 152.7
click at [229, 247] on div "Please select states you require registration in Multi Select" at bounding box center [474, 237] width 802 height 18
click at [230, 247] on div "Multi Select" at bounding box center [473, 243] width 785 height 8
drag, startPoint x: 93, startPoint y: 309, endPoint x: 184, endPoint y: 318, distance: 91.1
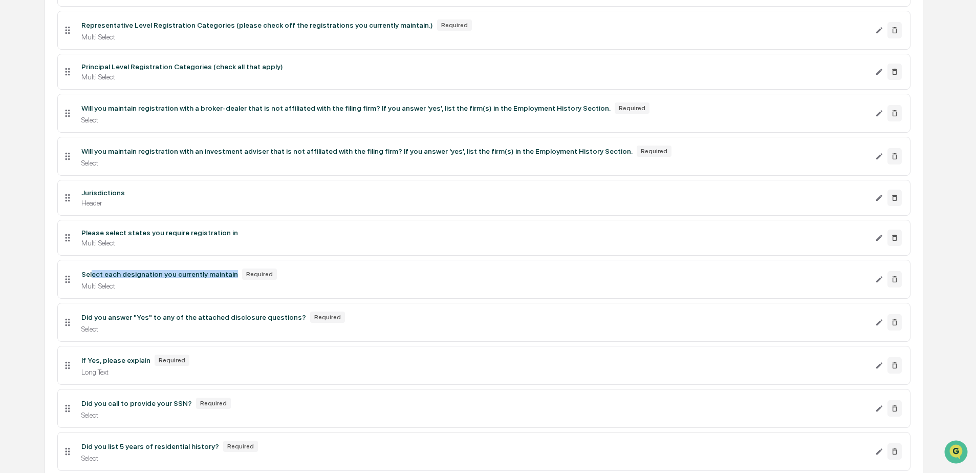
click at [178, 280] on div "Select each designation you currently maintain Required" at bounding box center [473, 273] width 785 height 11
click at [191, 290] on div "Multi Select" at bounding box center [473, 286] width 785 height 8
drag, startPoint x: 91, startPoint y: 357, endPoint x: 202, endPoint y: 360, distance: 111.1
click at [201, 321] on div "Did you answer "Yes" to any of the attached disclosure questions?" at bounding box center [193, 317] width 225 height 8
drag, startPoint x: 208, startPoint y: 361, endPoint x: 232, endPoint y: 367, distance: 24.7
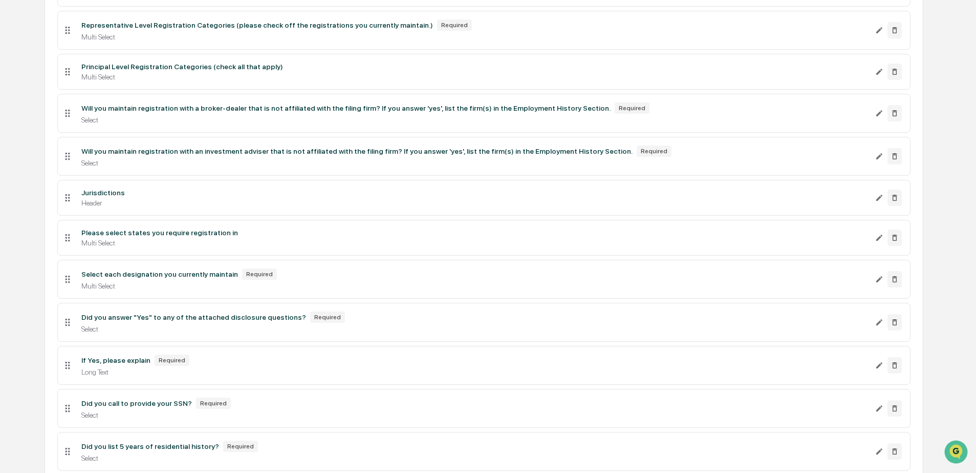
click at [208, 323] on div "Did you answer "Yes" to any of the attached disclosure questions? Required" at bounding box center [473, 316] width 785 height 11
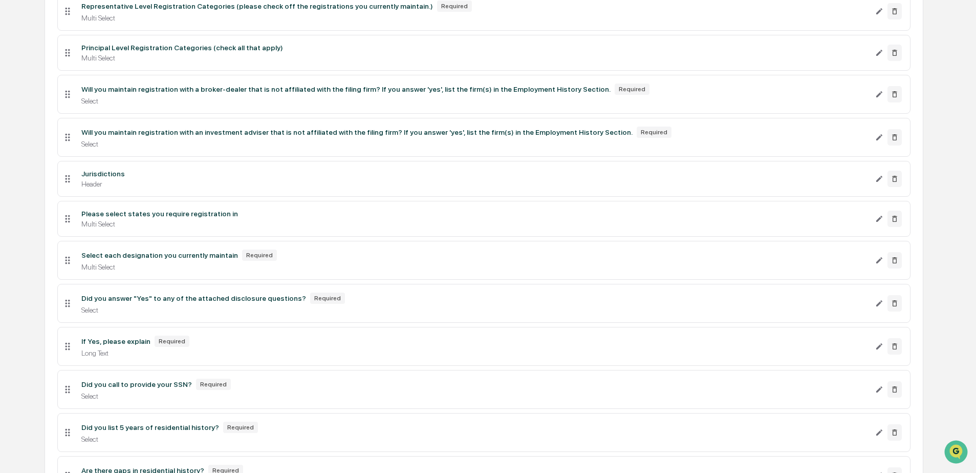
scroll to position [1486, 0]
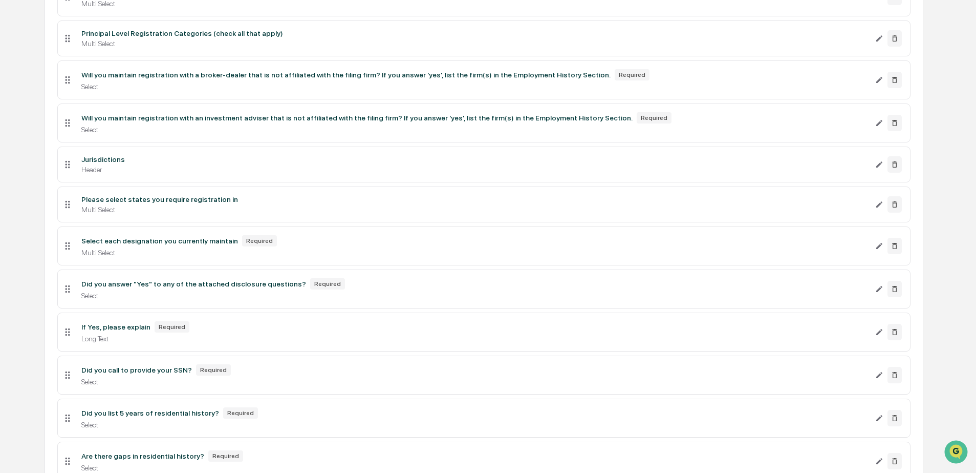
click at [167, 245] on div "Select each designation you currently maintain" at bounding box center [159, 241] width 157 height 8
click at [881, 293] on icon at bounding box center [879, 289] width 8 height 8
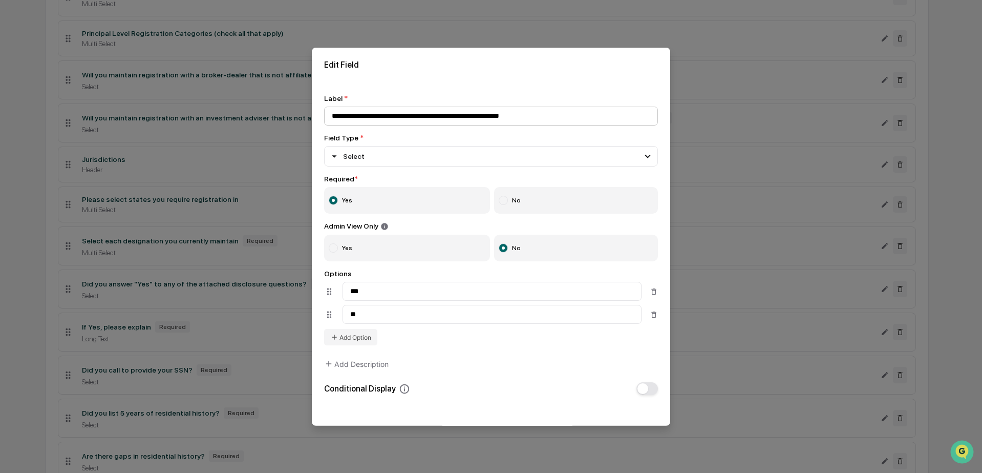
click at [557, 123] on input "**********" at bounding box center [491, 115] width 334 height 19
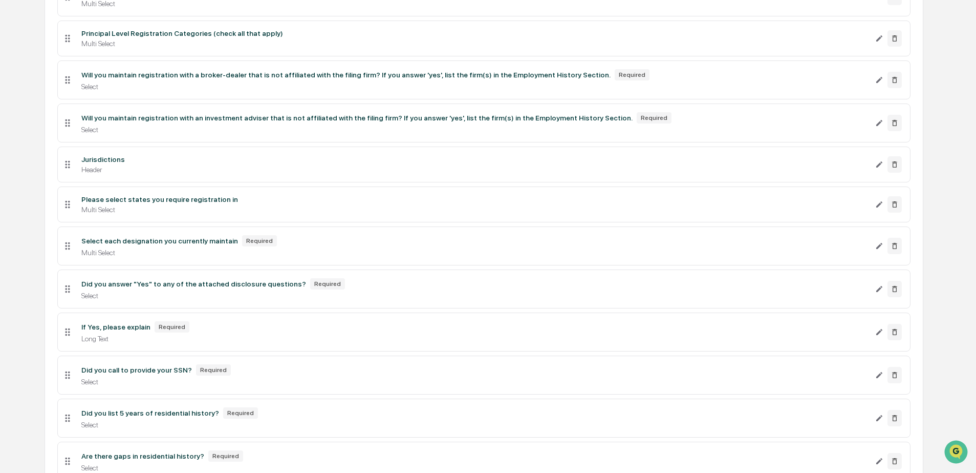
click at [375, 256] on div "Multi Select" at bounding box center [473, 252] width 785 height 8
drag, startPoint x: 142, startPoint y: 282, endPoint x: 202, endPoint y: 279, distance: 60.0
click at [202, 245] on div "Select each designation you currently maintain" at bounding box center [159, 241] width 157 height 8
click at [205, 245] on div "Select each designation you currently maintain" at bounding box center [159, 241] width 157 height 8
click at [141, 288] on div "Did you answer "Yes" to any of the attached disclosure questions?" at bounding box center [193, 284] width 225 height 8
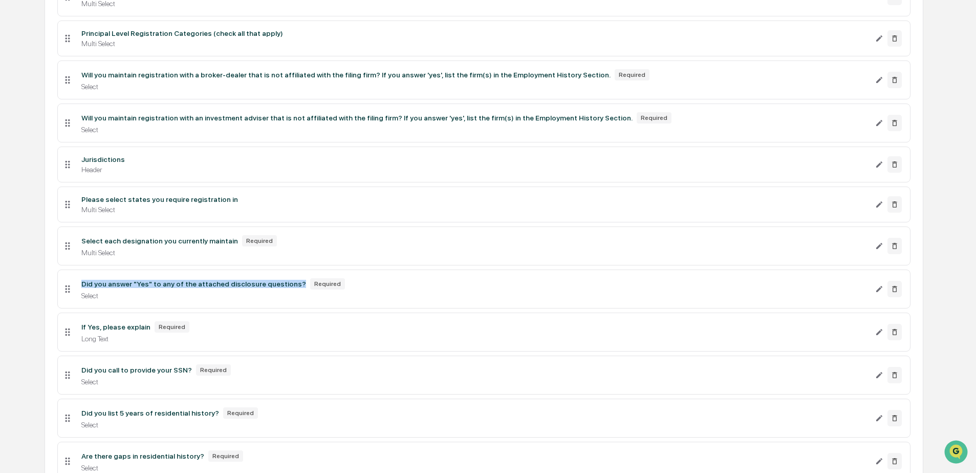
drag, startPoint x: 82, startPoint y: 323, endPoint x: 301, endPoint y: 321, distance: 218.6
click at [303, 308] on li "Did you answer "Yes" to any of the attached disclosure questions? Required Sele…" at bounding box center [483, 288] width 853 height 39
click at [325, 308] on li "Did you answer "Yes" to any of the attached disclosure questions? Required Sele…" at bounding box center [483, 288] width 853 height 39
click at [271, 288] on div "Did you answer "Yes" to any of the attached disclosure questions?" at bounding box center [193, 284] width 225 height 8
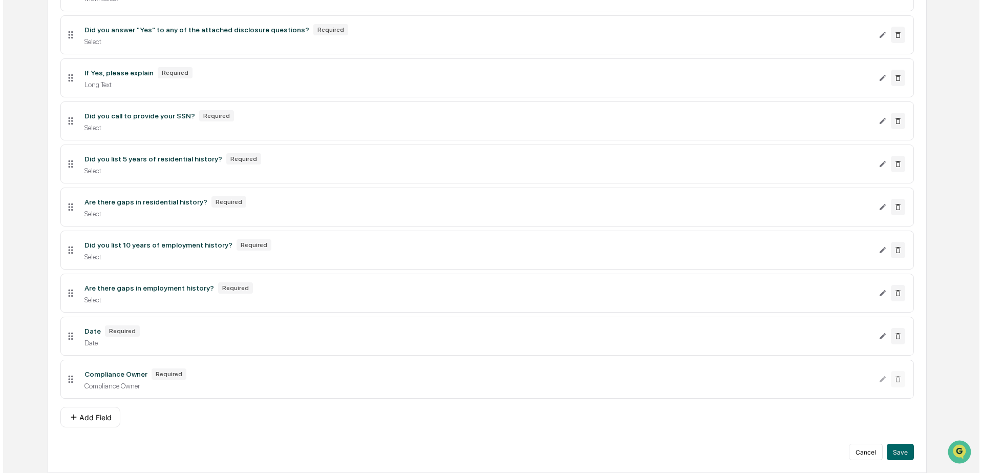
scroll to position [1788, 0]
click at [903, 451] on button "Save" at bounding box center [897, 451] width 27 height 16
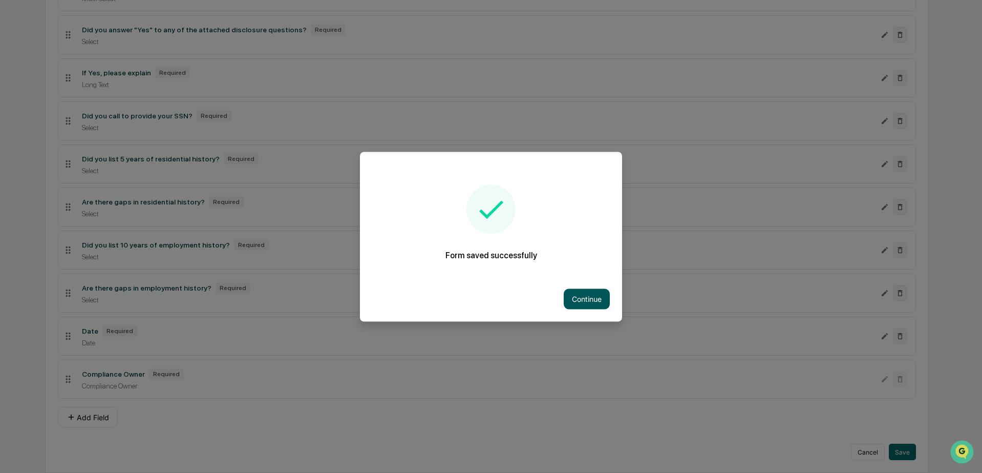
click at [584, 296] on button "Continue" at bounding box center [587, 298] width 46 height 20
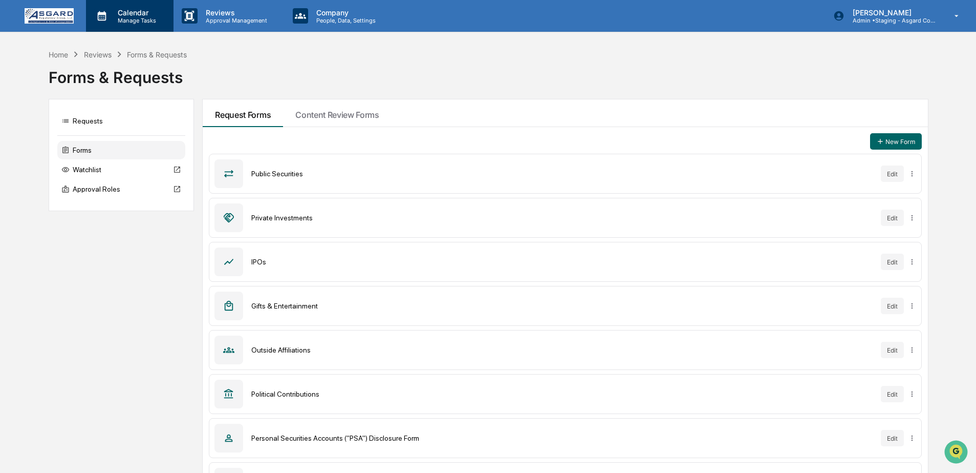
click at [133, 30] on div "Calendar Manage Tasks" at bounding box center [130, 16] width 88 height 32
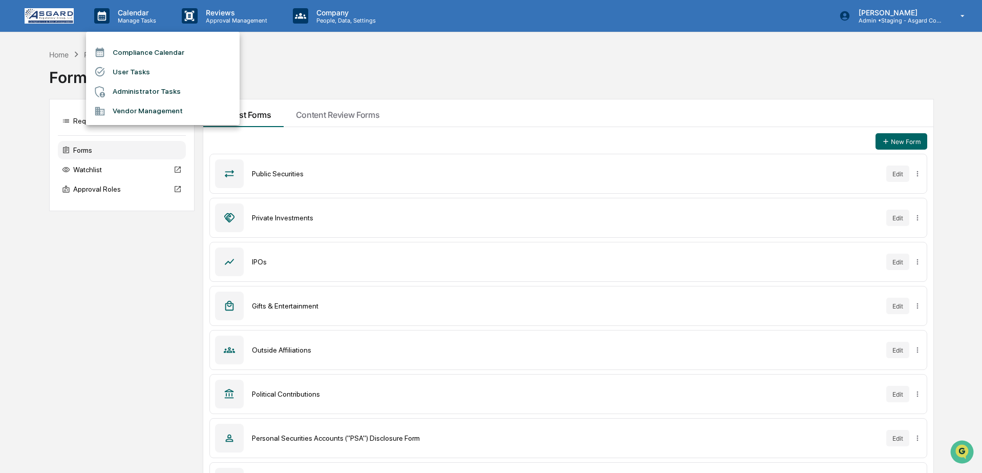
click at [915, 17] on div at bounding box center [491, 236] width 982 height 473
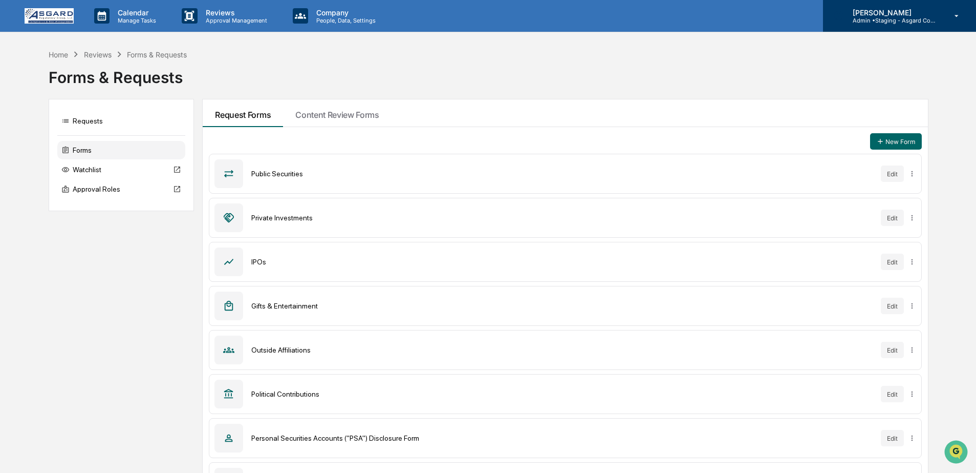
click at [907, 19] on p "Admin • Staging - Asgard Compliance" at bounding box center [892, 20] width 95 height 7
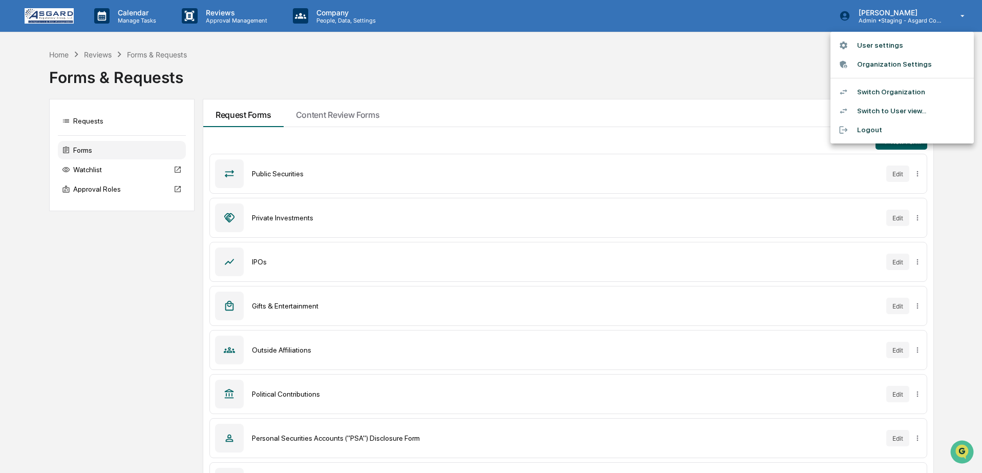
click at [876, 52] on li "User settings" at bounding box center [901, 45] width 143 height 19
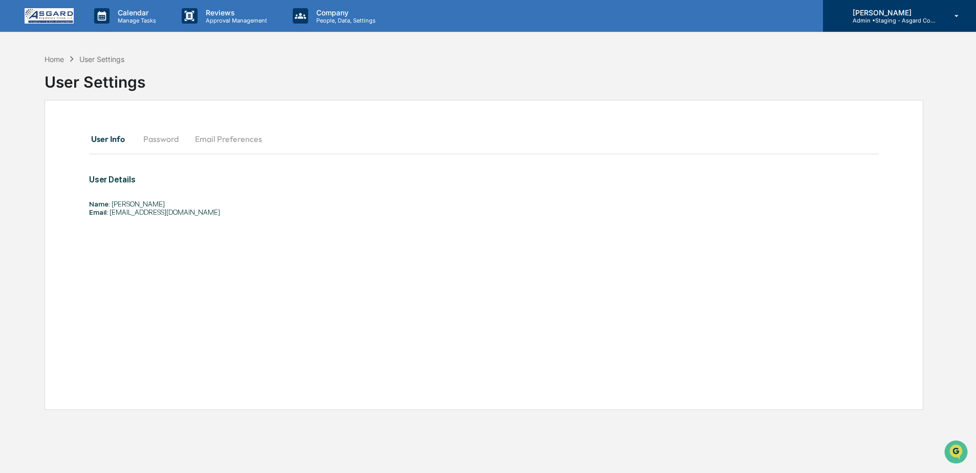
click at [889, 15] on p "[PERSON_NAME]" at bounding box center [892, 12] width 95 height 9
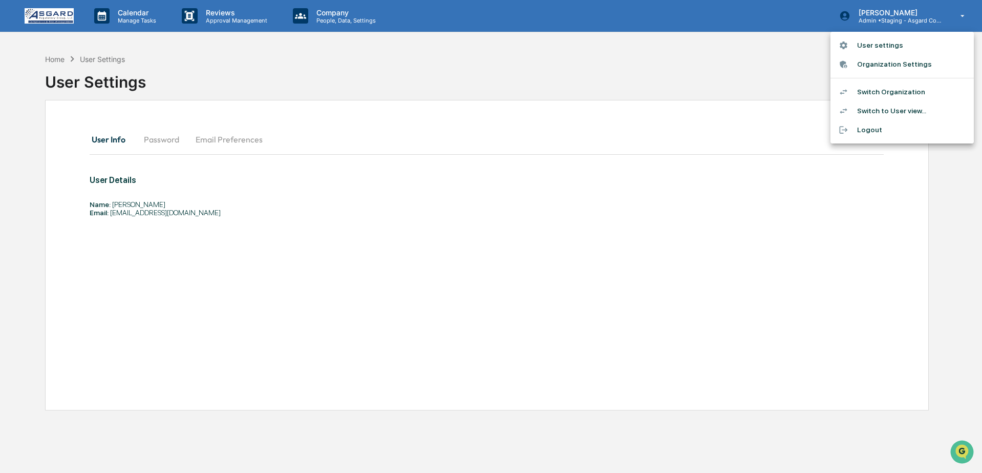
click at [877, 109] on li "Switch to User view..." at bounding box center [901, 110] width 143 height 19
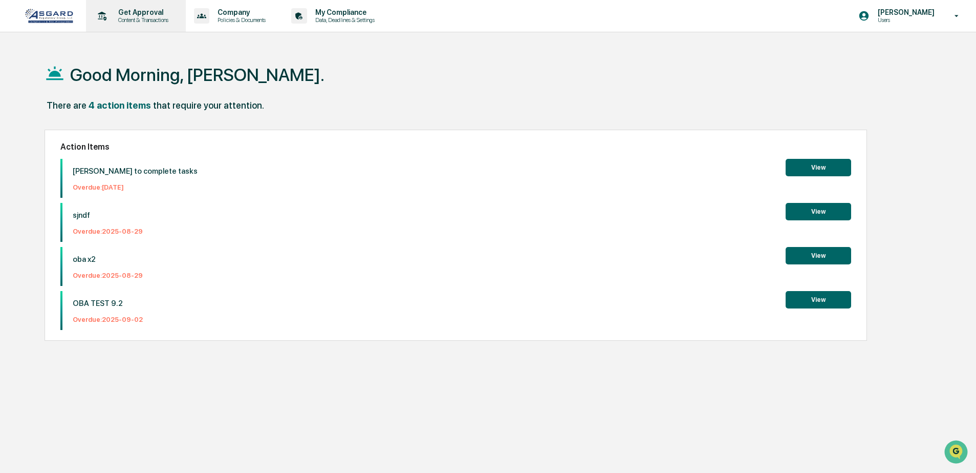
click at [103, 9] on icon at bounding box center [102, 16] width 16 height 16
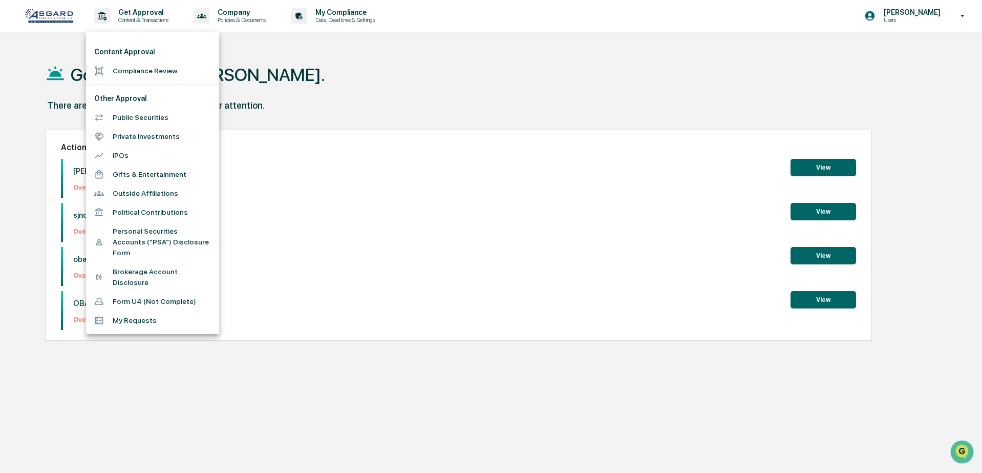
click at [119, 303] on li "Form U4 (Not Complete)" at bounding box center [152, 301] width 133 height 19
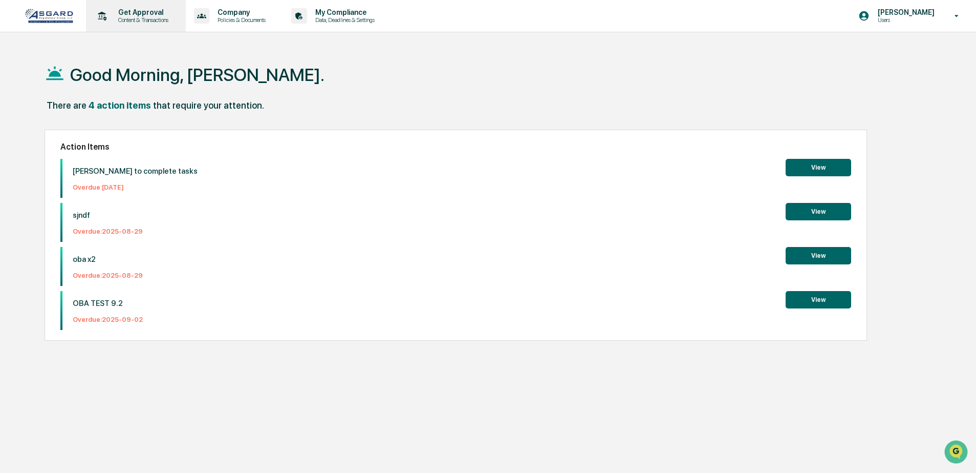
click at [165, 18] on p "Content & Transactions" at bounding box center [141, 19] width 63 height 7
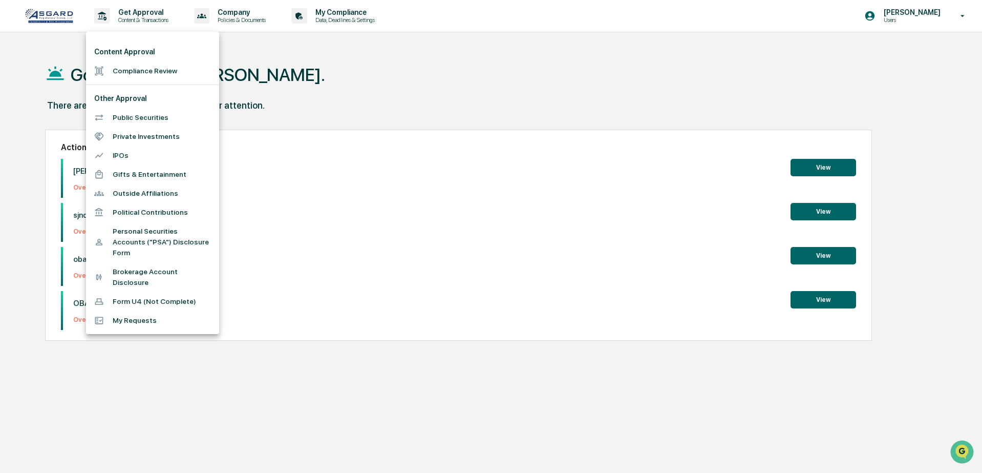
click at [161, 302] on li "Form U4 (Not Complete)" at bounding box center [152, 301] width 133 height 19
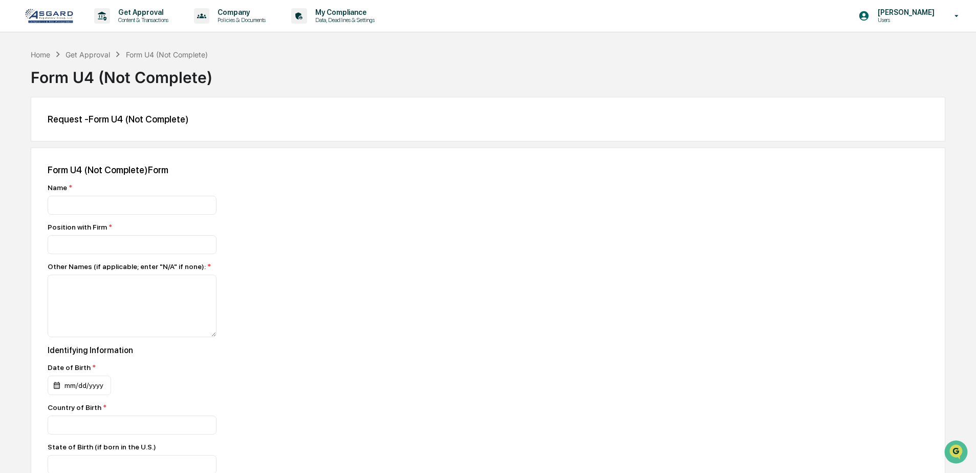
click at [45, 13] on img at bounding box center [49, 15] width 49 height 15
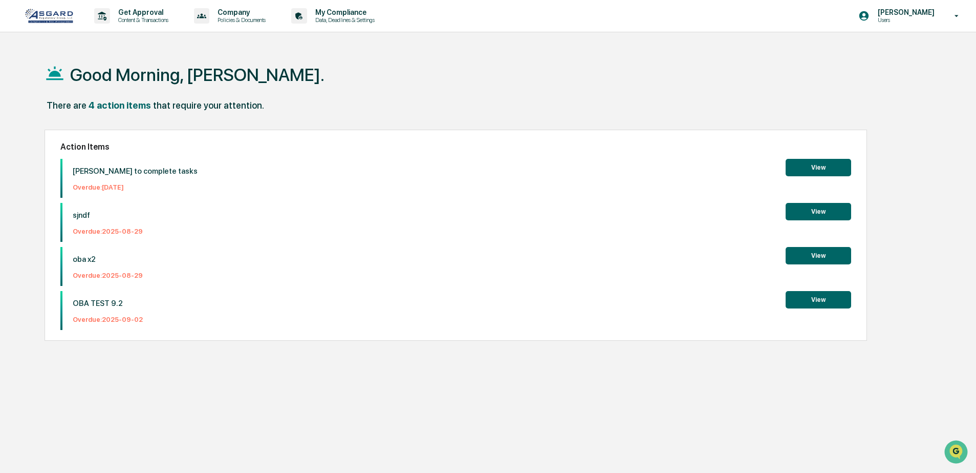
click at [867, 16] on icon at bounding box center [865, 16] width 10 height 10
click at [911, 52] on li "Switch to Admin view..." at bounding box center [901, 51] width 143 height 19
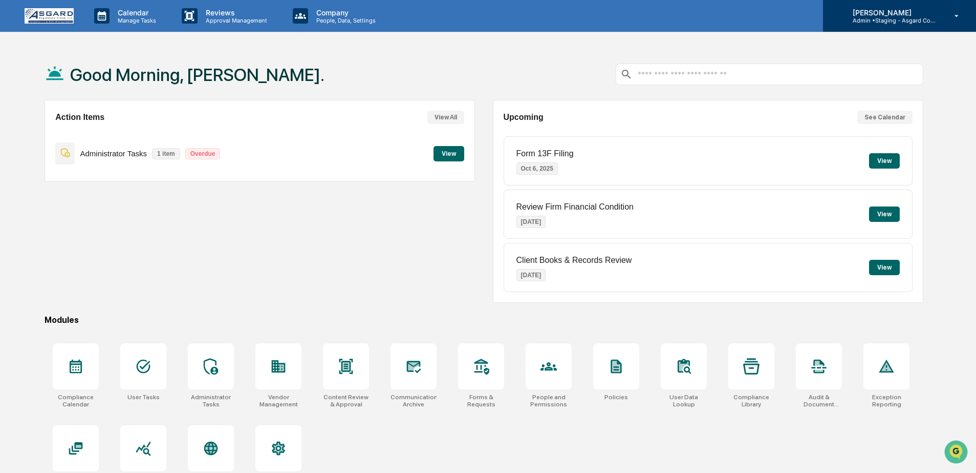
click at [920, 9] on p "[PERSON_NAME]" at bounding box center [892, 12] width 95 height 9
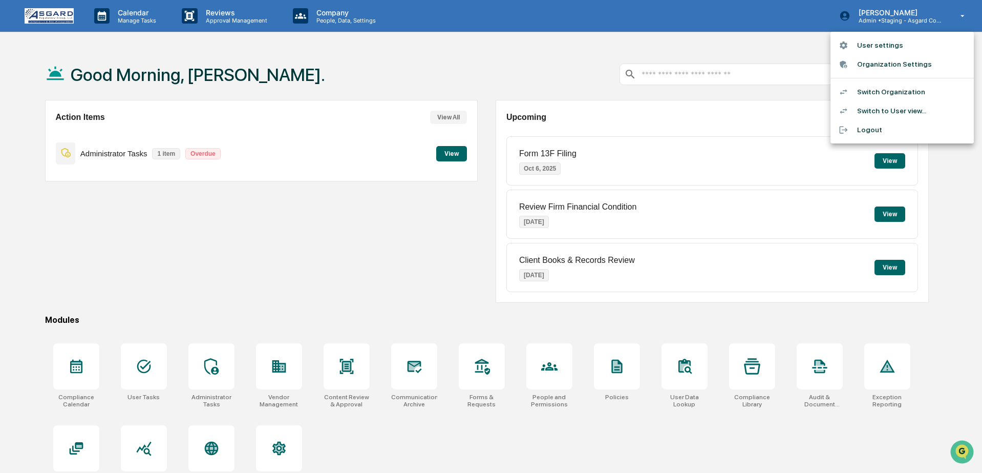
click at [899, 92] on li "Switch Organization" at bounding box center [901, 91] width 143 height 19
